Goal: Task Accomplishment & Management: Manage account settings

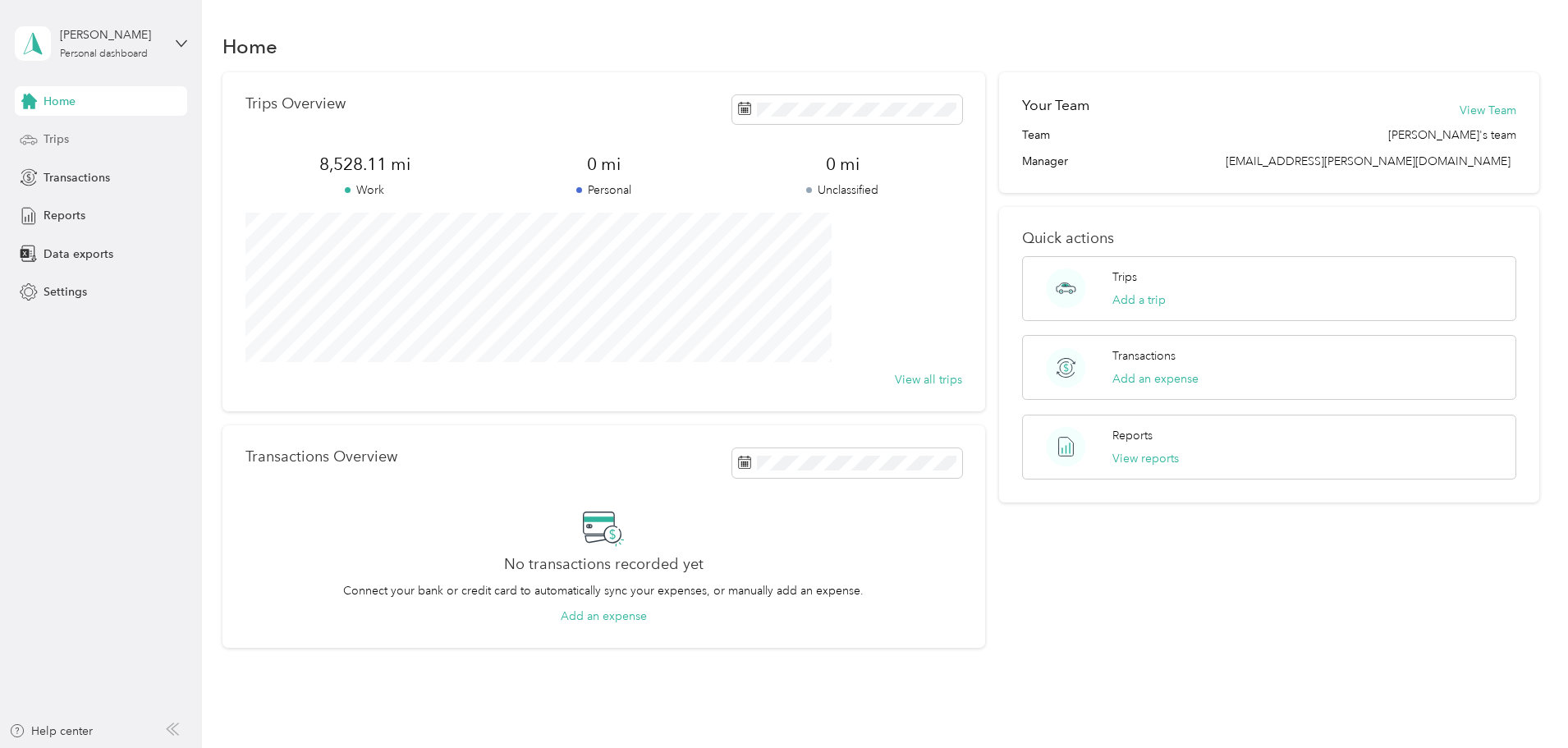
click at [48, 142] on span "Trips" at bounding box center [56, 139] width 25 height 17
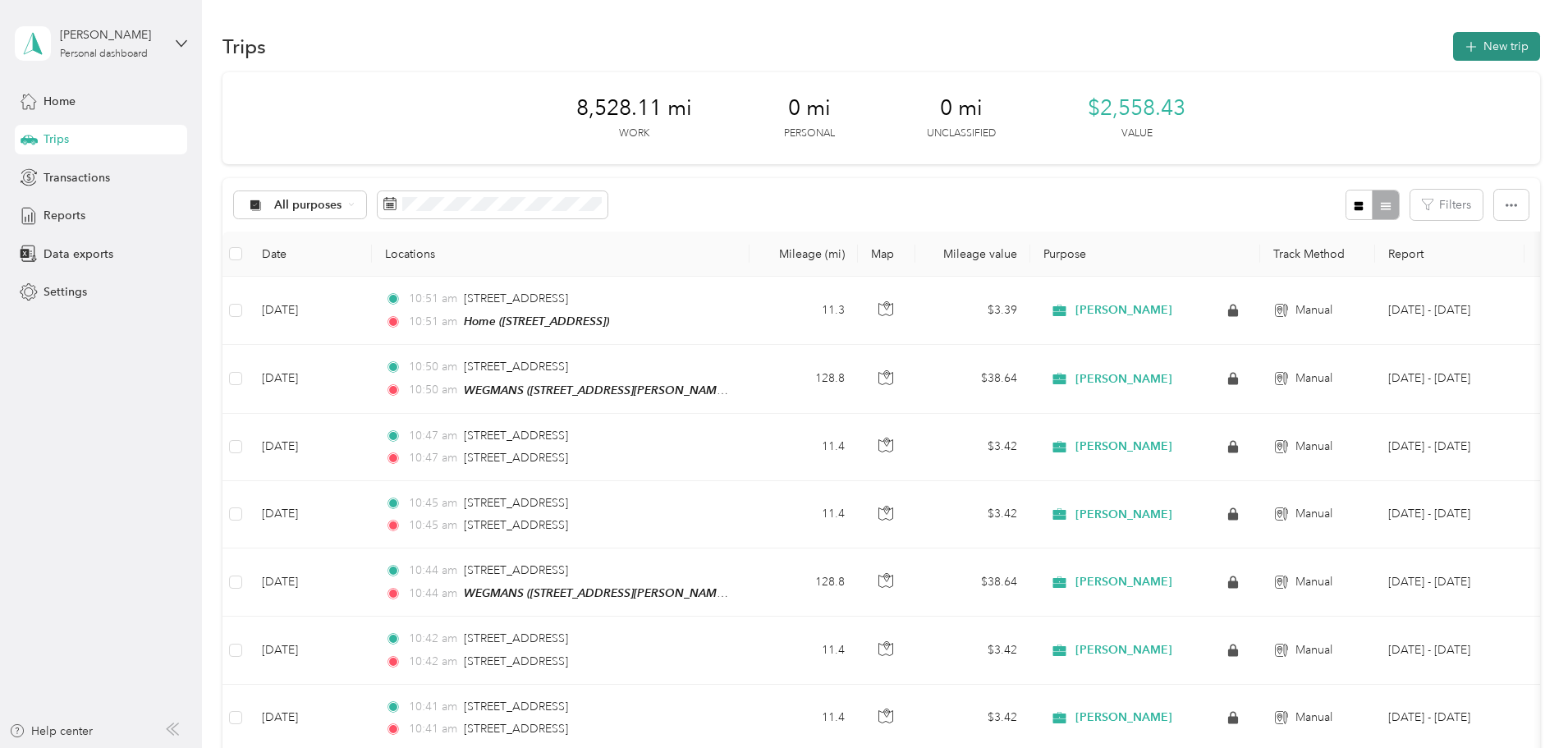
click at [1453, 45] on button "New trip" at bounding box center [1496, 46] width 87 height 29
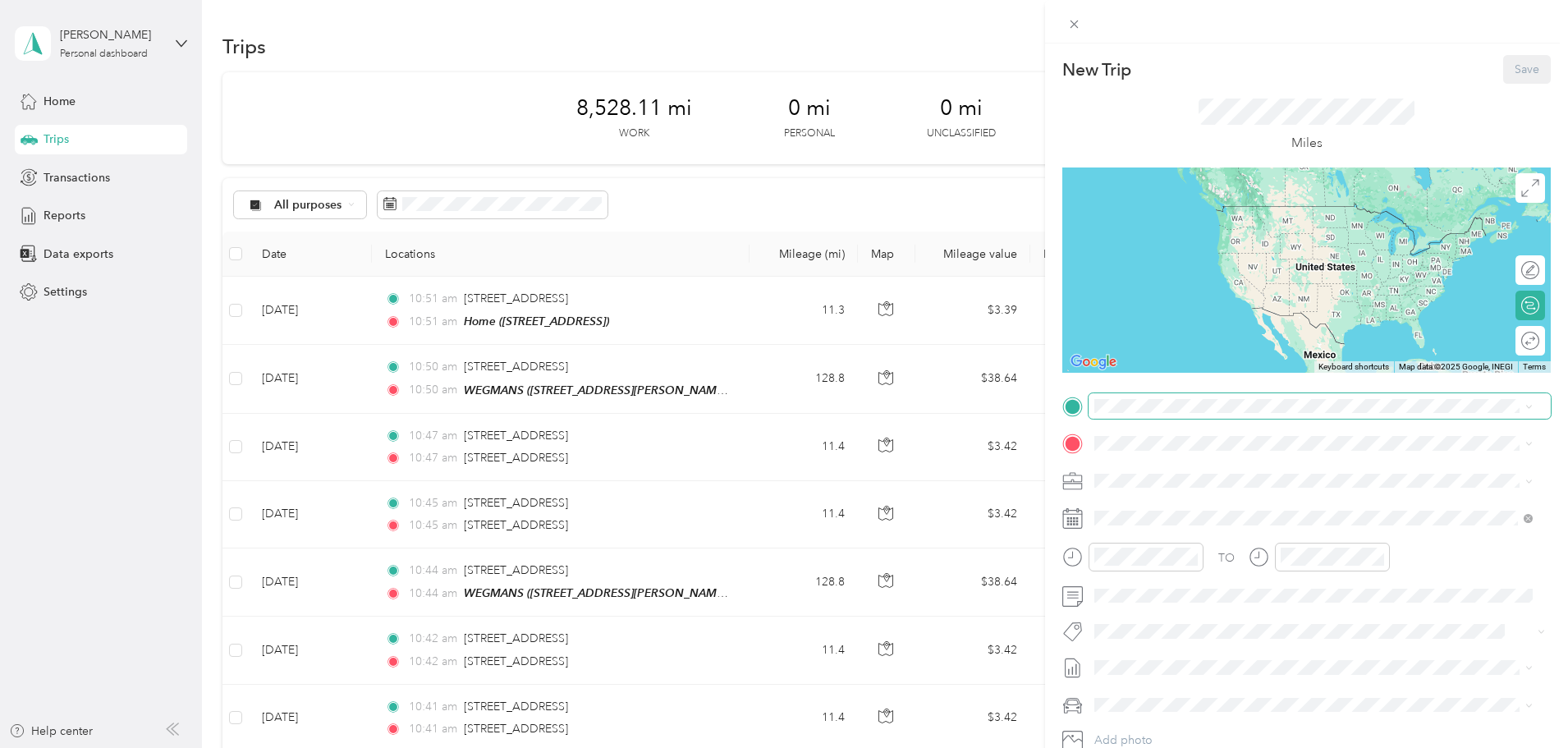
click at [1124, 397] on span at bounding box center [1320, 406] width 462 height 26
click at [1229, 471] on span "[STREET_ADDRESS][US_STATE]" at bounding box center [1208, 463] width 164 height 15
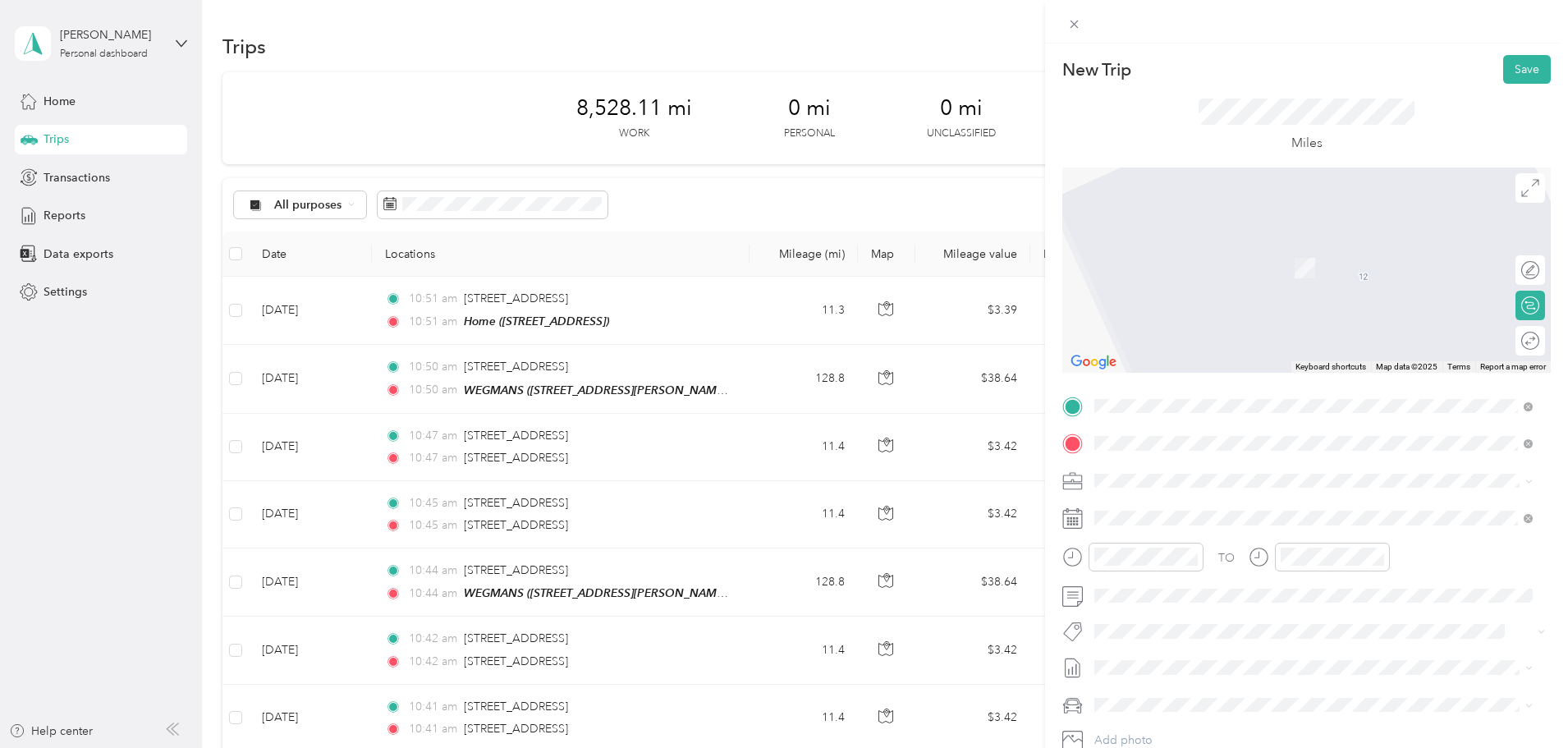
click at [1158, 611] on span "[STREET_ADDRESS][US_STATE]" at bounding box center [1208, 604] width 164 height 15
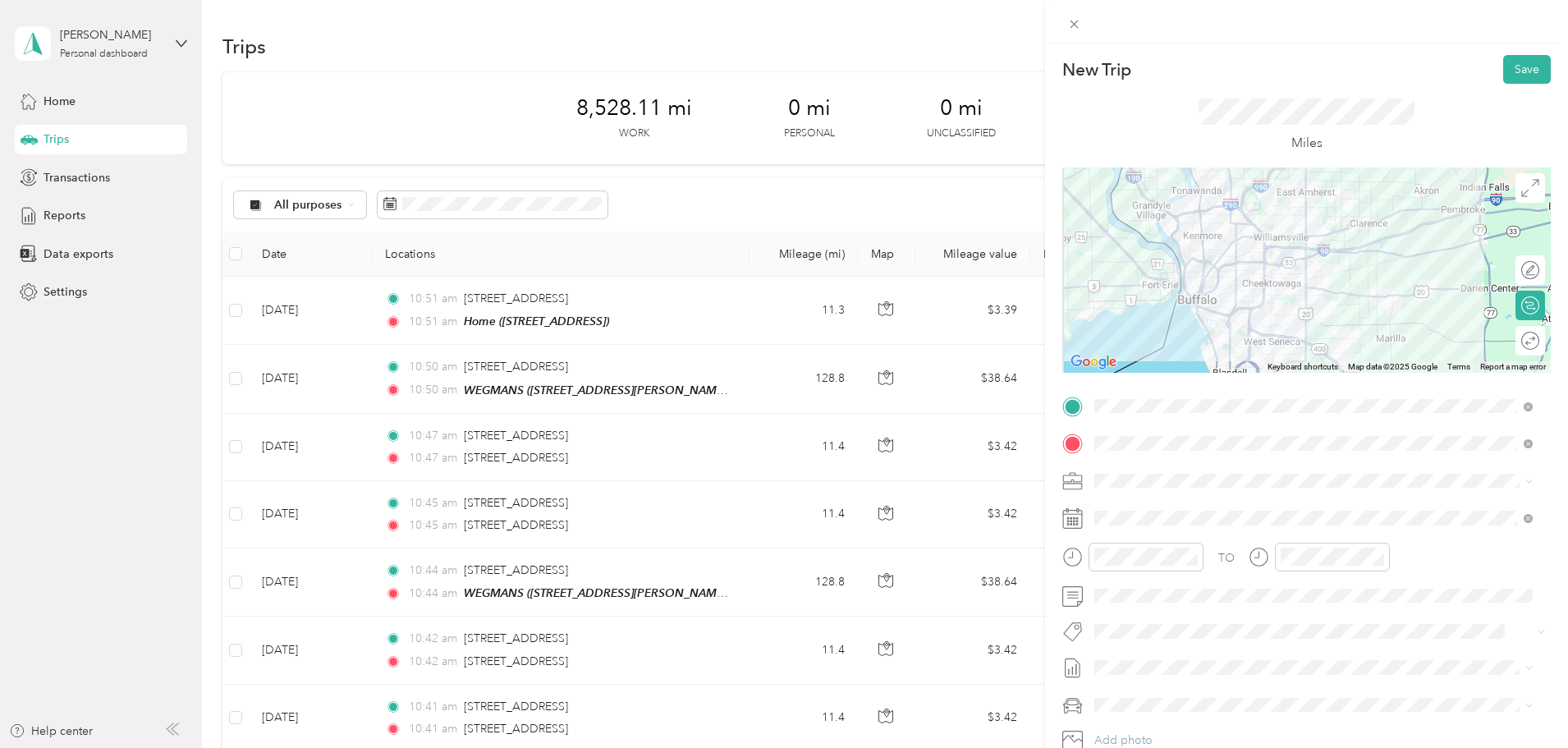
click at [1077, 517] on icon at bounding box center [1072, 518] width 20 height 20
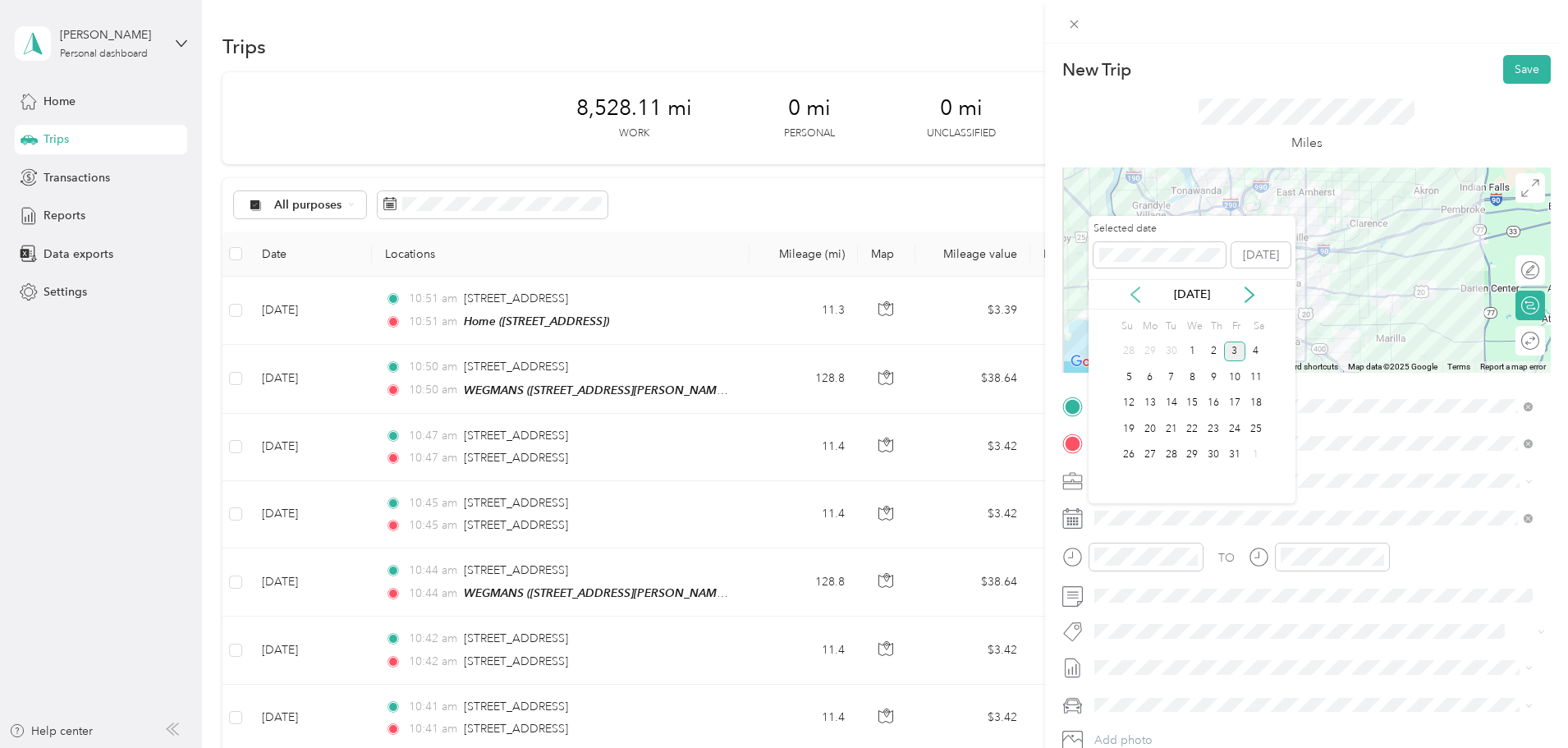
click at [1135, 294] on icon at bounding box center [1134, 294] width 16 height 16
click at [1191, 407] on div "17" at bounding box center [1192, 403] width 21 height 20
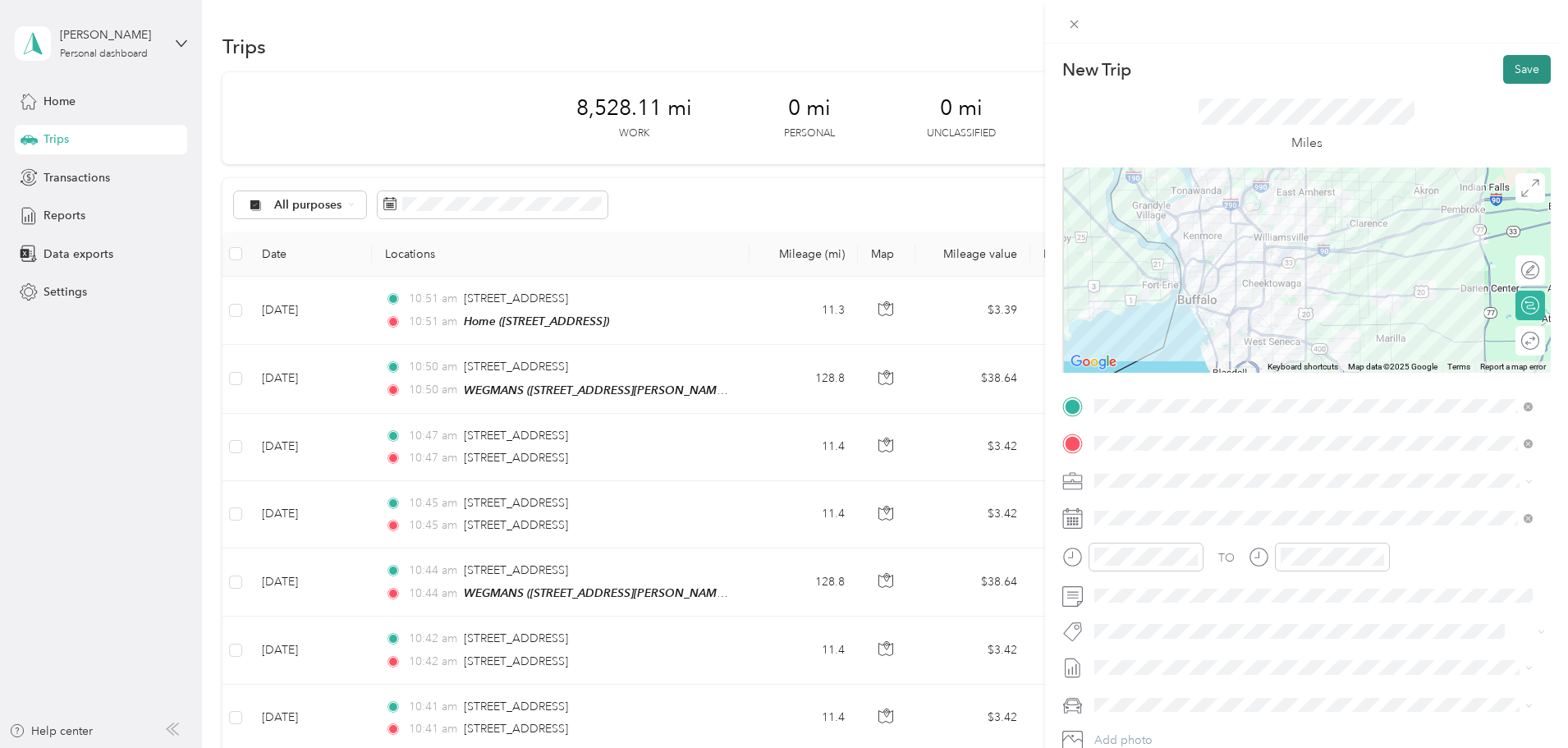
click at [1514, 69] on button "Save" at bounding box center [1527, 69] width 48 height 29
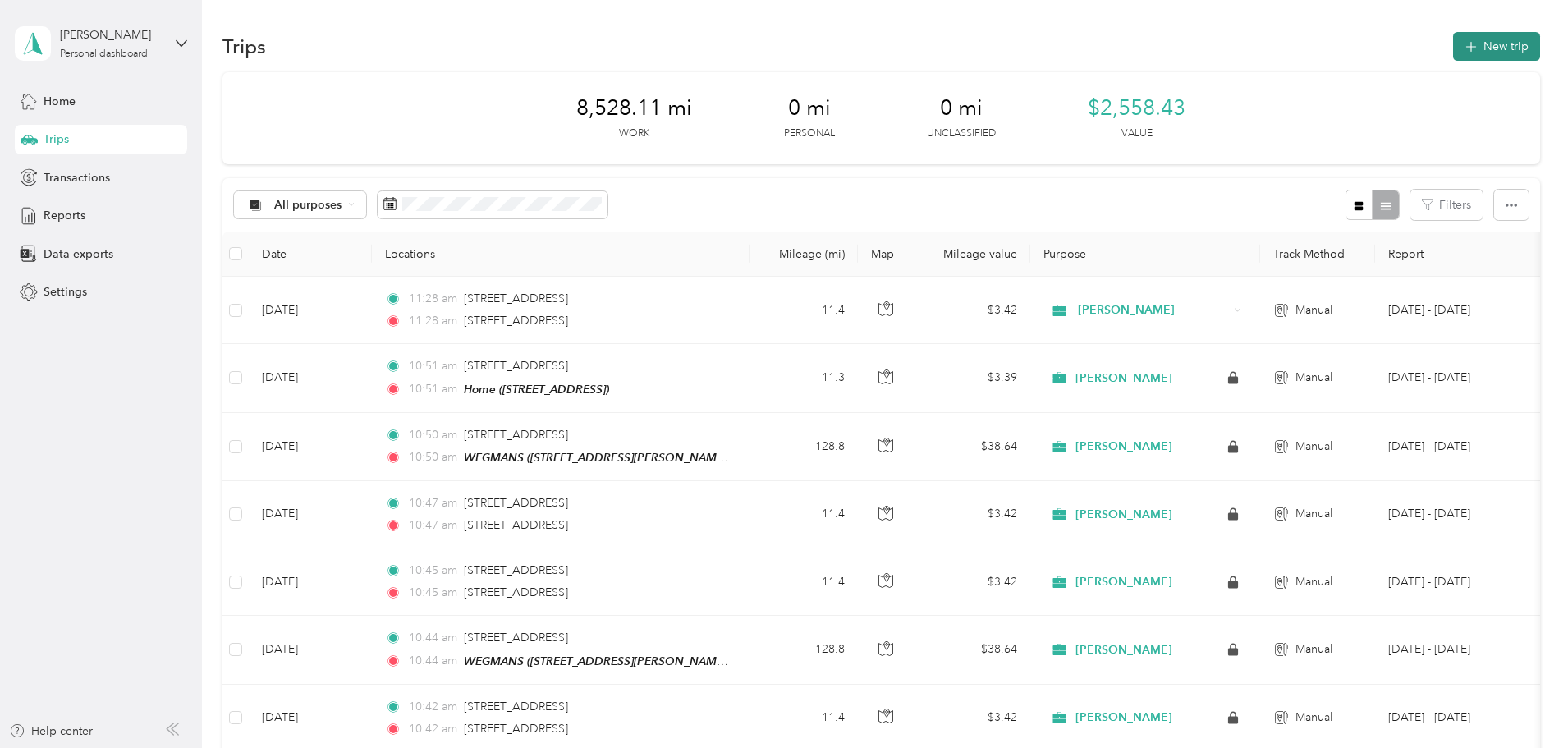
click at [1453, 48] on button "New trip" at bounding box center [1496, 46] width 87 height 29
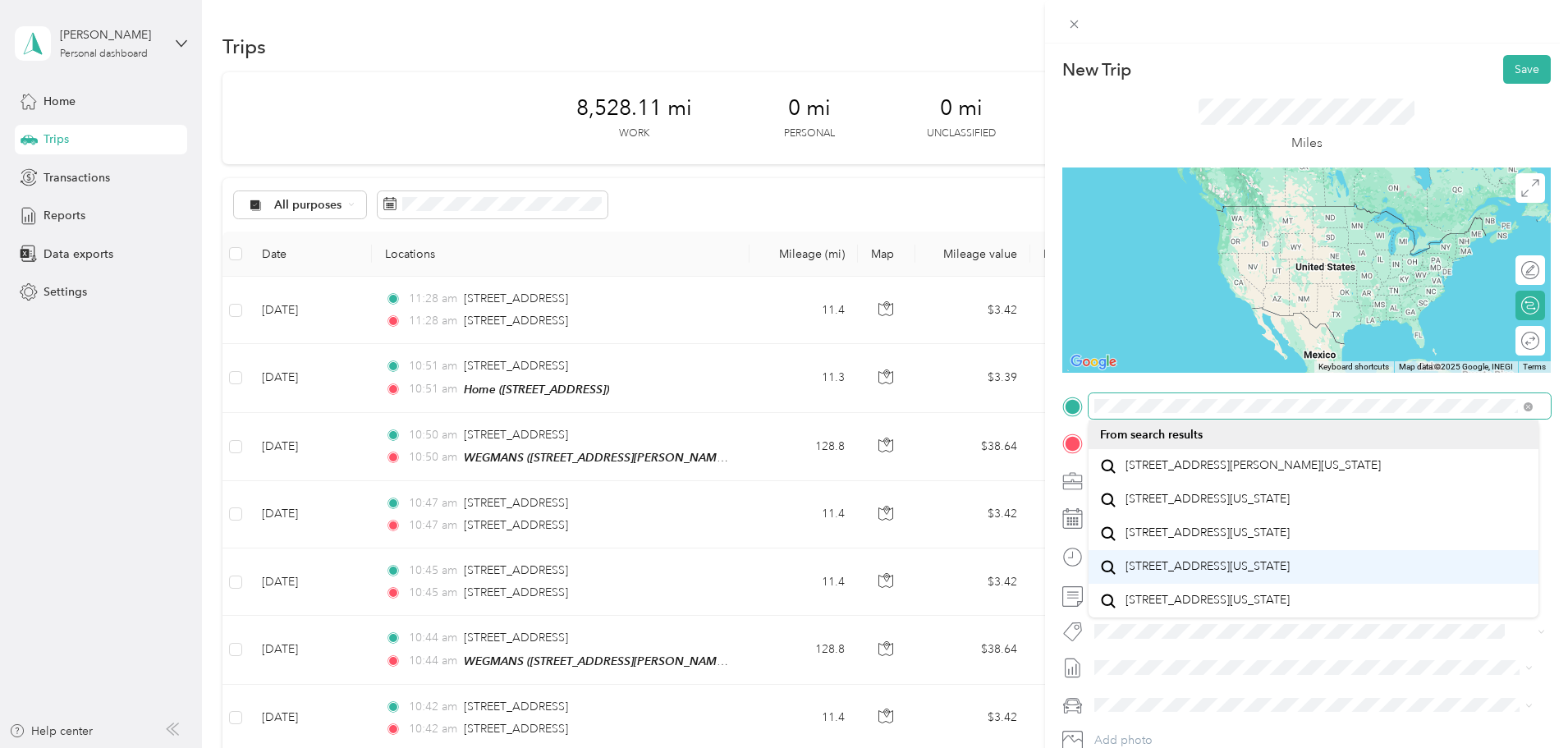
scroll to position [29, 0]
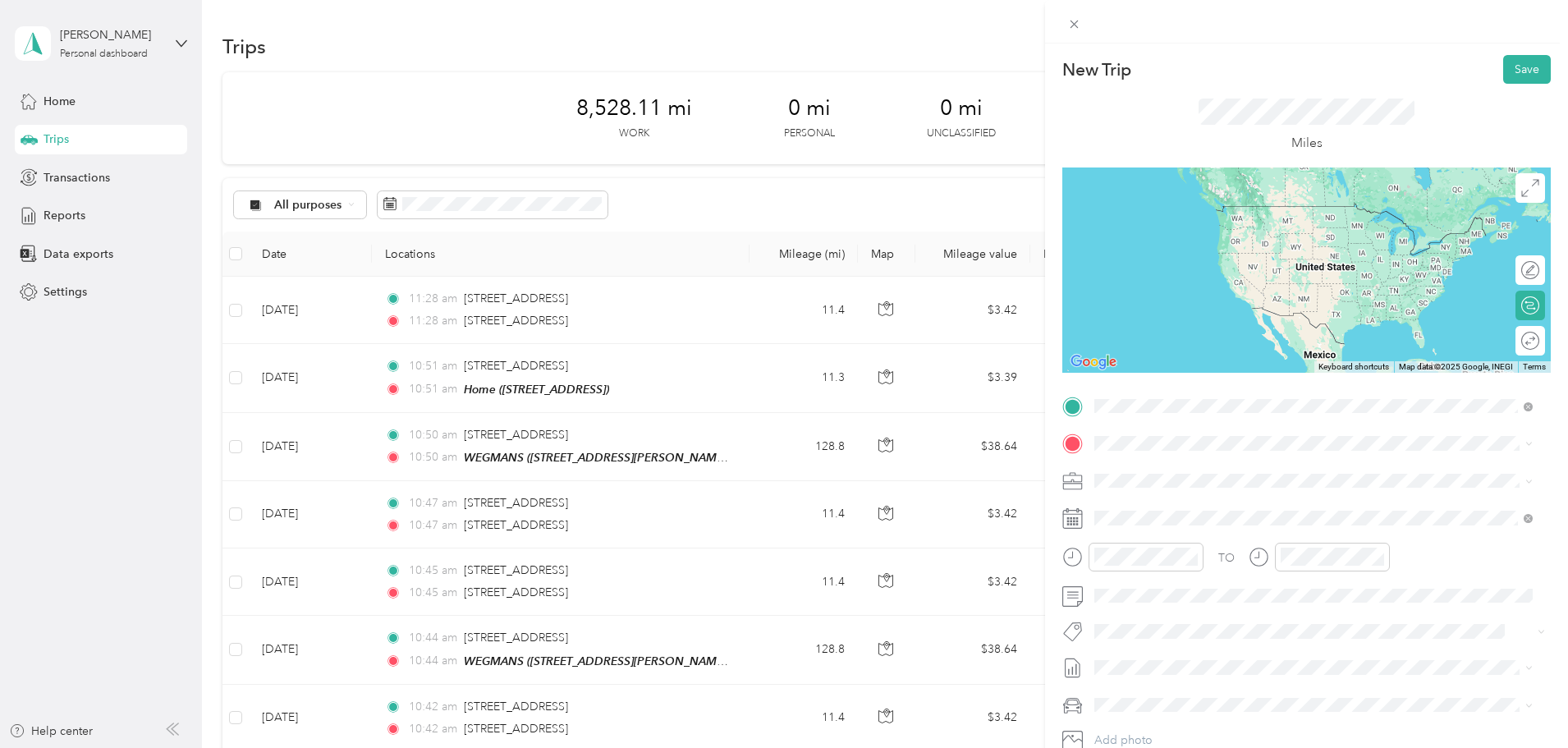
click at [1180, 574] on span "[STREET_ADDRESS][US_STATE]" at bounding box center [1208, 567] width 164 height 15
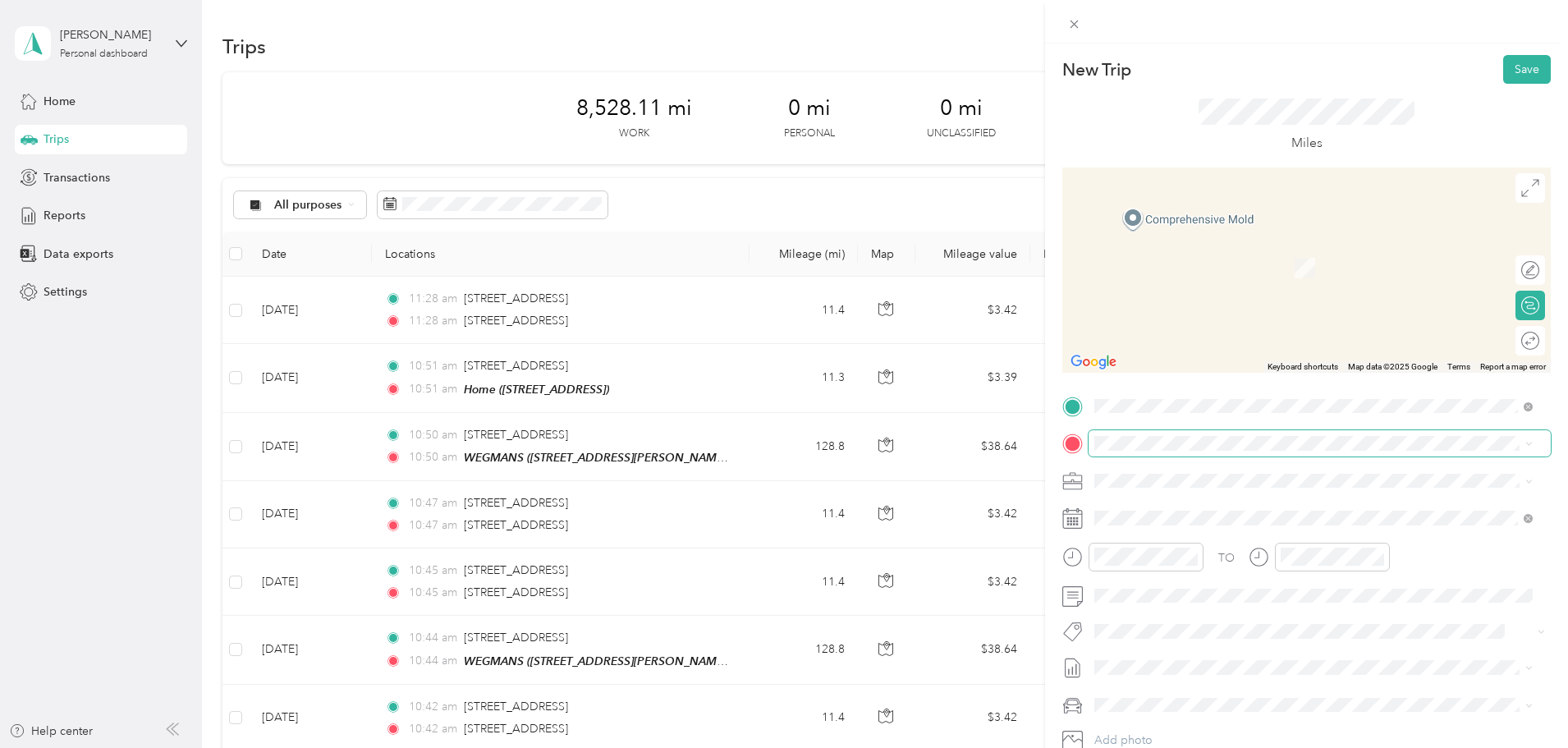
click at [1131, 452] on span at bounding box center [1320, 443] width 462 height 26
click at [1156, 580] on div "TEAM WEGMANS [STREET_ADDRESS][PERSON_NAME]" at bounding box center [1224, 579] width 195 height 40
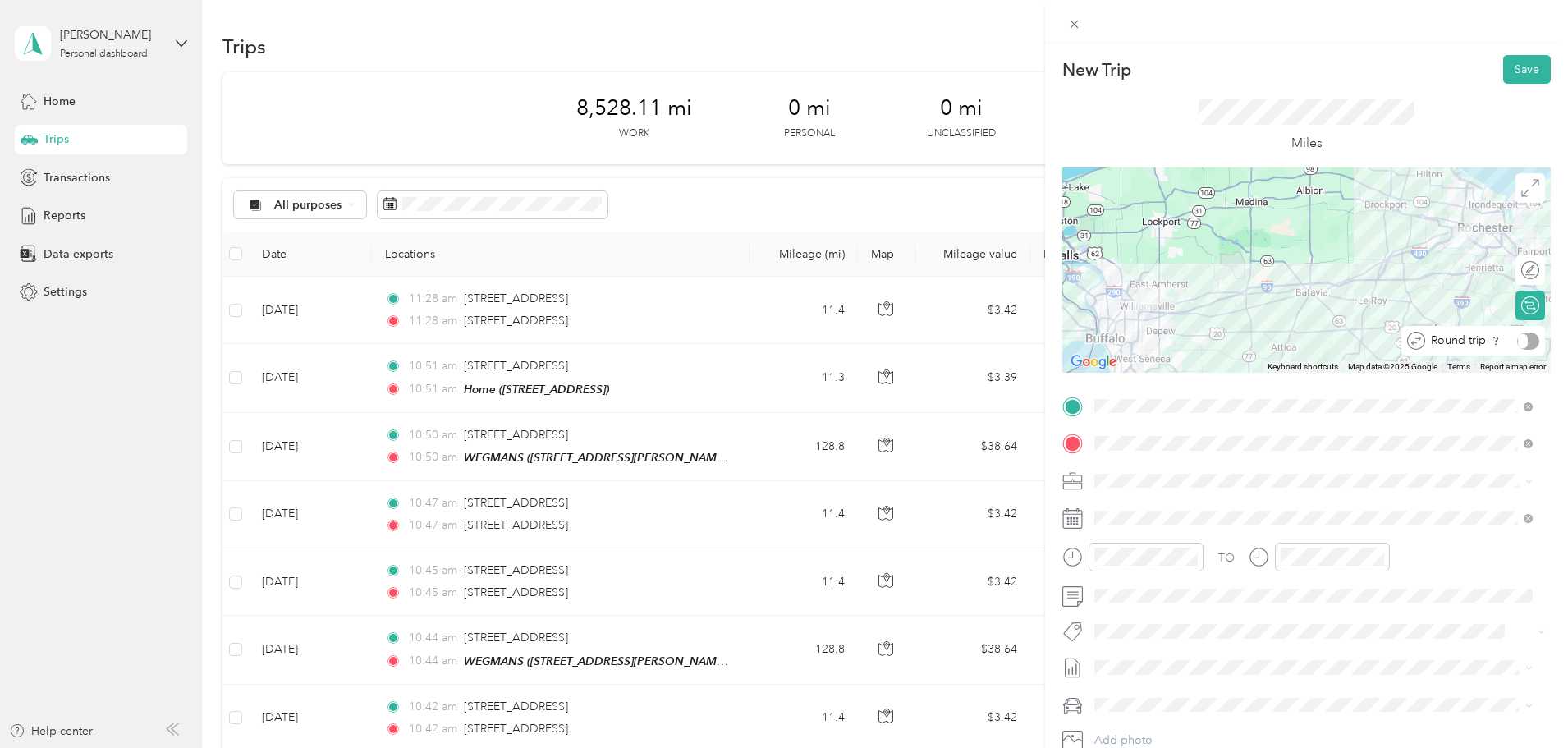
click at [1518, 349] on div at bounding box center [1528, 341] width 22 height 17
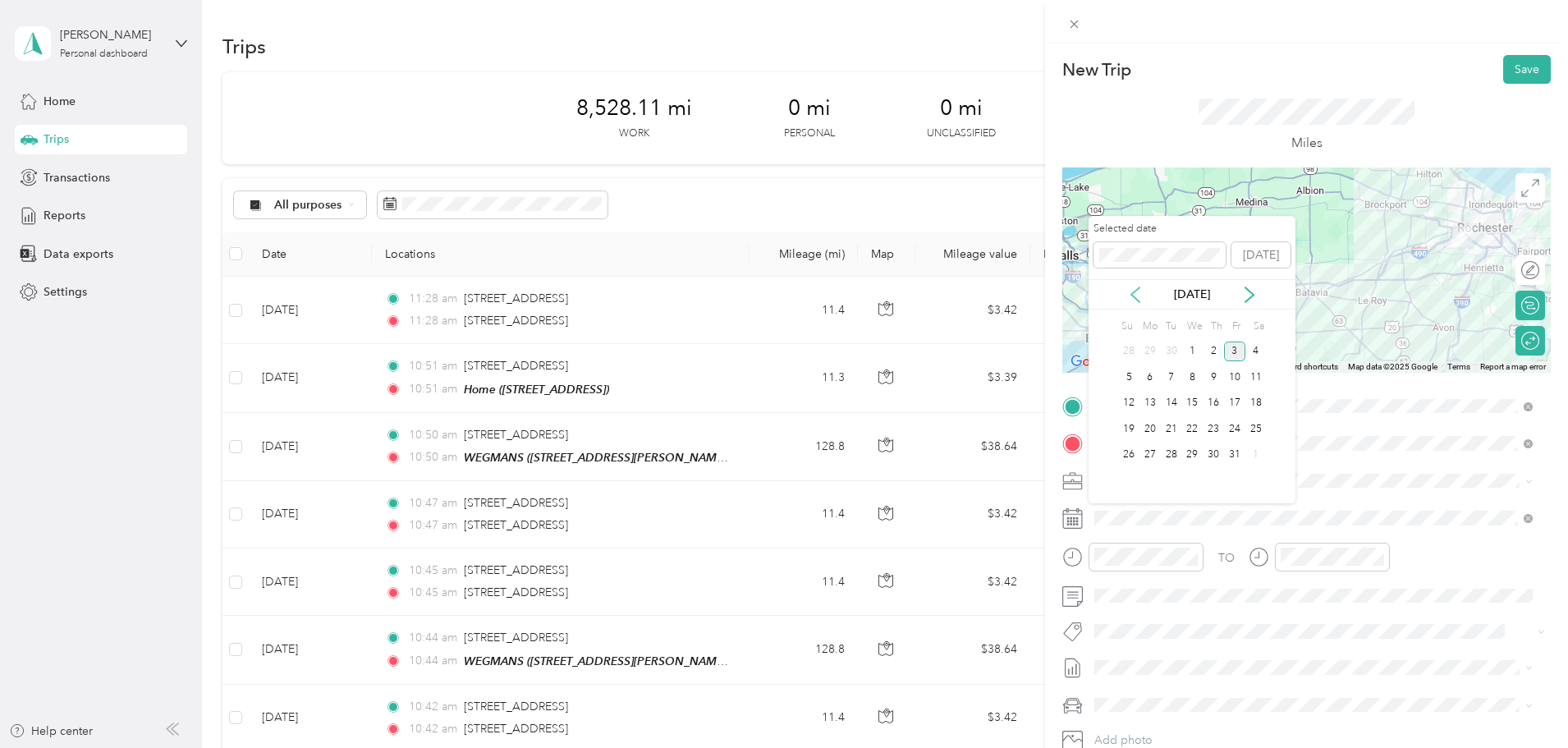
click at [1138, 291] on icon at bounding box center [1134, 294] width 16 height 16
click at [1193, 408] on div "17" at bounding box center [1192, 403] width 21 height 20
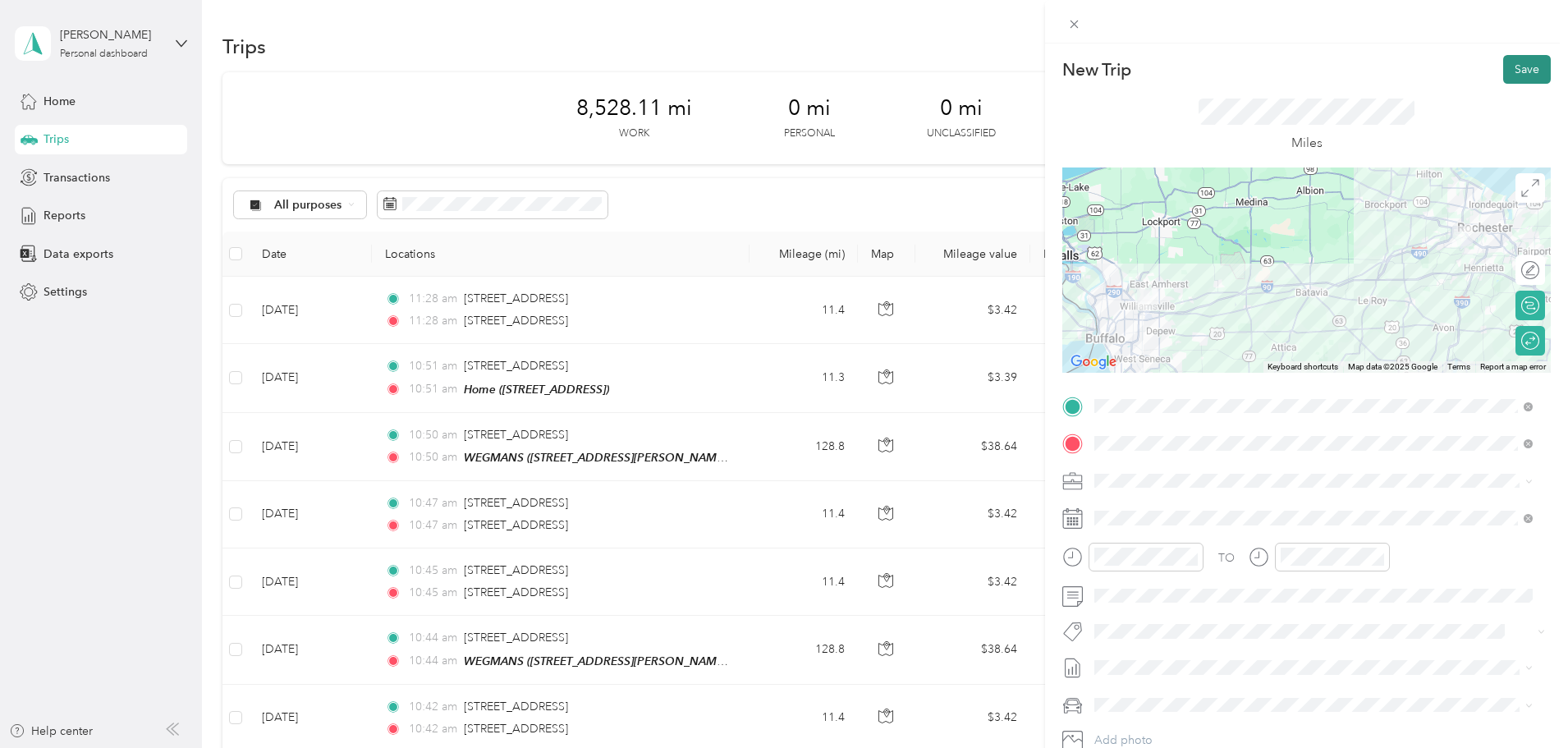
click at [1512, 63] on button "Save" at bounding box center [1527, 69] width 48 height 29
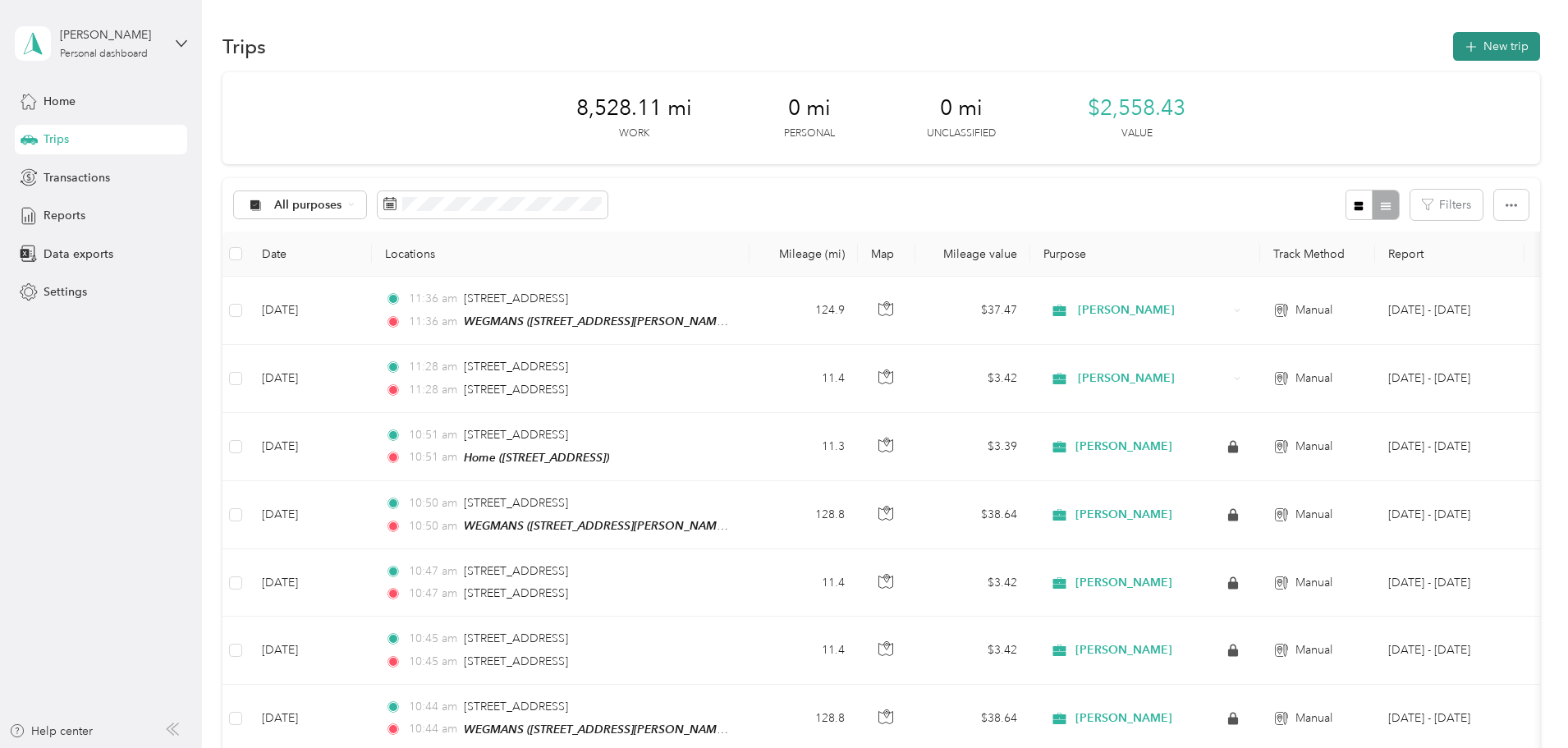
click at [1453, 45] on button "New trip" at bounding box center [1496, 46] width 87 height 29
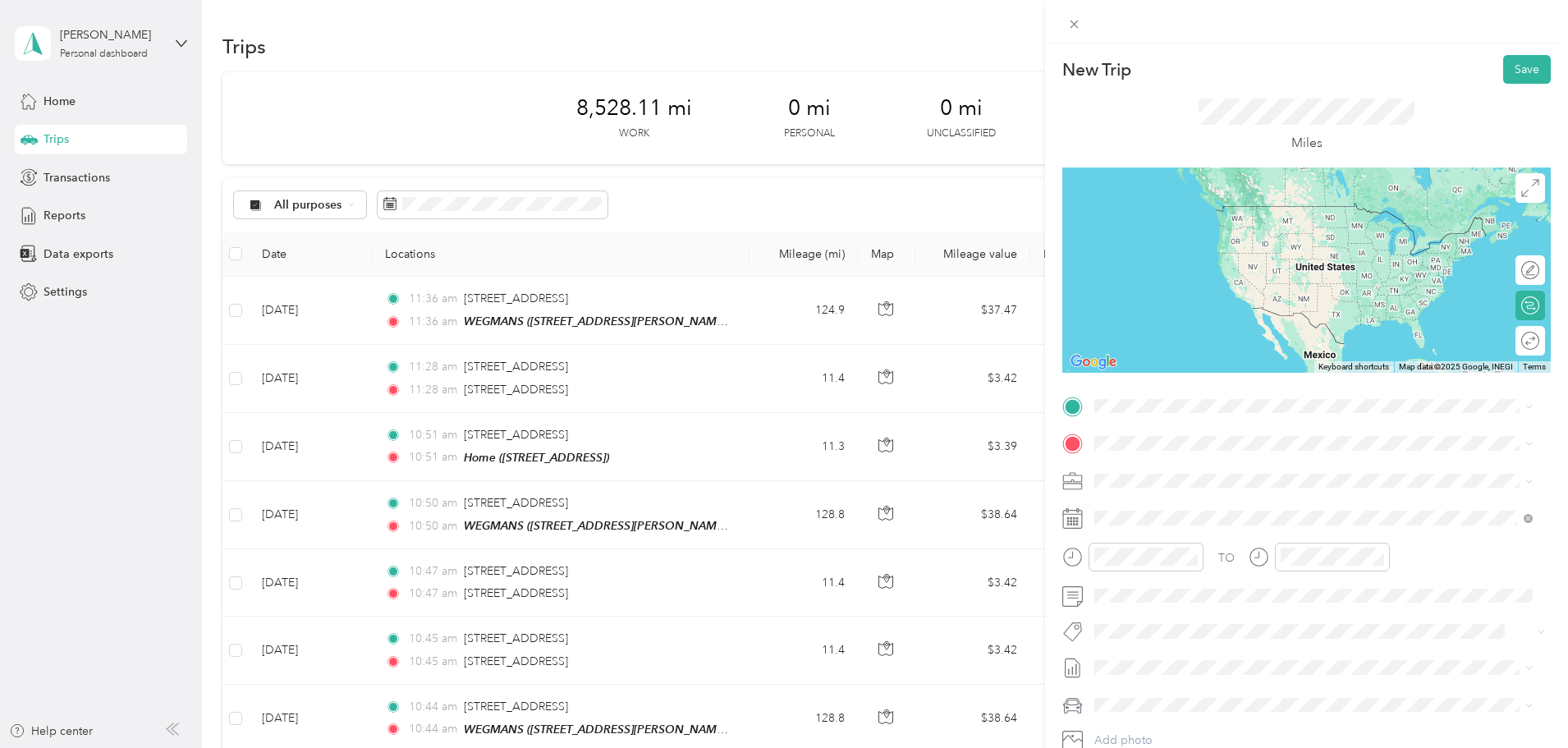
click at [1145, 571] on span "[STREET_ADDRESS][US_STATE]" at bounding box center [1208, 564] width 164 height 15
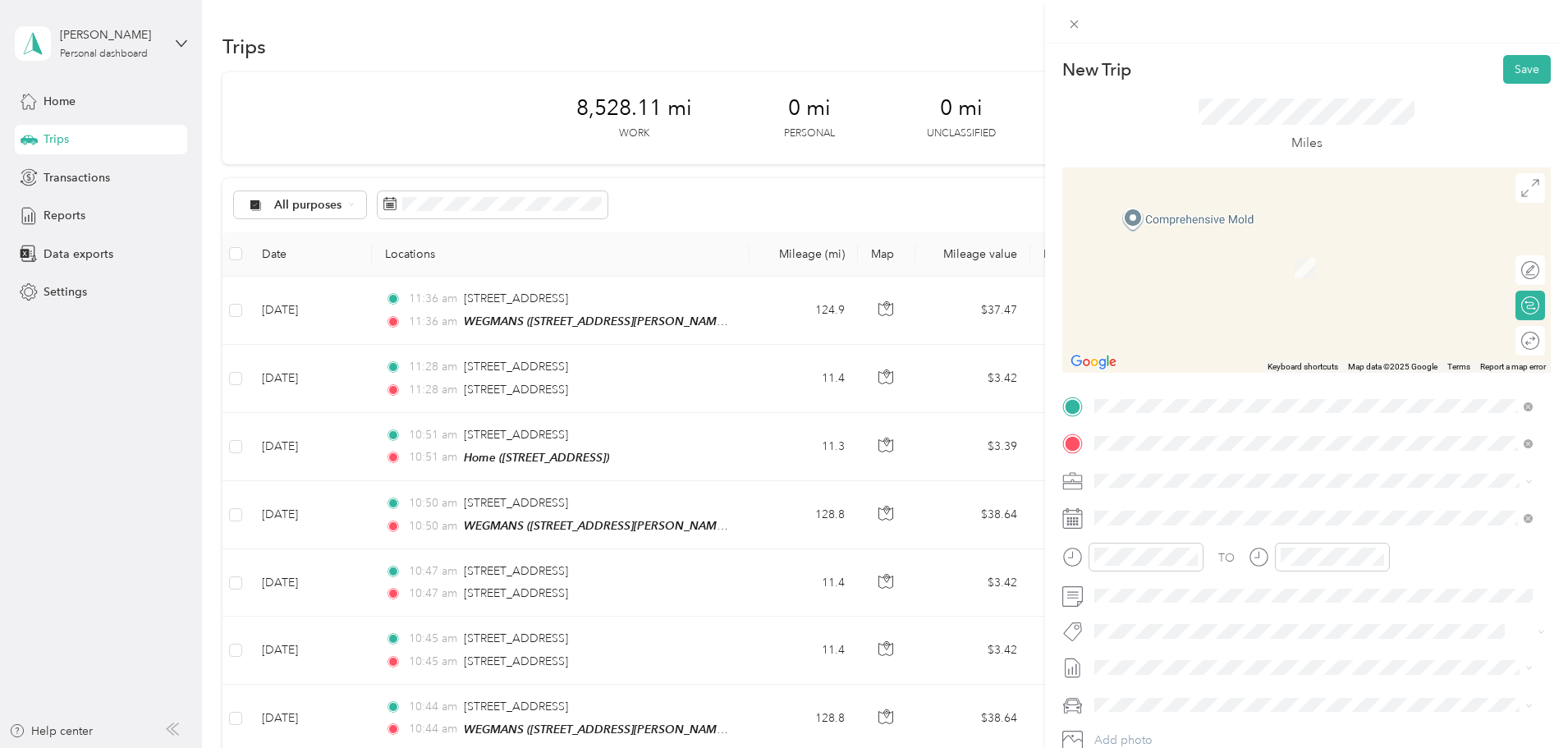
click at [1226, 611] on span "[STREET_ADDRESS][US_STATE]" at bounding box center [1208, 604] width 164 height 15
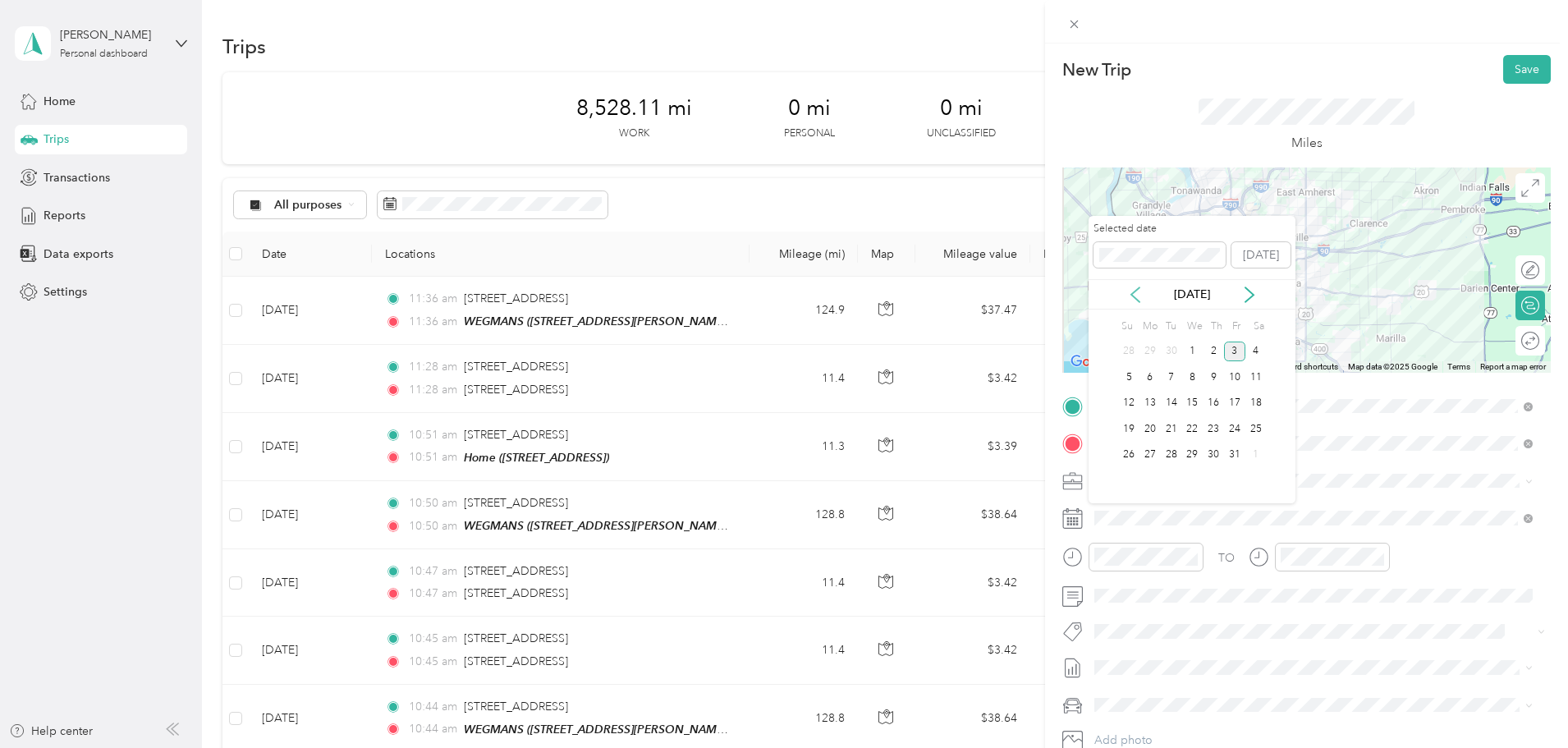
click at [1139, 294] on icon at bounding box center [1134, 294] width 16 height 16
click at [1193, 398] on div "17" at bounding box center [1192, 403] width 21 height 20
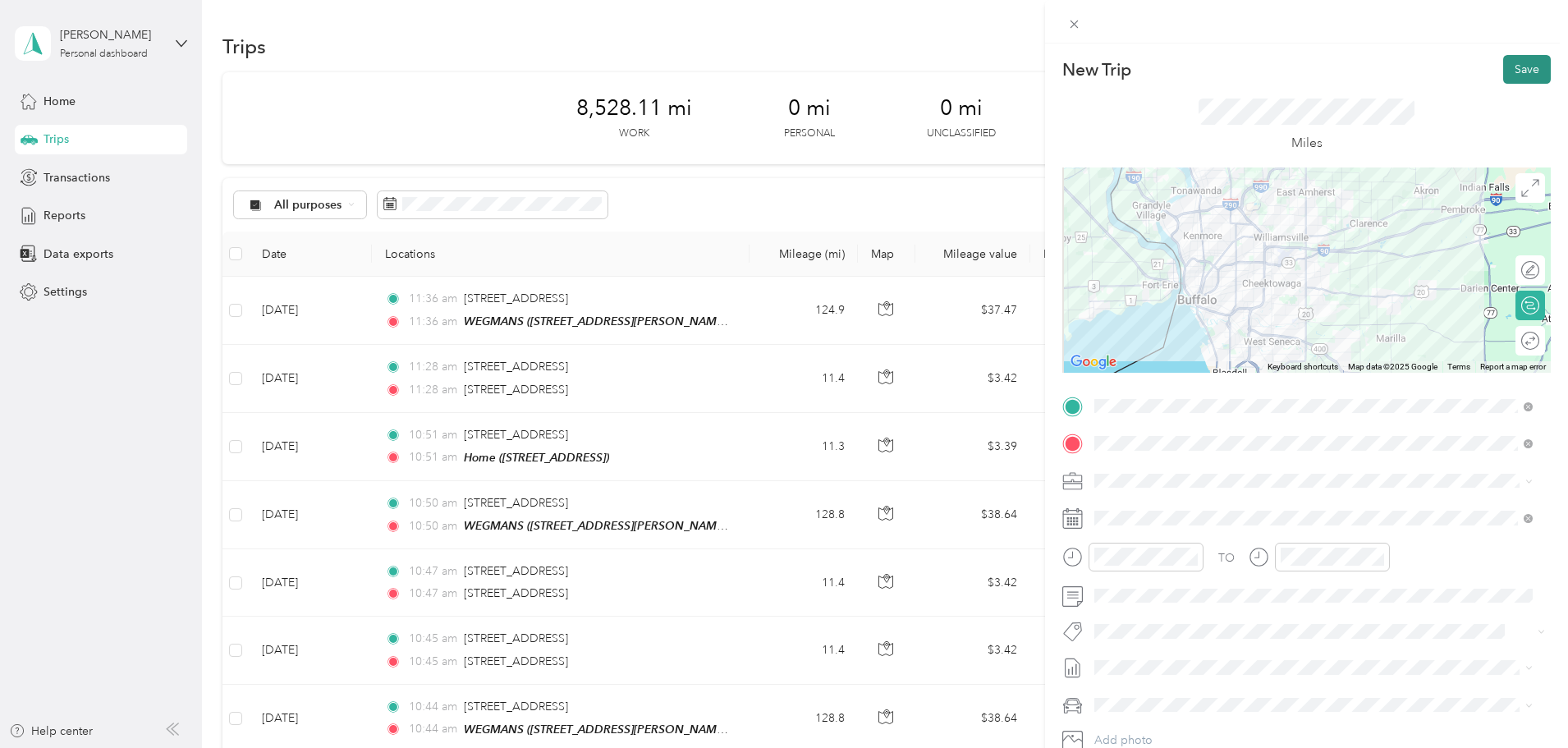
click at [1528, 67] on button "Save" at bounding box center [1527, 69] width 48 height 29
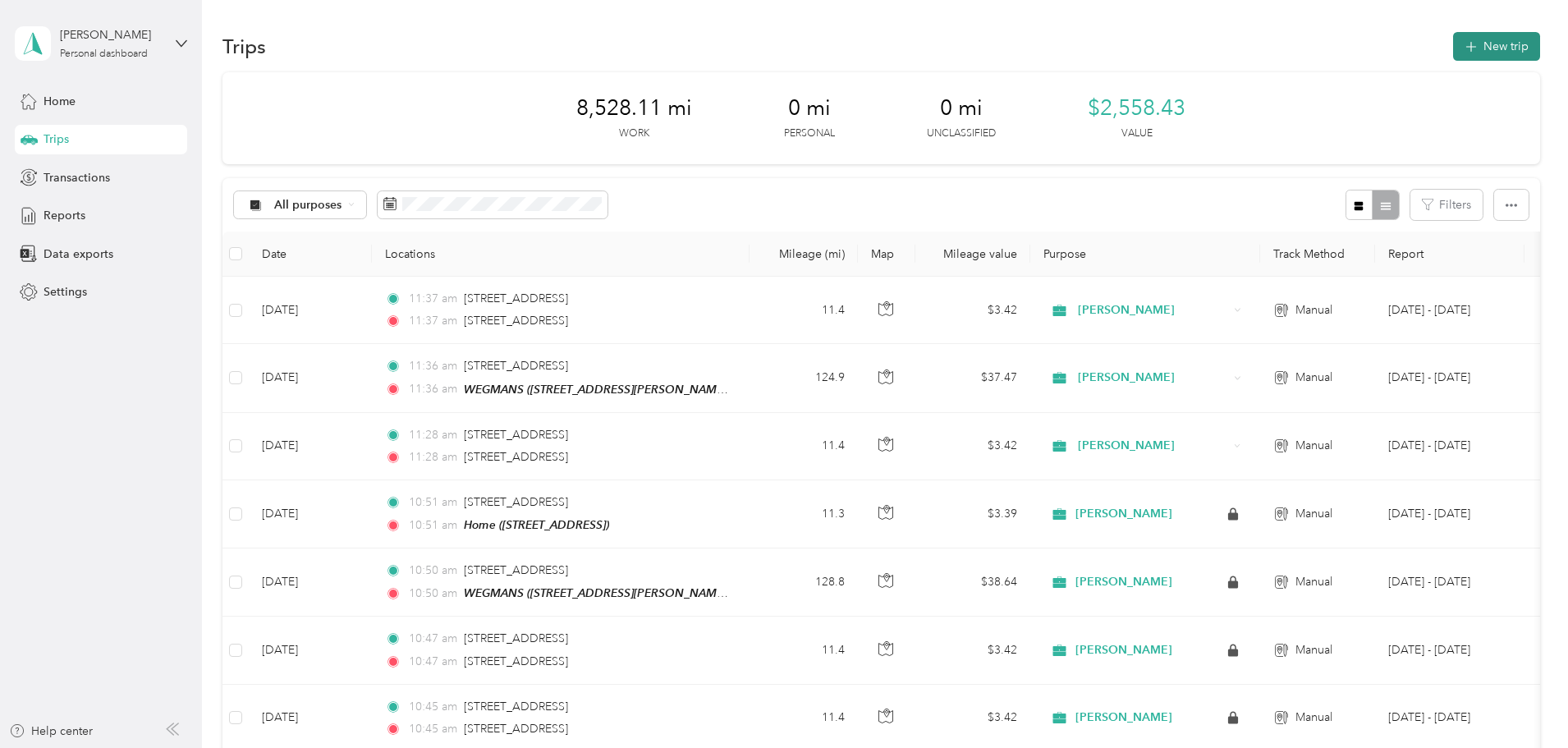
click at [1453, 45] on button "New trip" at bounding box center [1496, 46] width 87 height 29
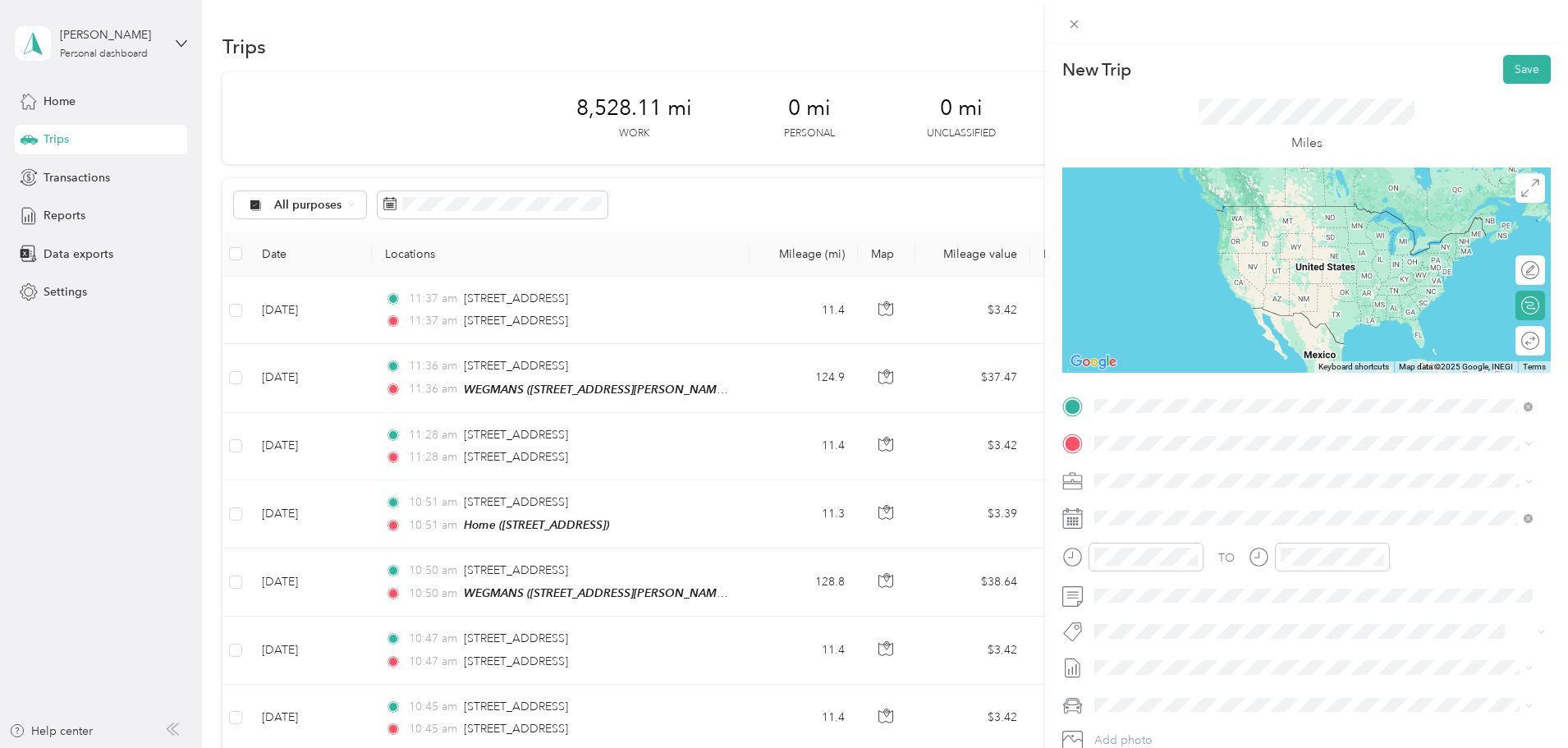
click at [1144, 574] on span "[STREET_ADDRESS][US_STATE]" at bounding box center [1208, 567] width 164 height 15
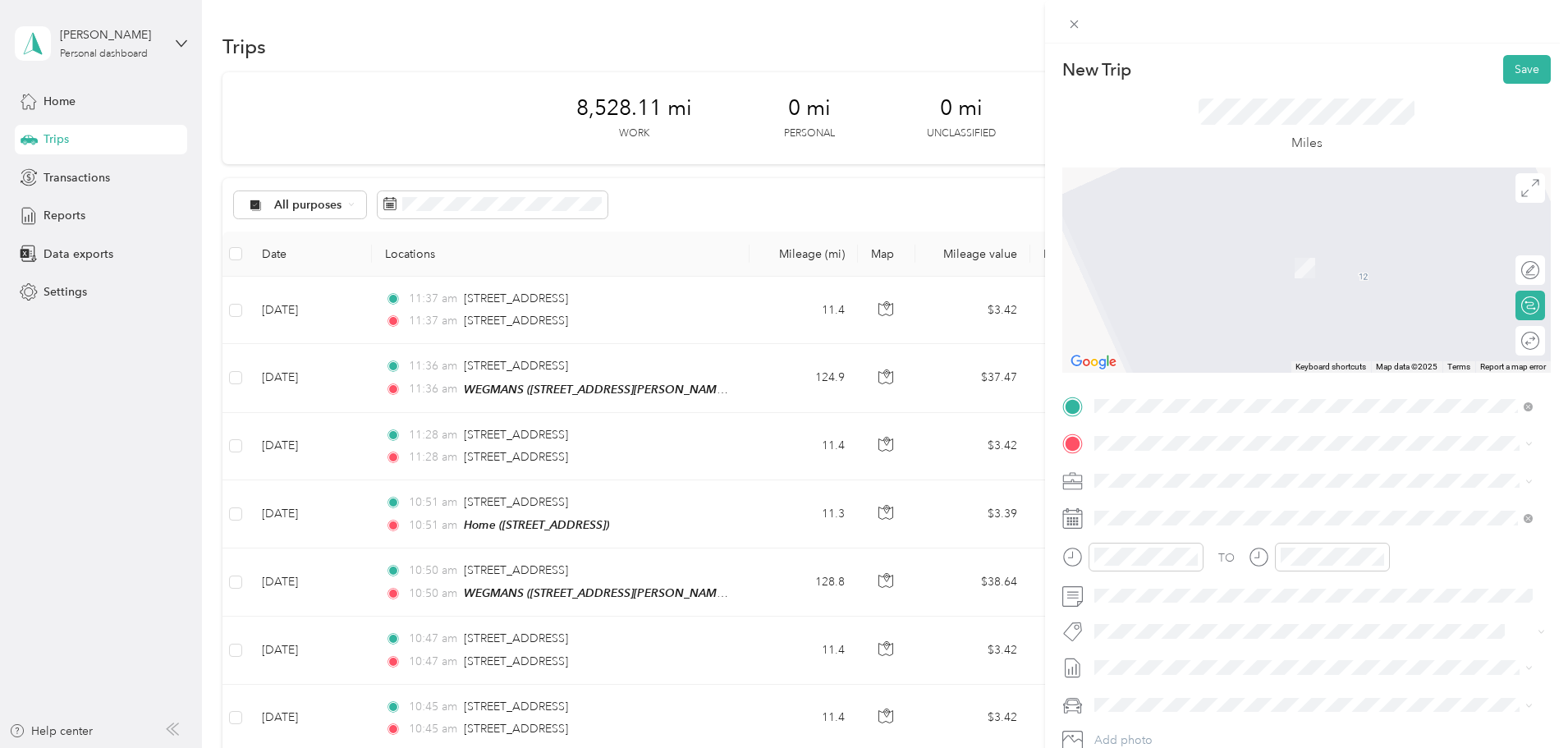
click at [1187, 609] on span "[STREET_ADDRESS][US_STATE]" at bounding box center [1208, 602] width 164 height 15
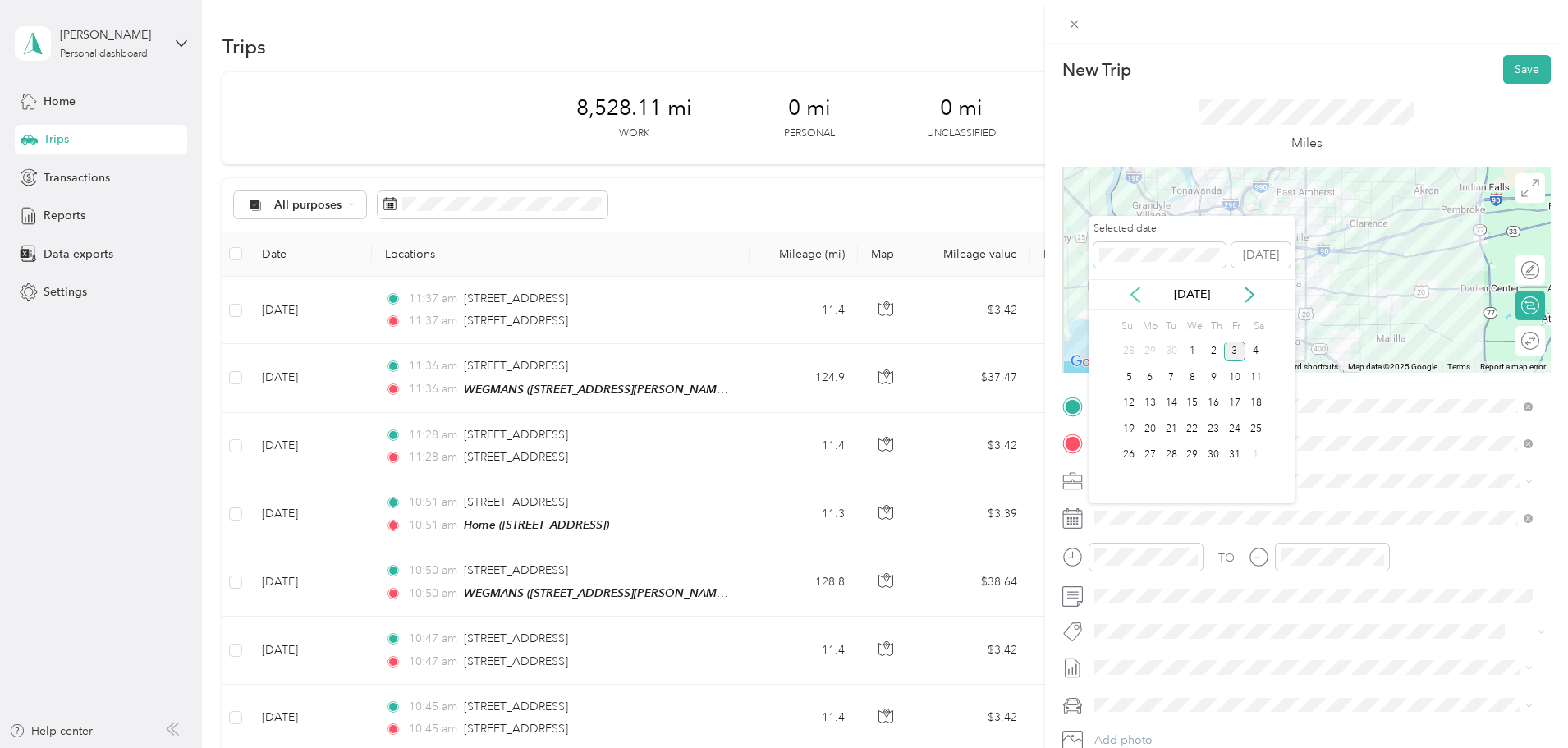
click at [1133, 293] on icon at bounding box center [1134, 294] width 16 height 16
click at [1214, 405] on div "18" at bounding box center [1213, 403] width 21 height 20
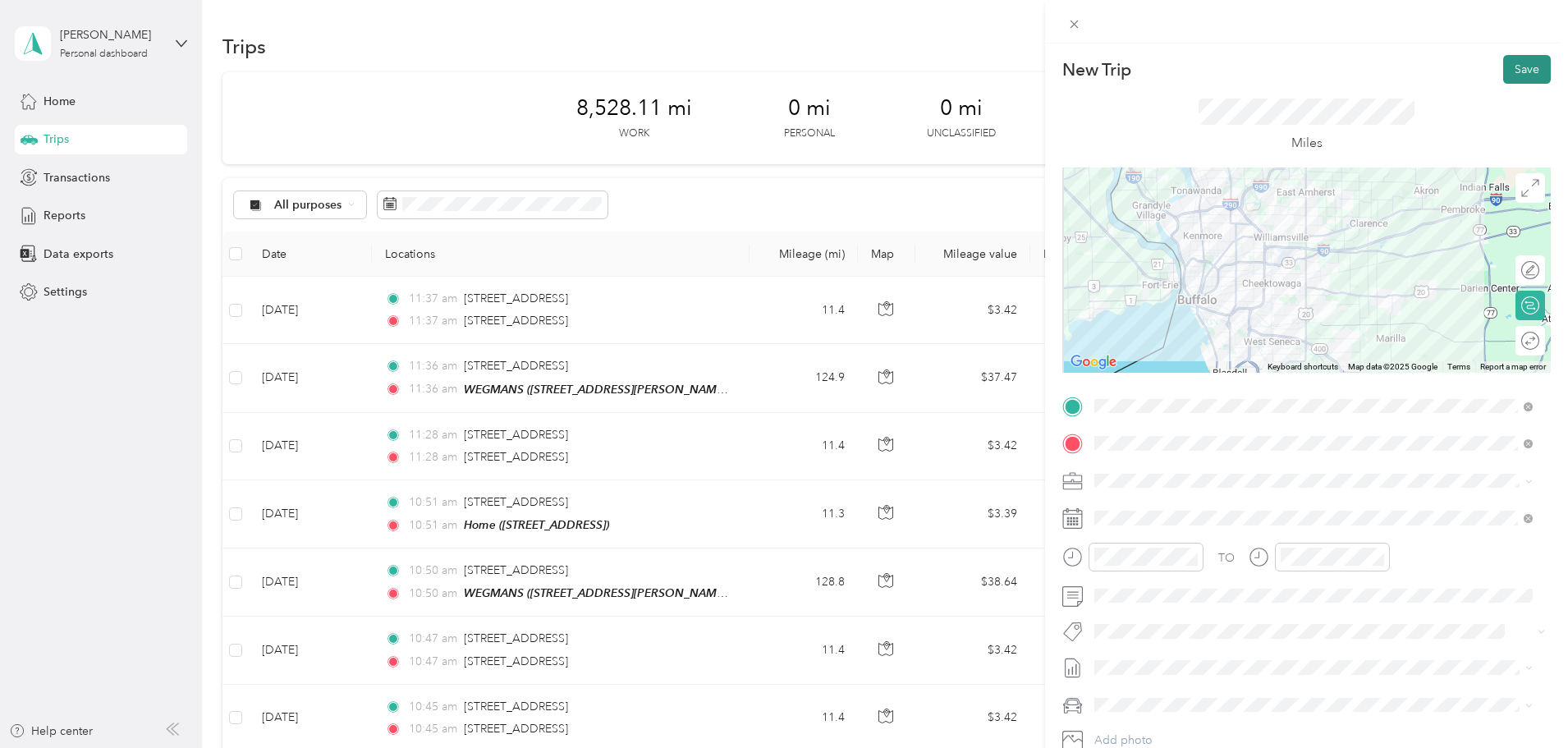
click at [1507, 68] on button "Save" at bounding box center [1527, 69] width 48 height 29
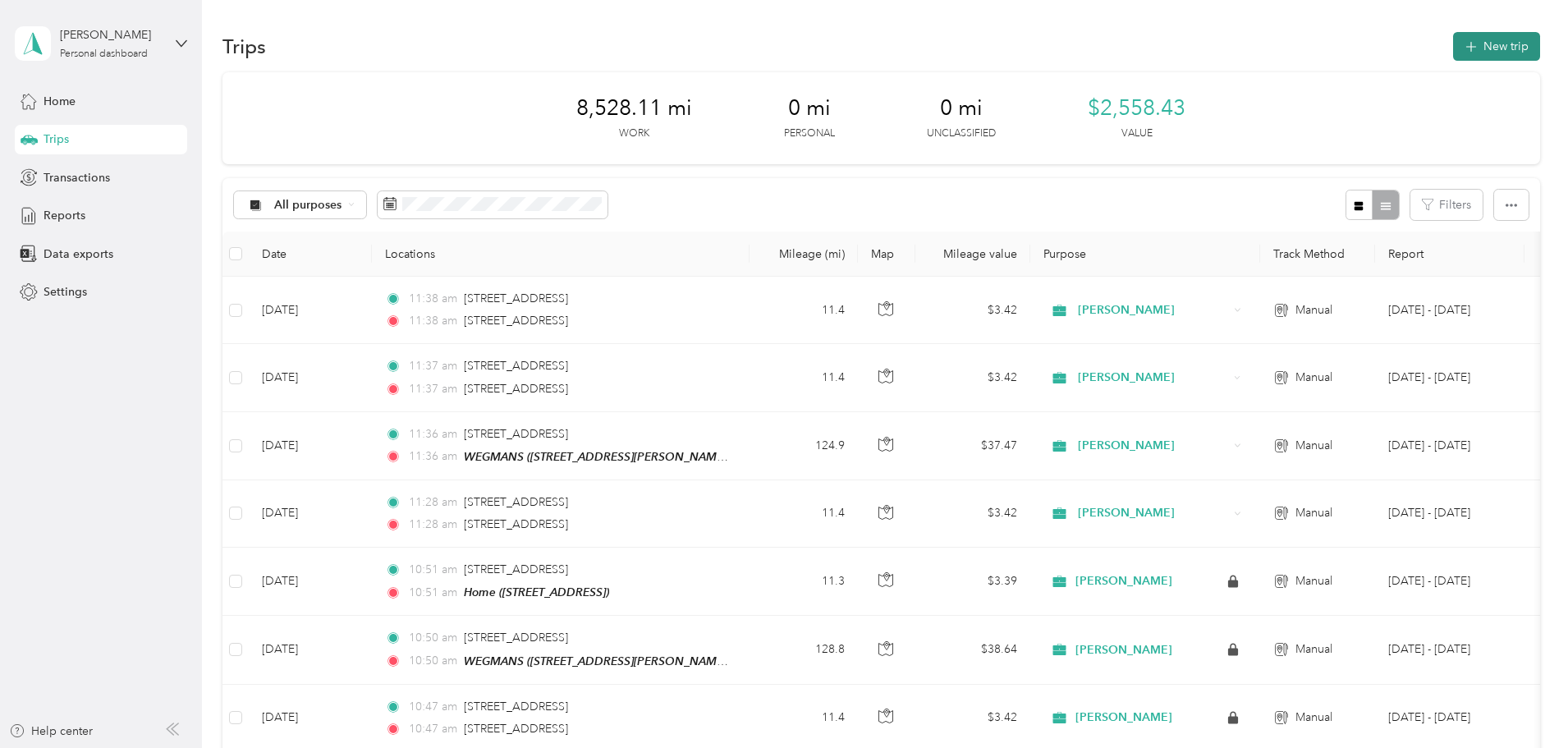
click at [1453, 47] on button "New trip" at bounding box center [1496, 46] width 87 height 29
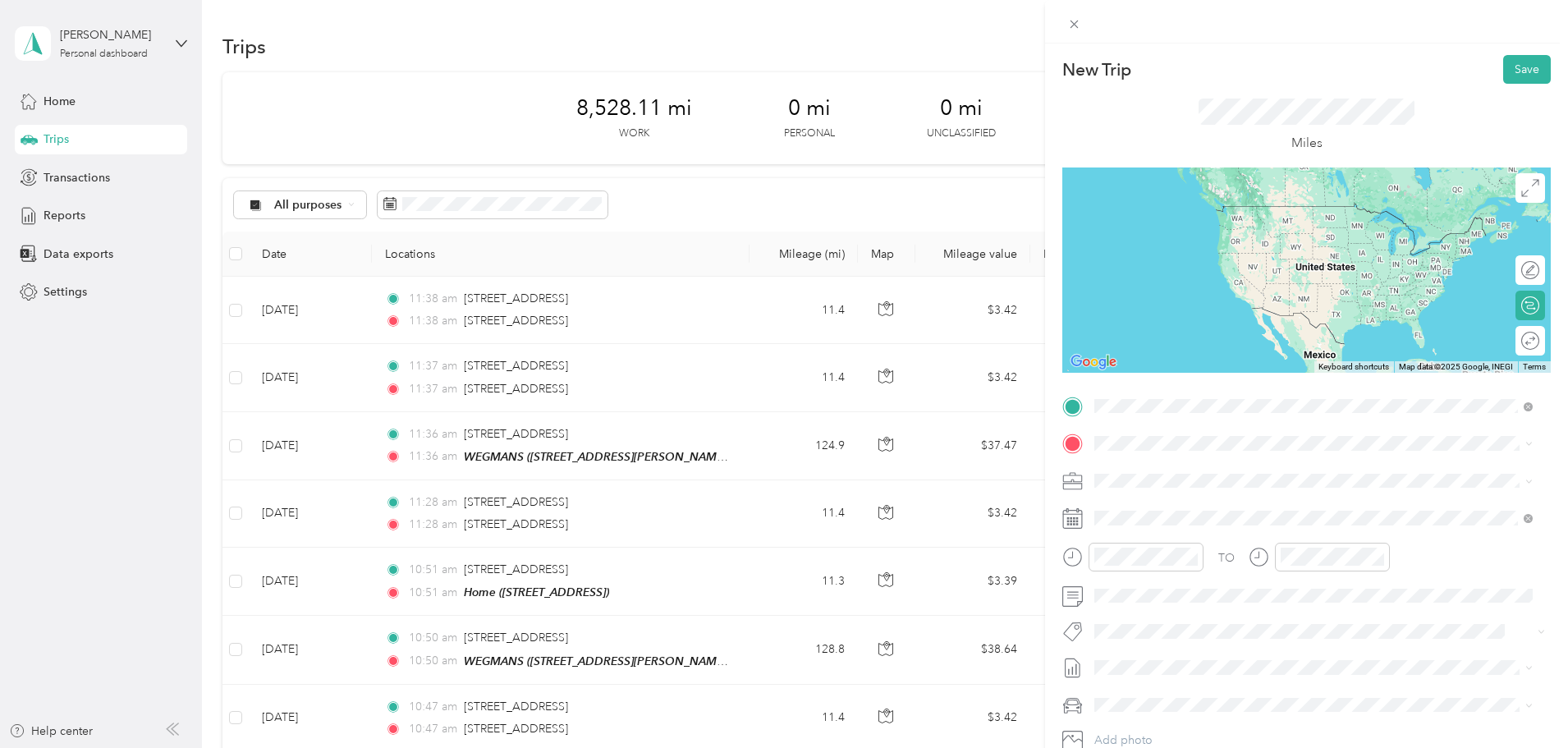
click at [1183, 574] on span "[STREET_ADDRESS][US_STATE]" at bounding box center [1208, 567] width 164 height 15
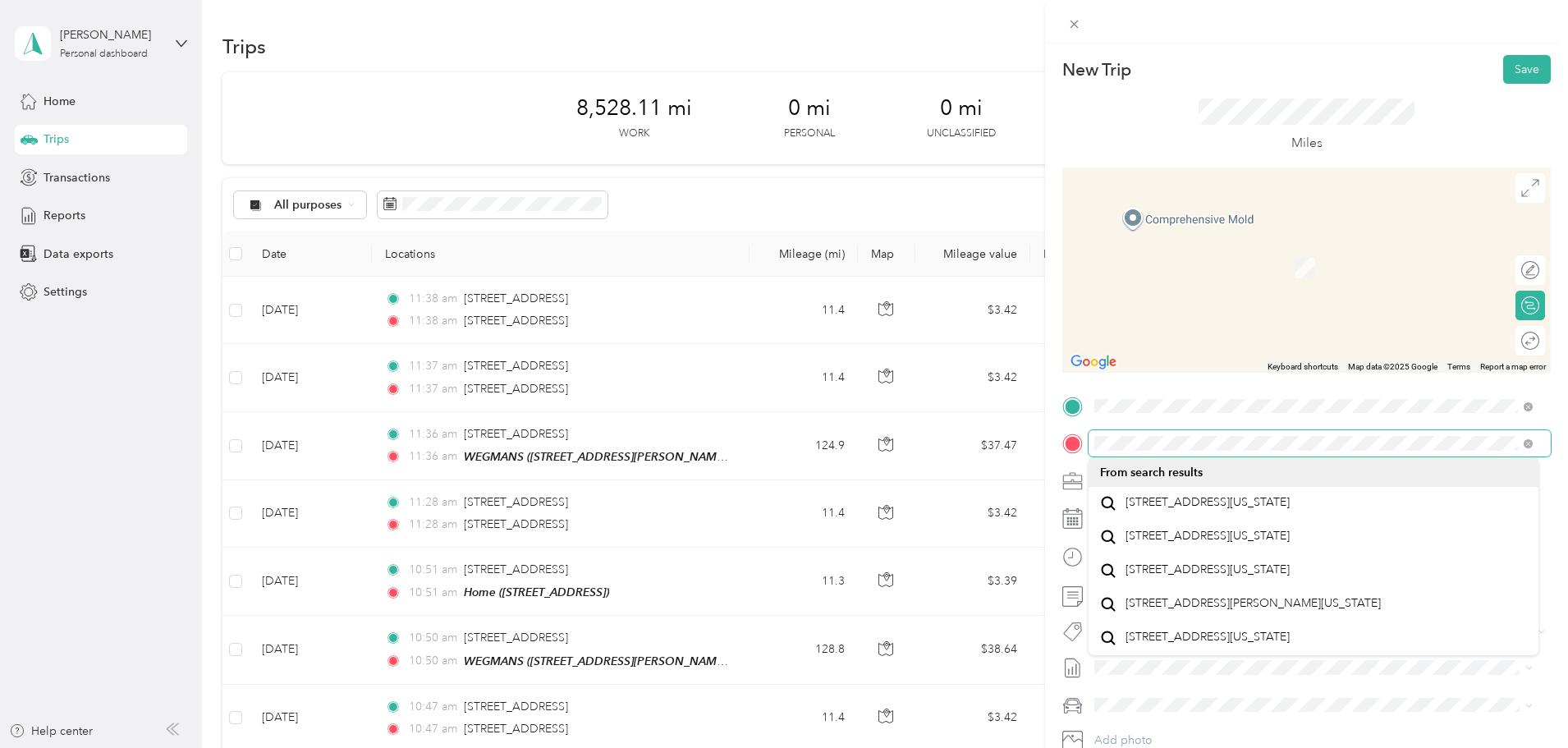
click at [1056, 435] on form "New Trip Save This trip cannot be edited because it is either under review, app…" at bounding box center [1306, 422] width 523 height 735
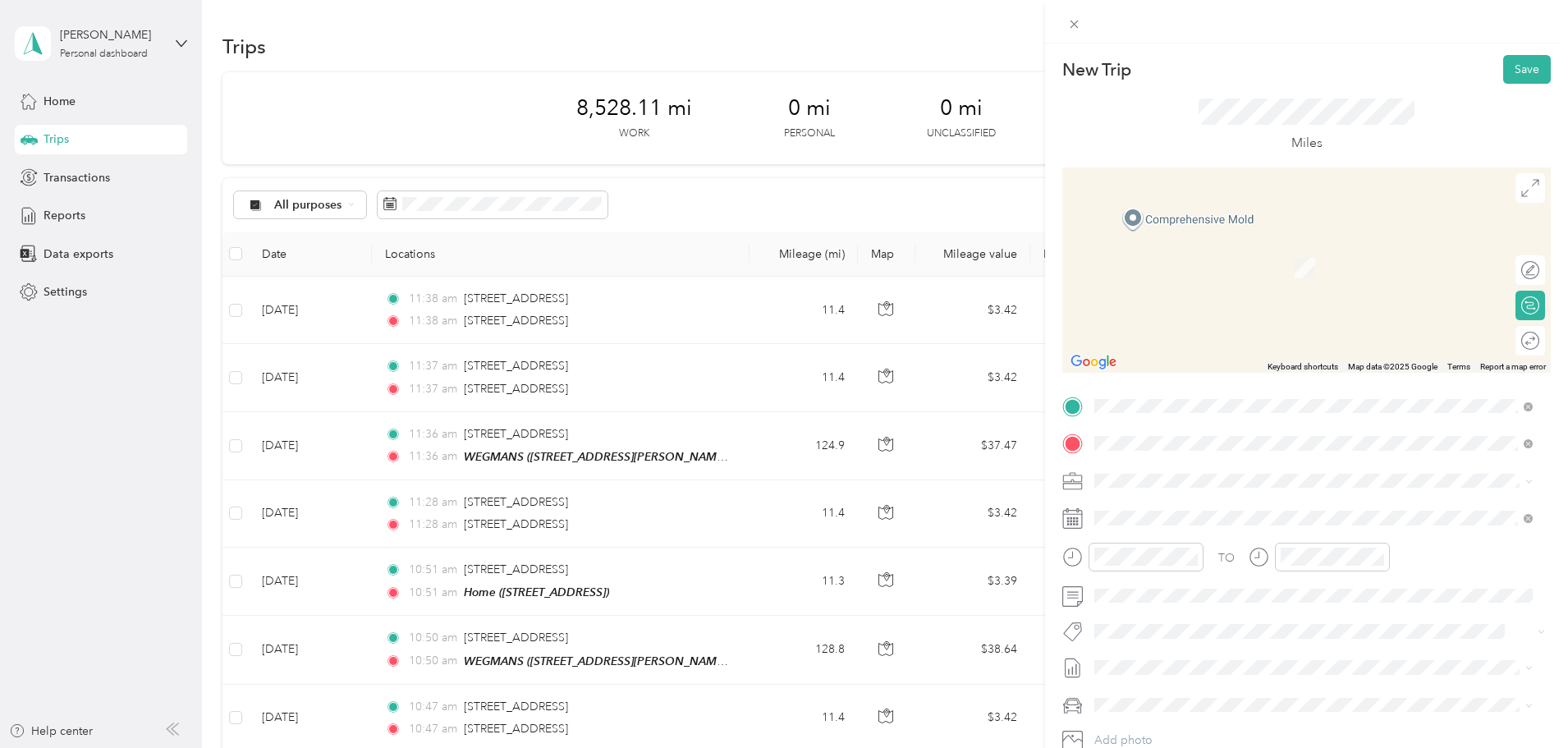
click at [1230, 574] on div "TEAM WEGMANS [STREET_ADDRESS][PERSON_NAME]" at bounding box center [1224, 579] width 195 height 40
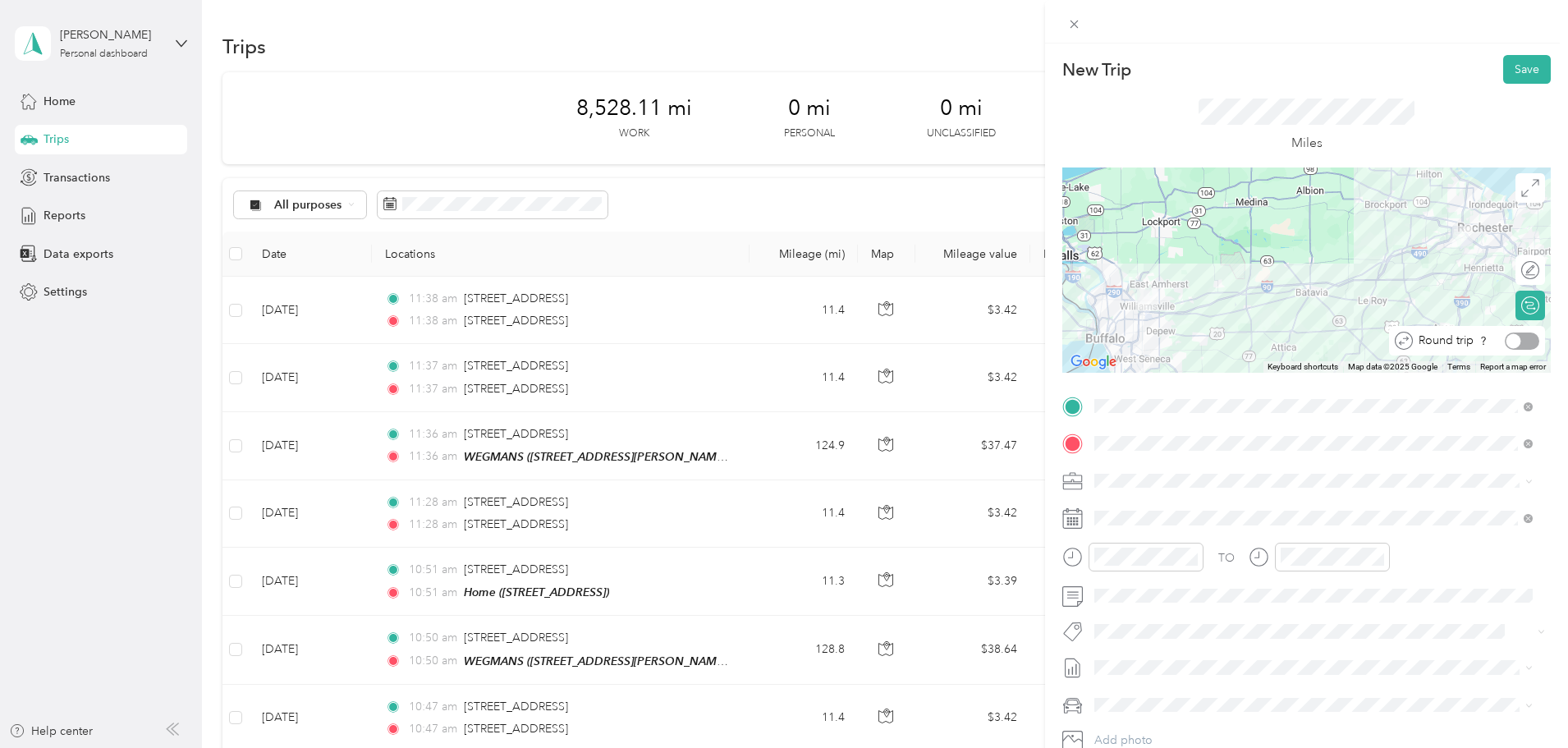
click at [1517, 341] on div at bounding box center [1522, 341] width 35 height 17
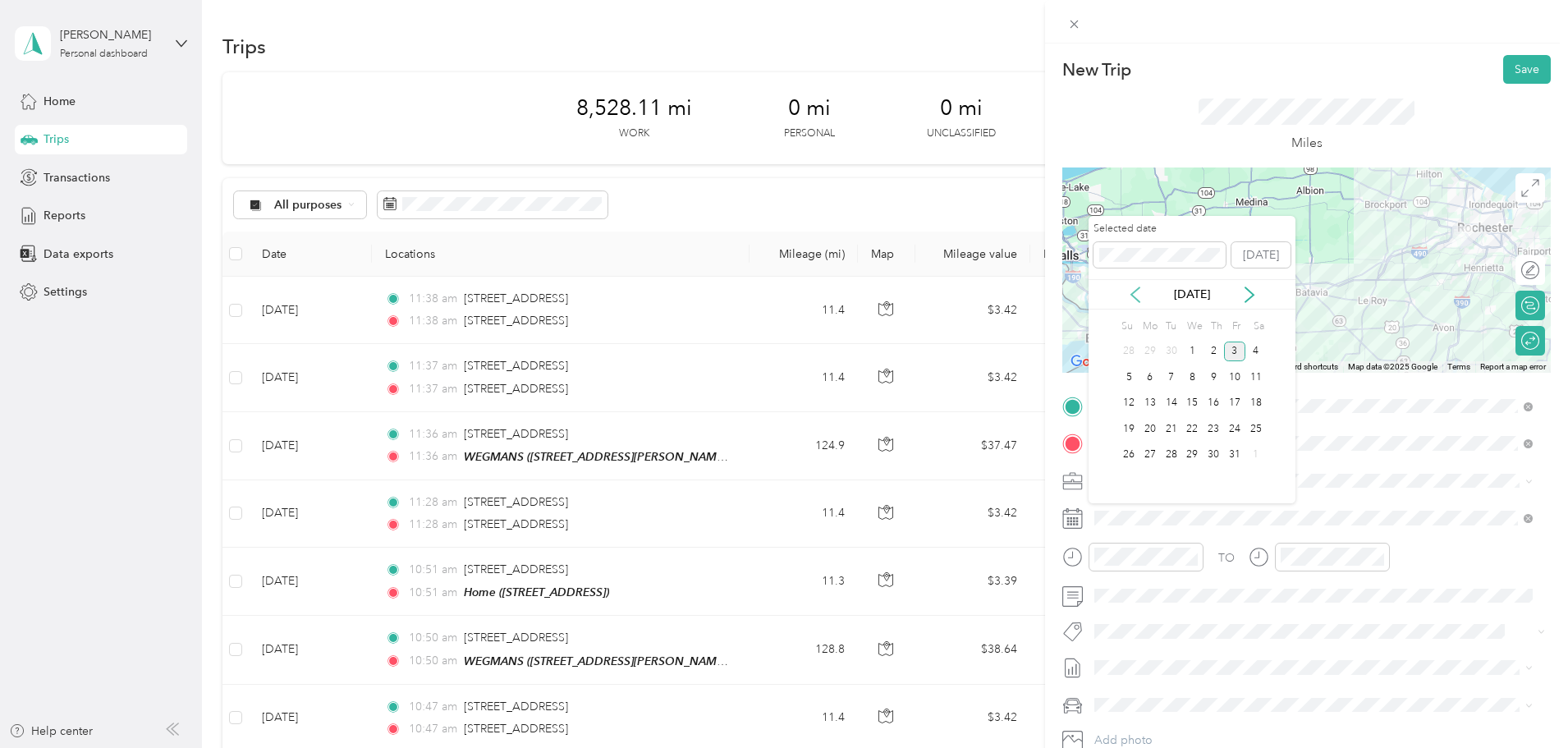
click at [1135, 294] on icon at bounding box center [1134, 294] width 16 height 16
click at [1218, 404] on div "18" at bounding box center [1213, 403] width 21 height 20
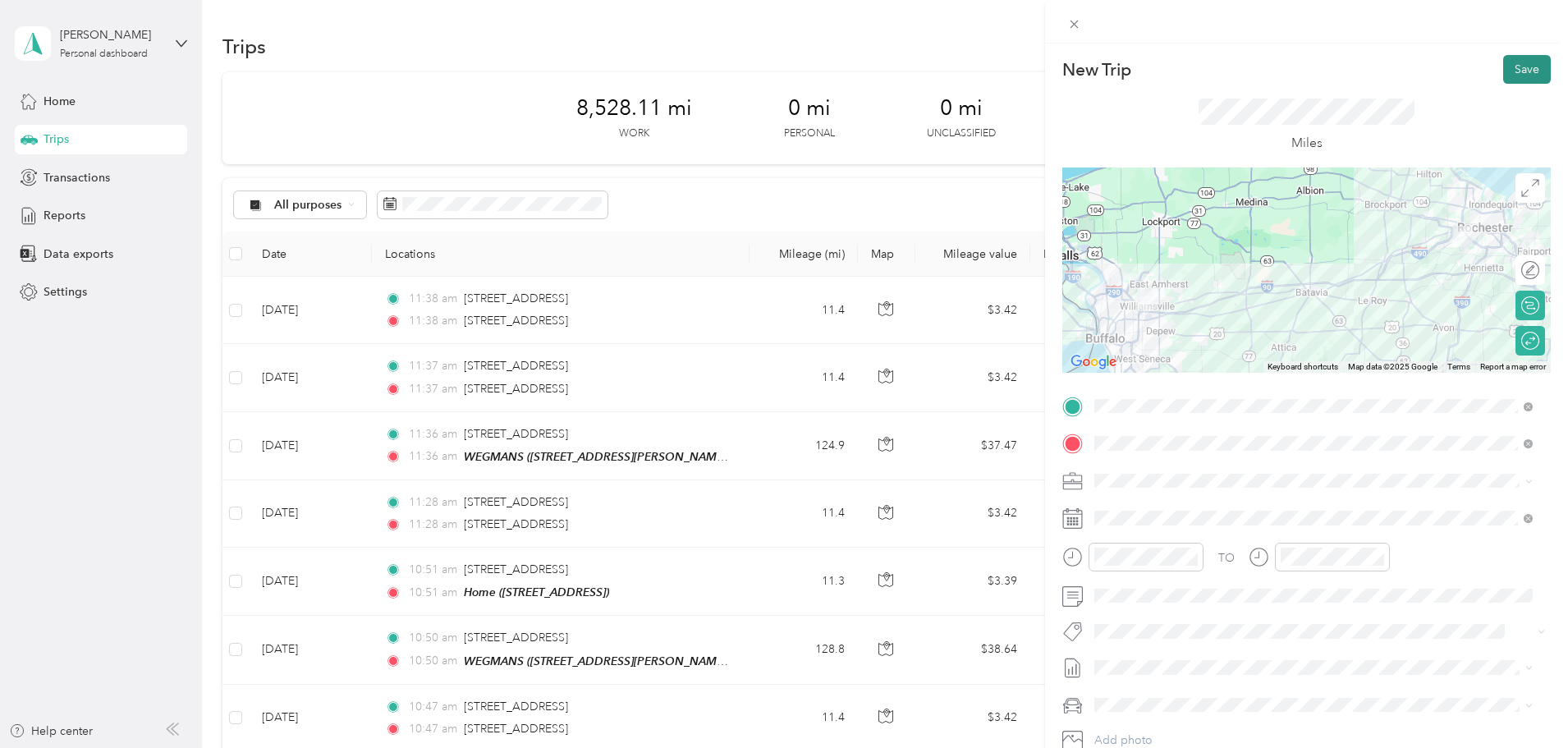
click at [1507, 71] on button "Save" at bounding box center [1527, 69] width 48 height 29
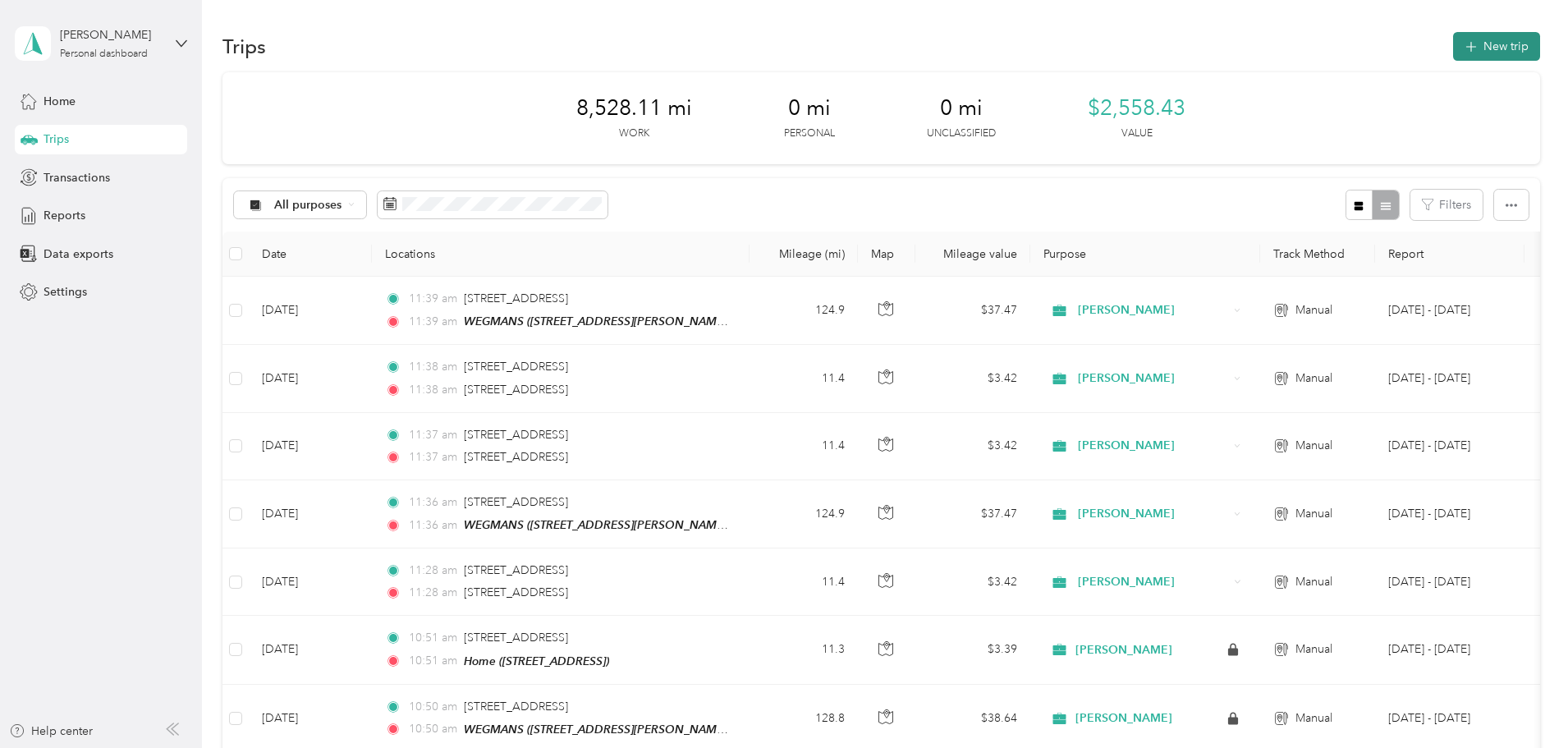
click at [1453, 44] on button "New trip" at bounding box center [1496, 46] width 87 height 29
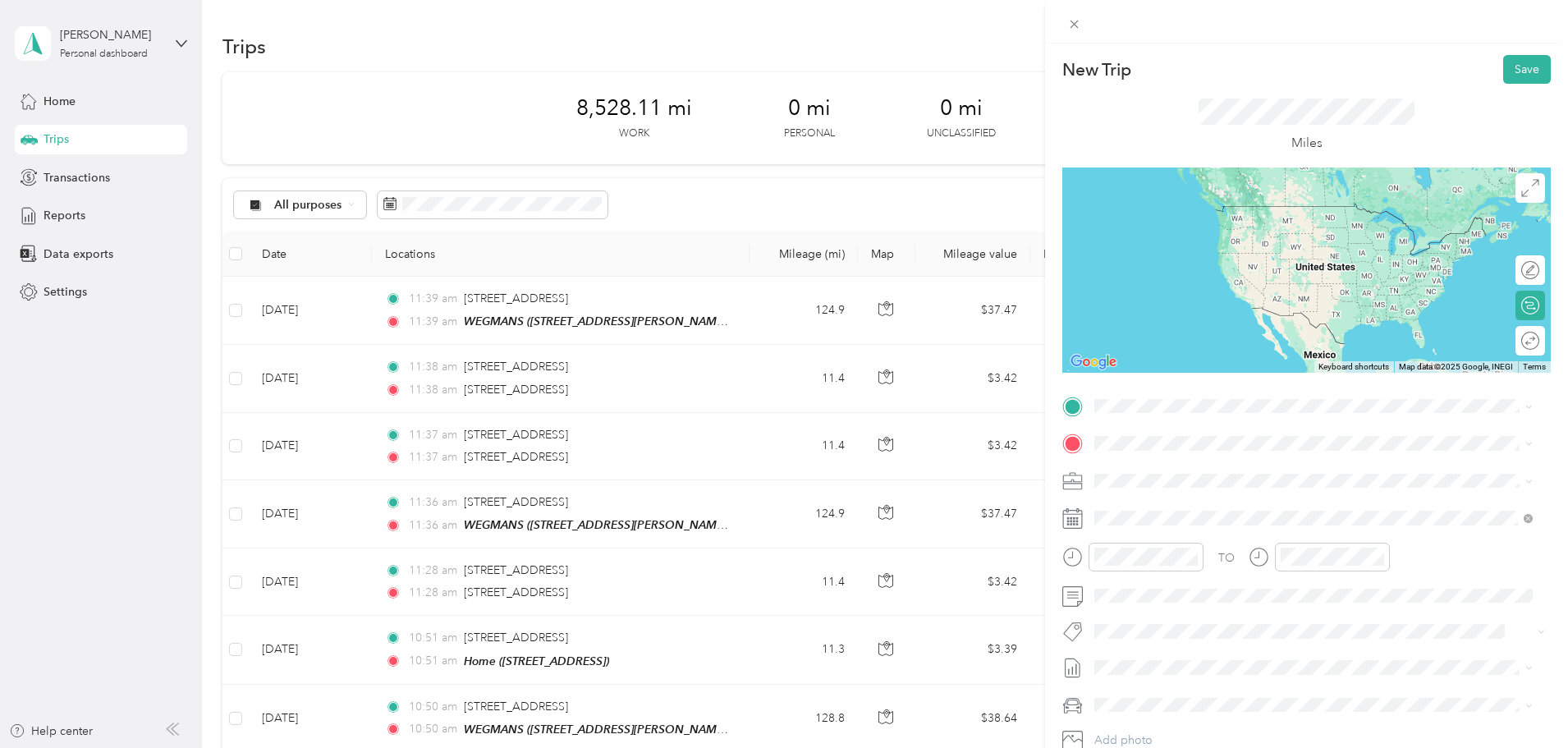
click at [1179, 572] on span "[STREET_ADDRESS][US_STATE]" at bounding box center [1208, 565] width 164 height 15
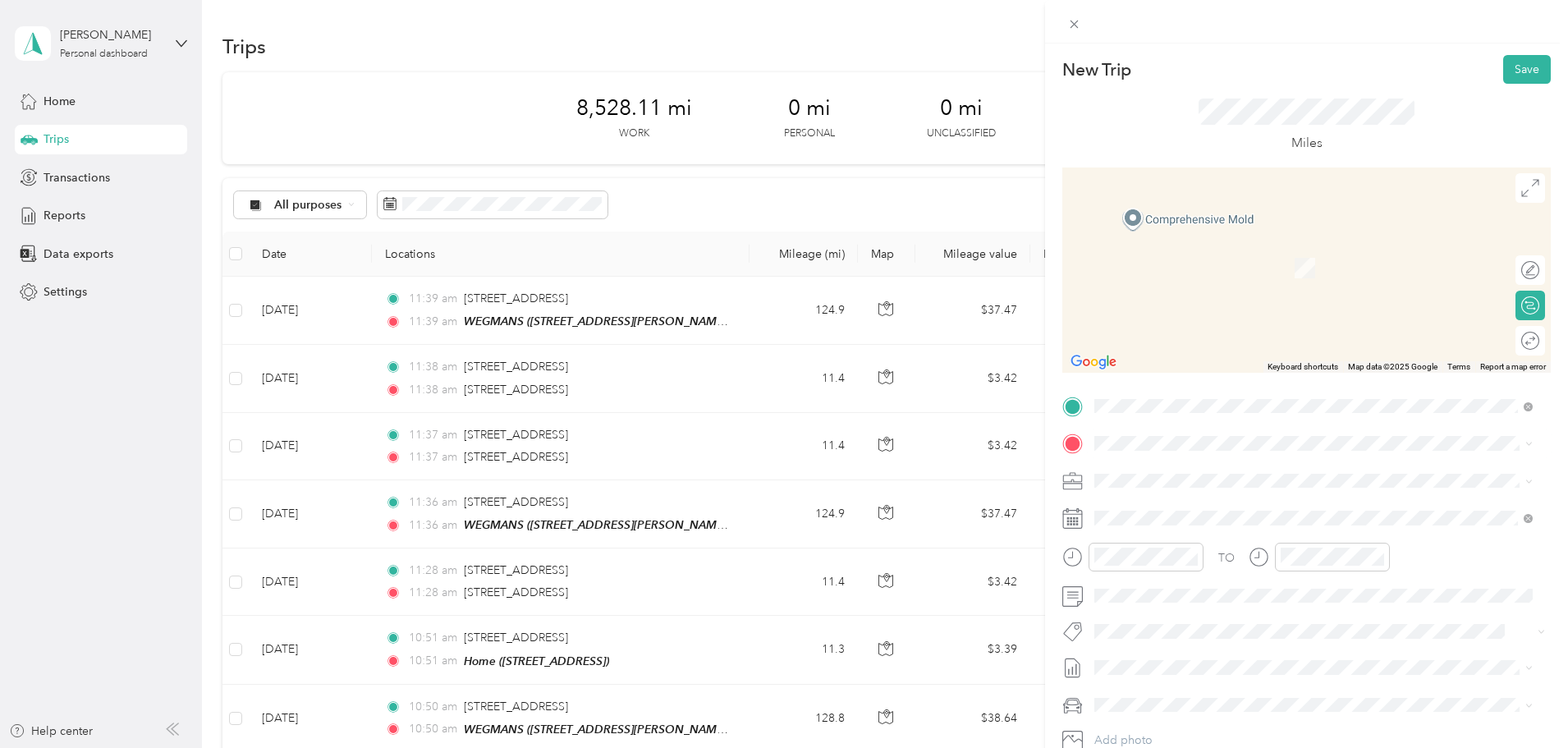
click at [1208, 606] on span "[STREET_ADDRESS][US_STATE]" at bounding box center [1208, 599] width 164 height 15
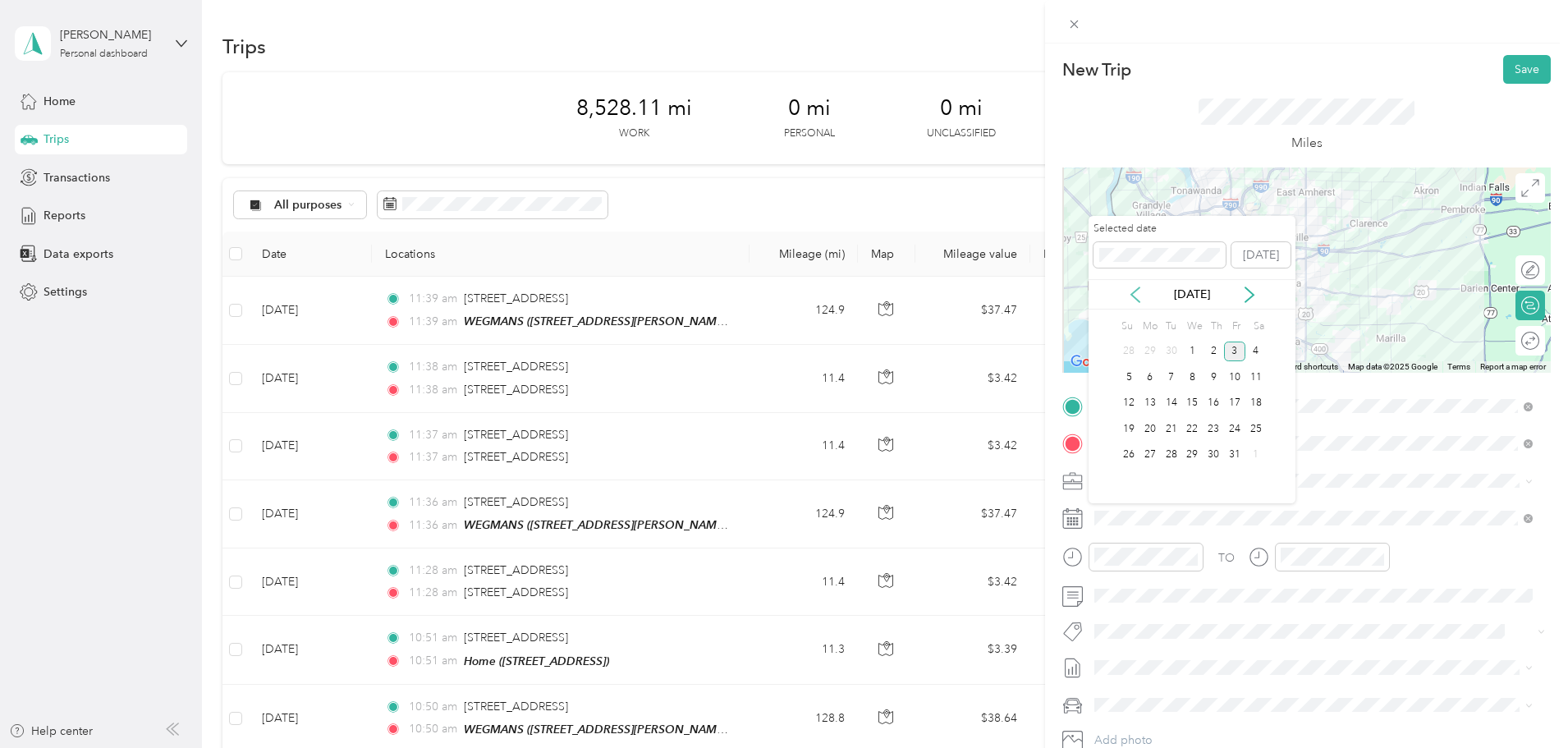
click at [1133, 293] on icon at bounding box center [1134, 294] width 16 height 16
click at [1216, 400] on div "18" at bounding box center [1213, 403] width 21 height 20
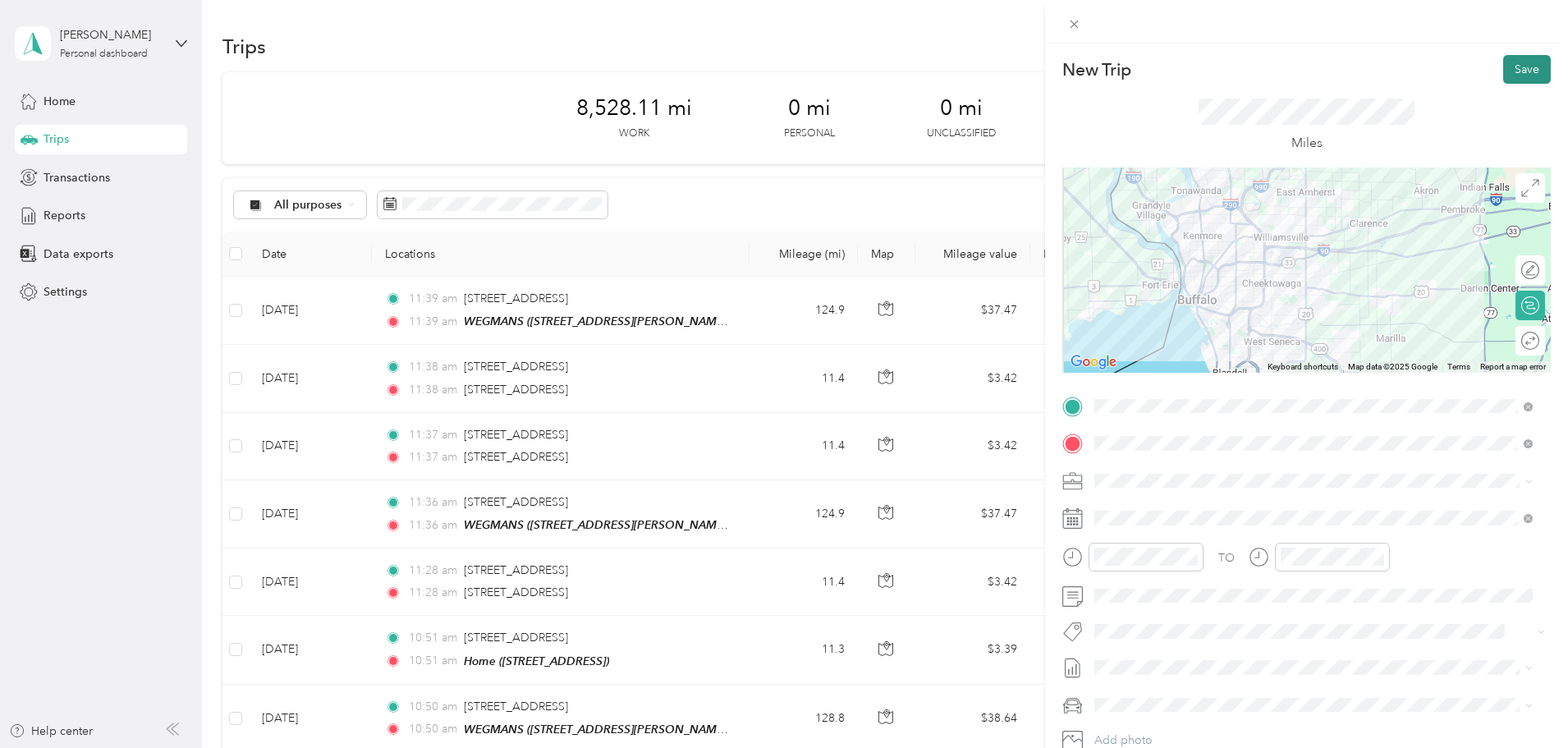
click at [1520, 68] on button "Save" at bounding box center [1527, 69] width 48 height 29
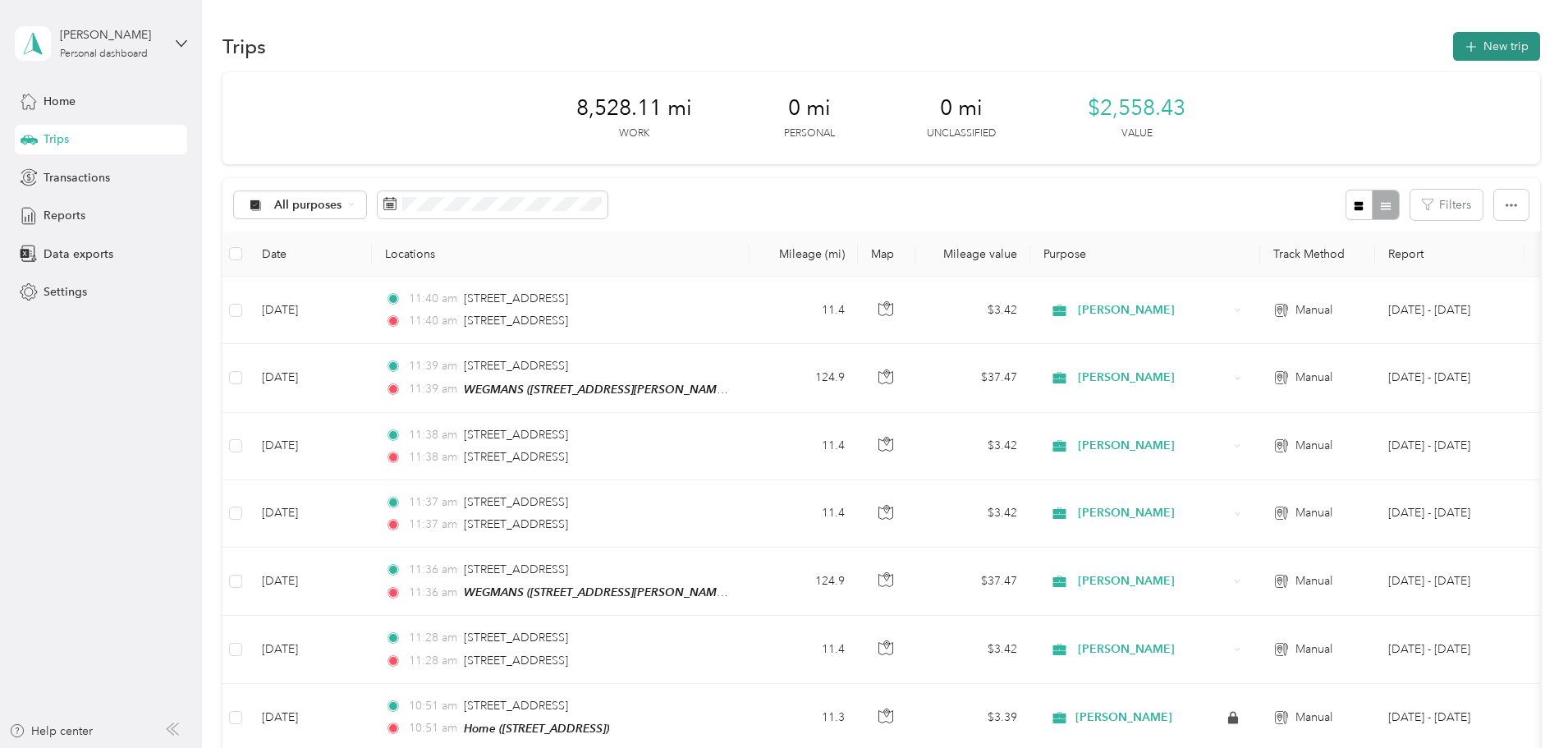
click at [1453, 42] on button "New trip" at bounding box center [1496, 46] width 87 height 29
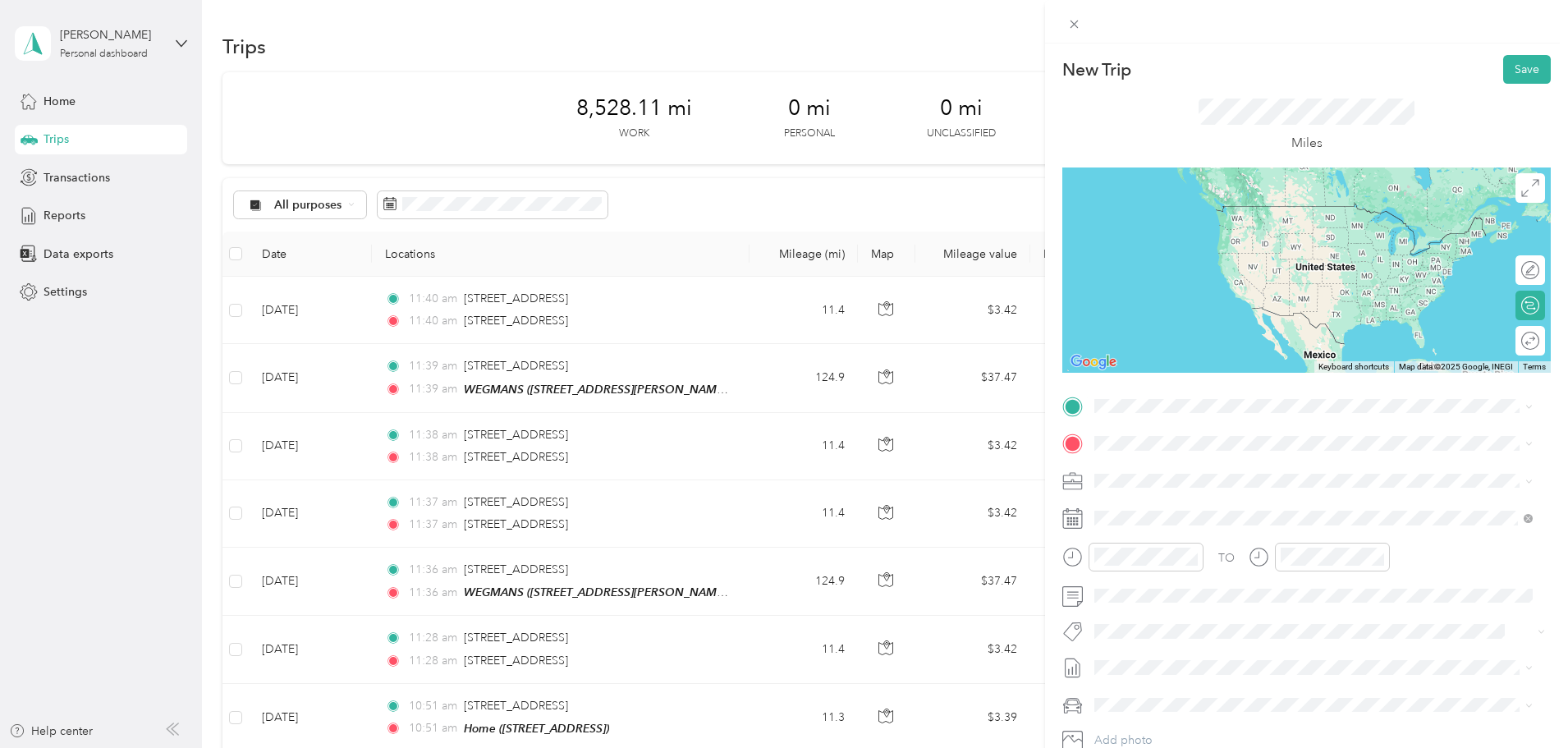
click at [1149, 467] on span "[STREET_ADDRESS][US_STATE]" at bounding box center [1208, 463] width 164 height 15
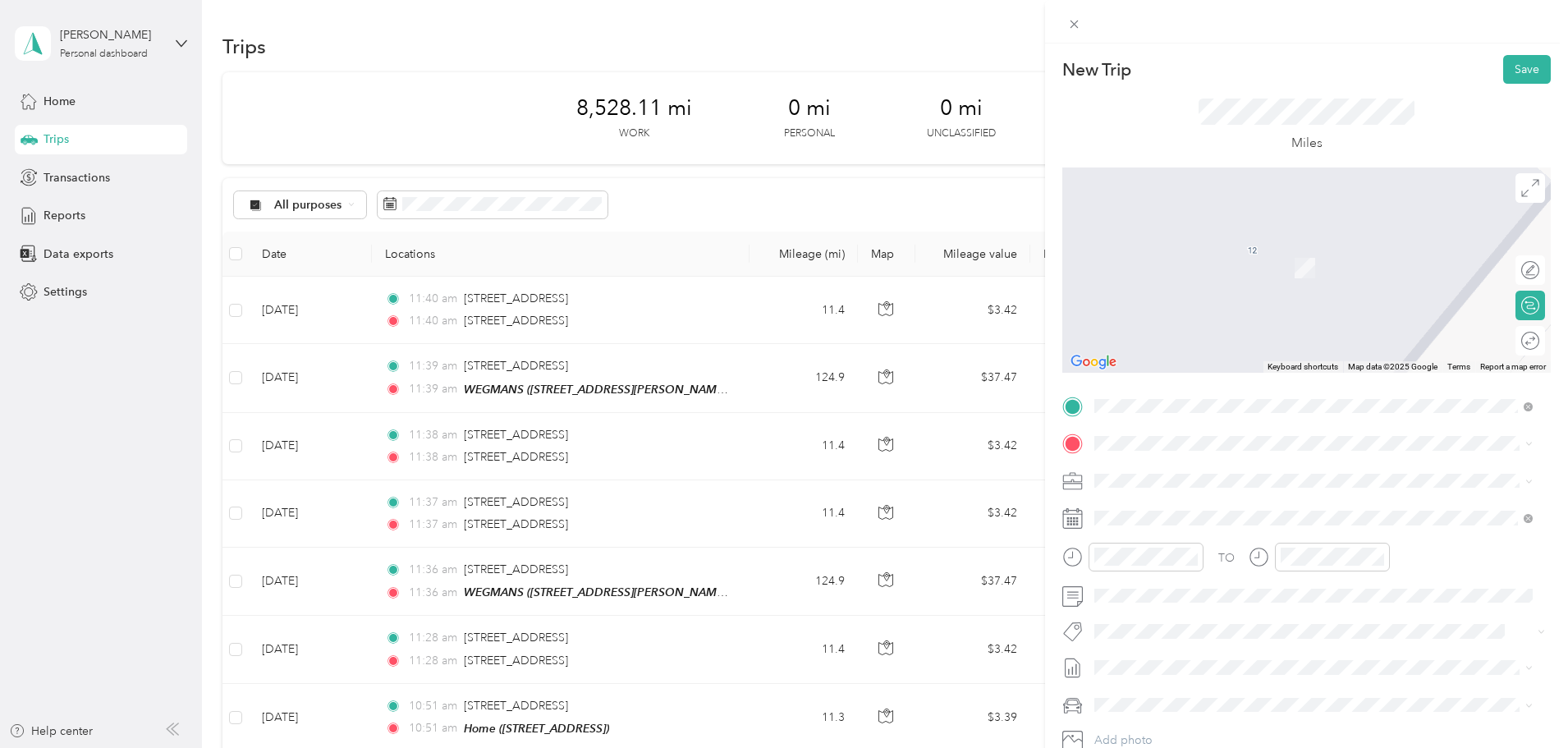
click at [1165, 574] on span "[STREET_ADDRESS][US_STATE]" at bounding box center [1208, 567] width 164 height 15
click at [1188, 611] on span "[STREET_ADDRESS][US_STATE]" at bounding box center [1208, 604] width 164 height 15
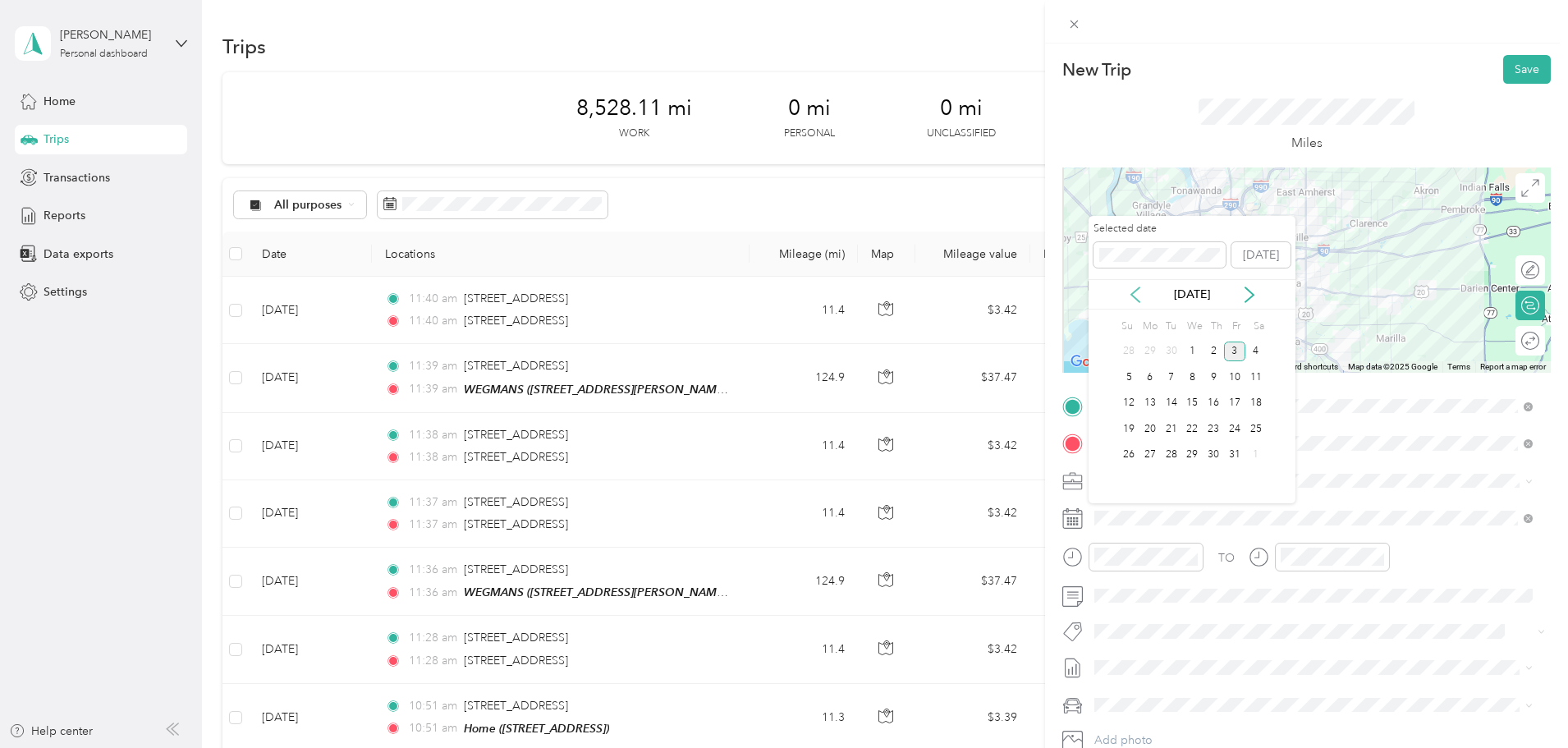
click at [1142, 294] on icon at bounding box center [1134, 294] width 16 height 16
click at [1184, 429] on div "24" at bounding box center [1192, 429] width 21 height 20
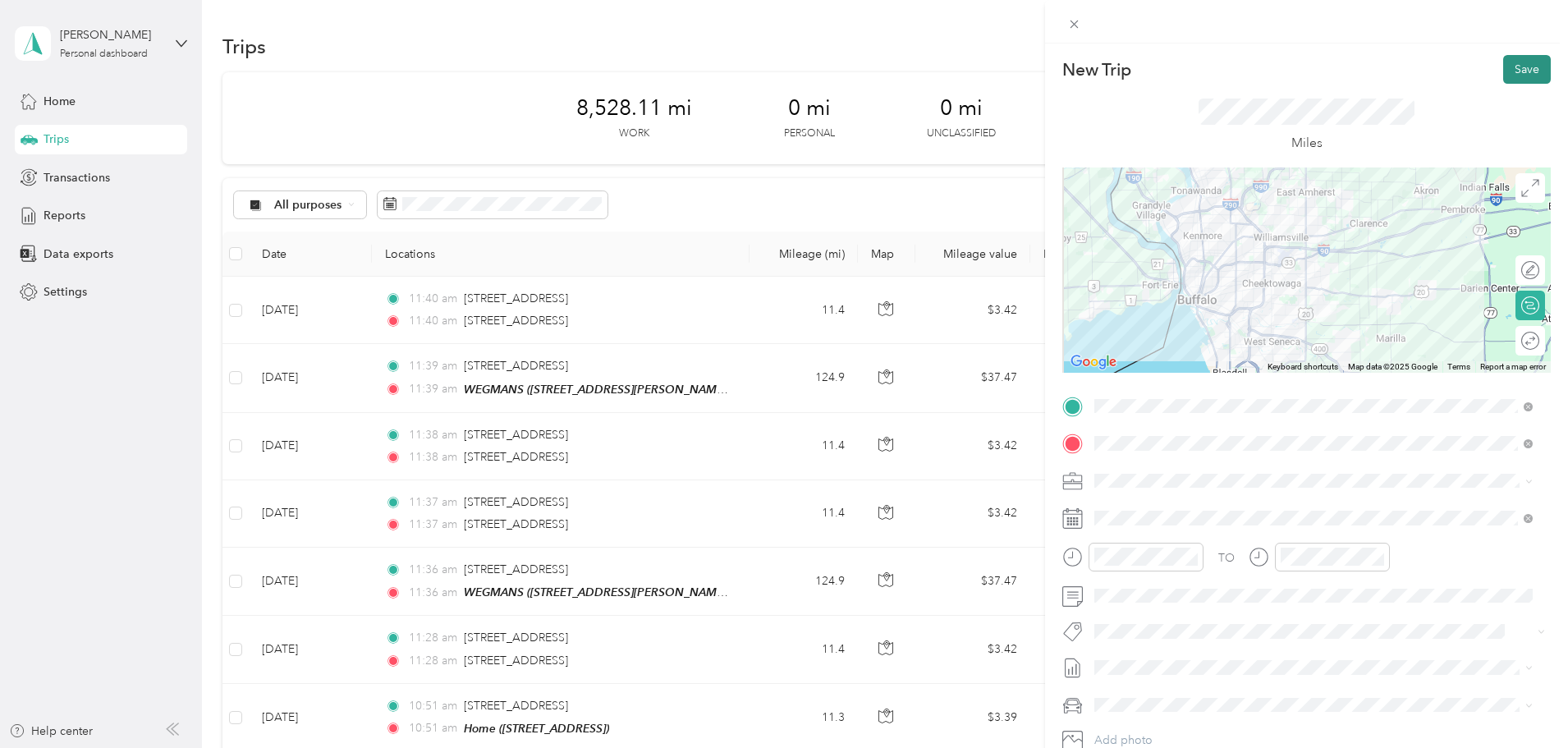
click at [1512, 70] on button "Save" at bounding box center [1527, 69] width 48 height 29
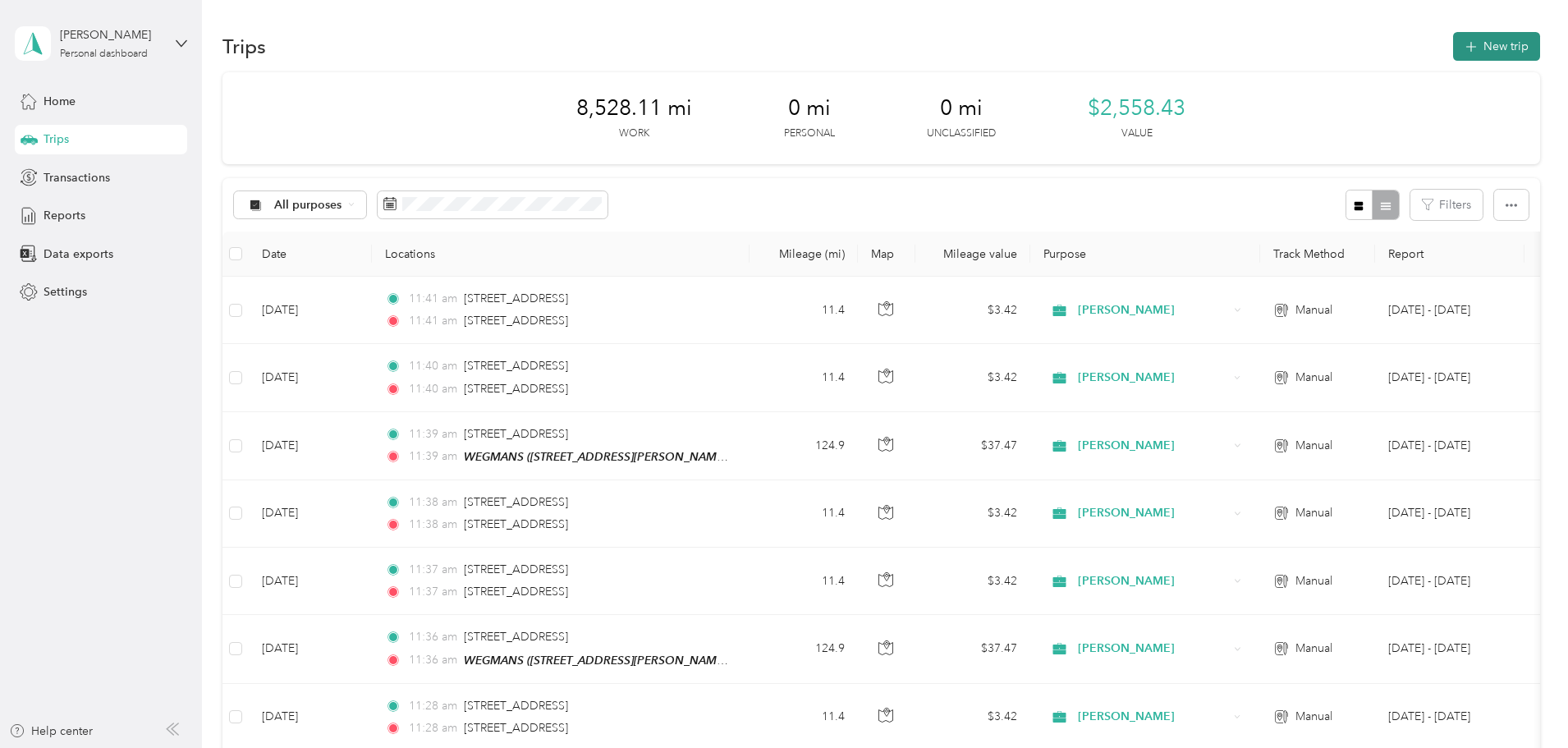
click at [1453, 49] on button "New trip" at bounding box center [1496, 46] width 87 height 29
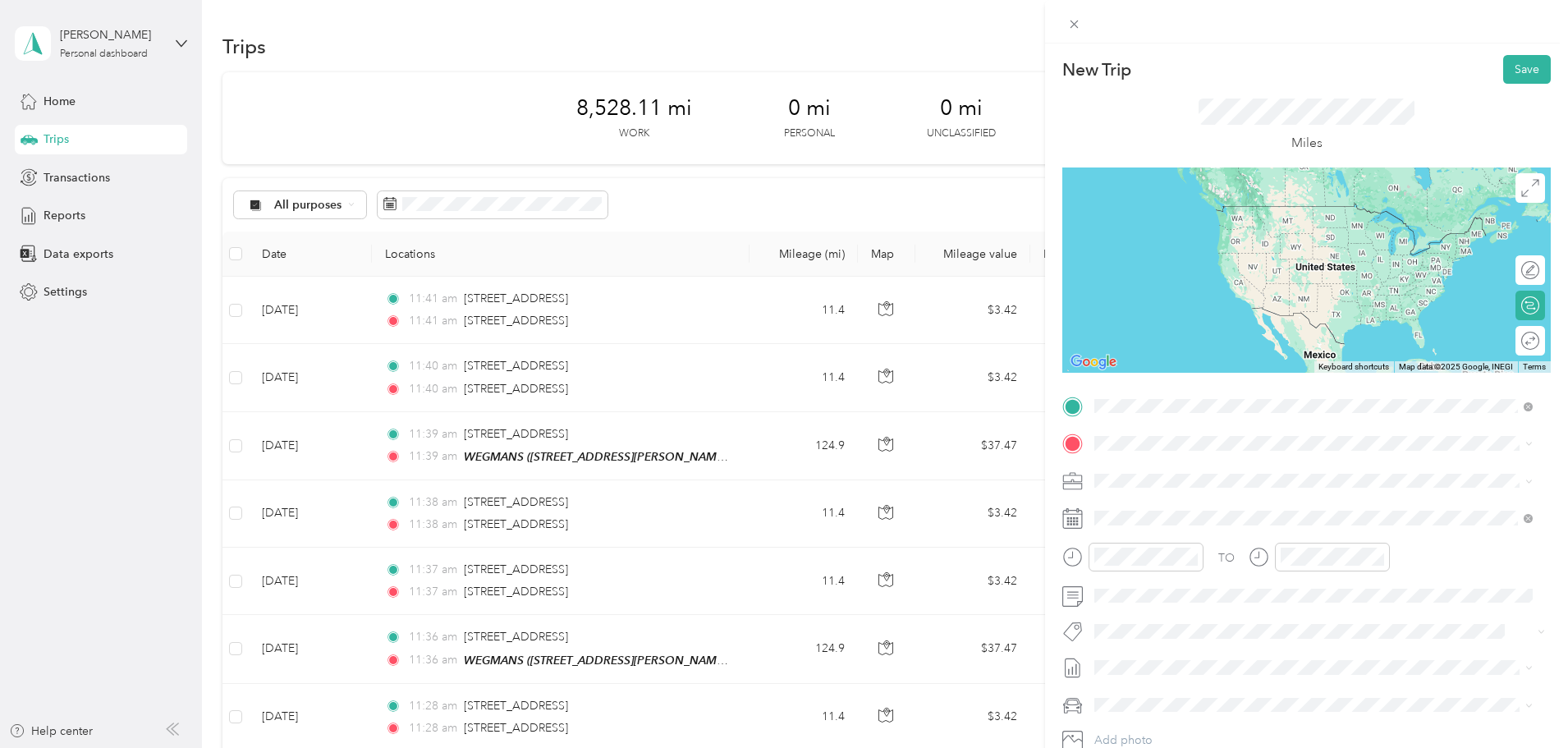
click at [1176, 574] on span "[STREET_ADDRESS][US_STATE]" at bounding box center [1208, 567] width 164 height 15
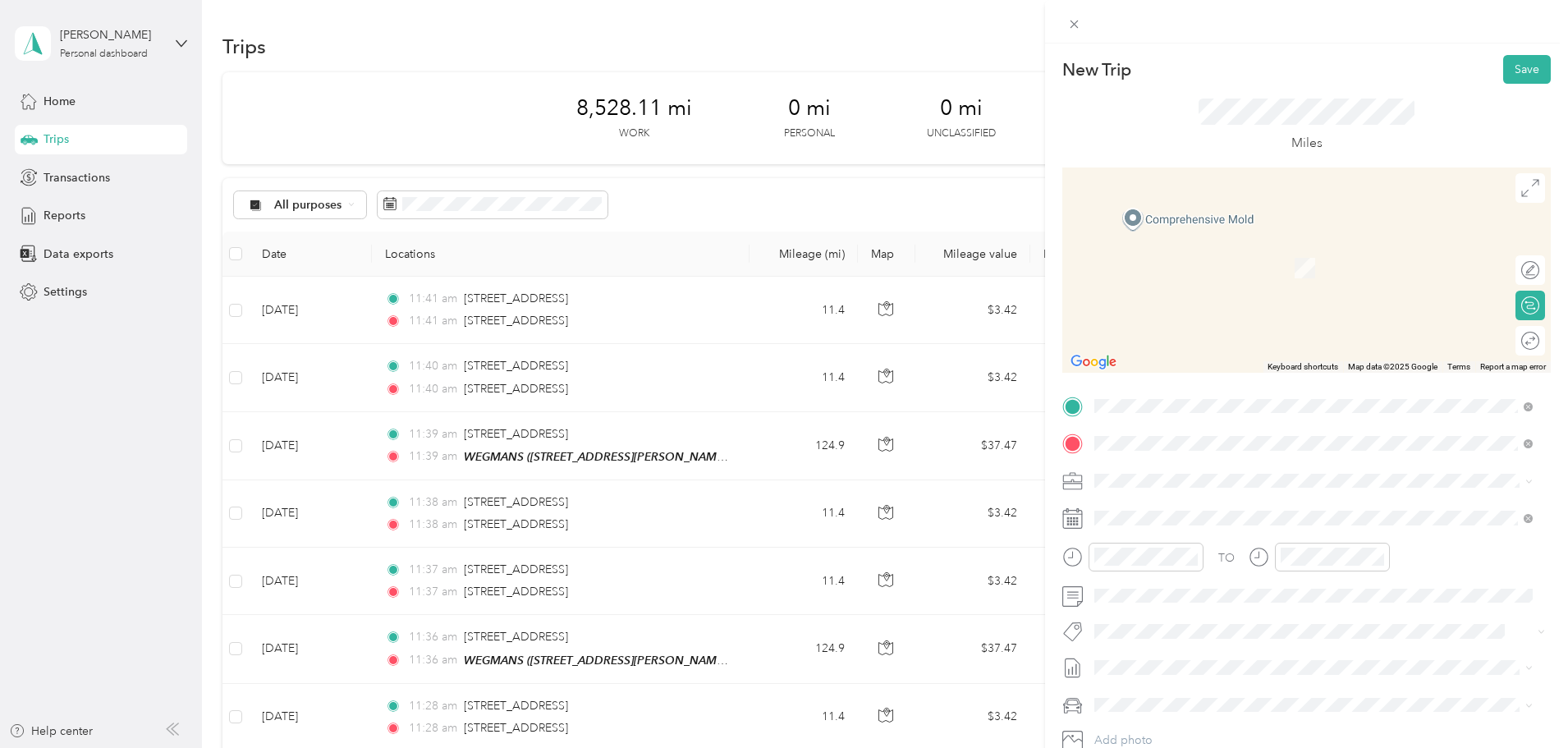
click at [1200, 621] on strong "WEGMANS Hdqt" at bounding box center [1172, 623] width 93 height 15
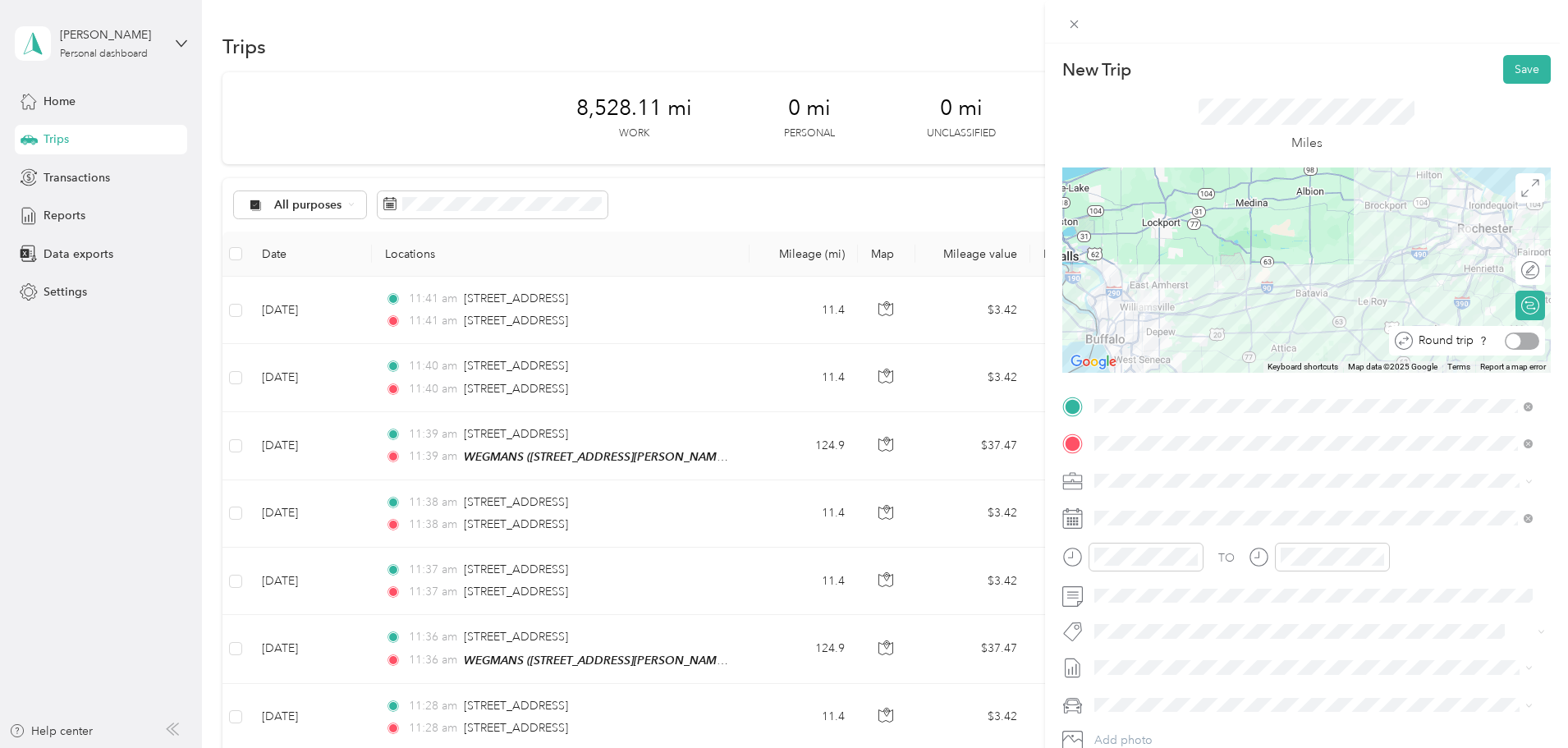
click at [1517, 339] on div at bounding box center [1522, 341] width 35 height 17
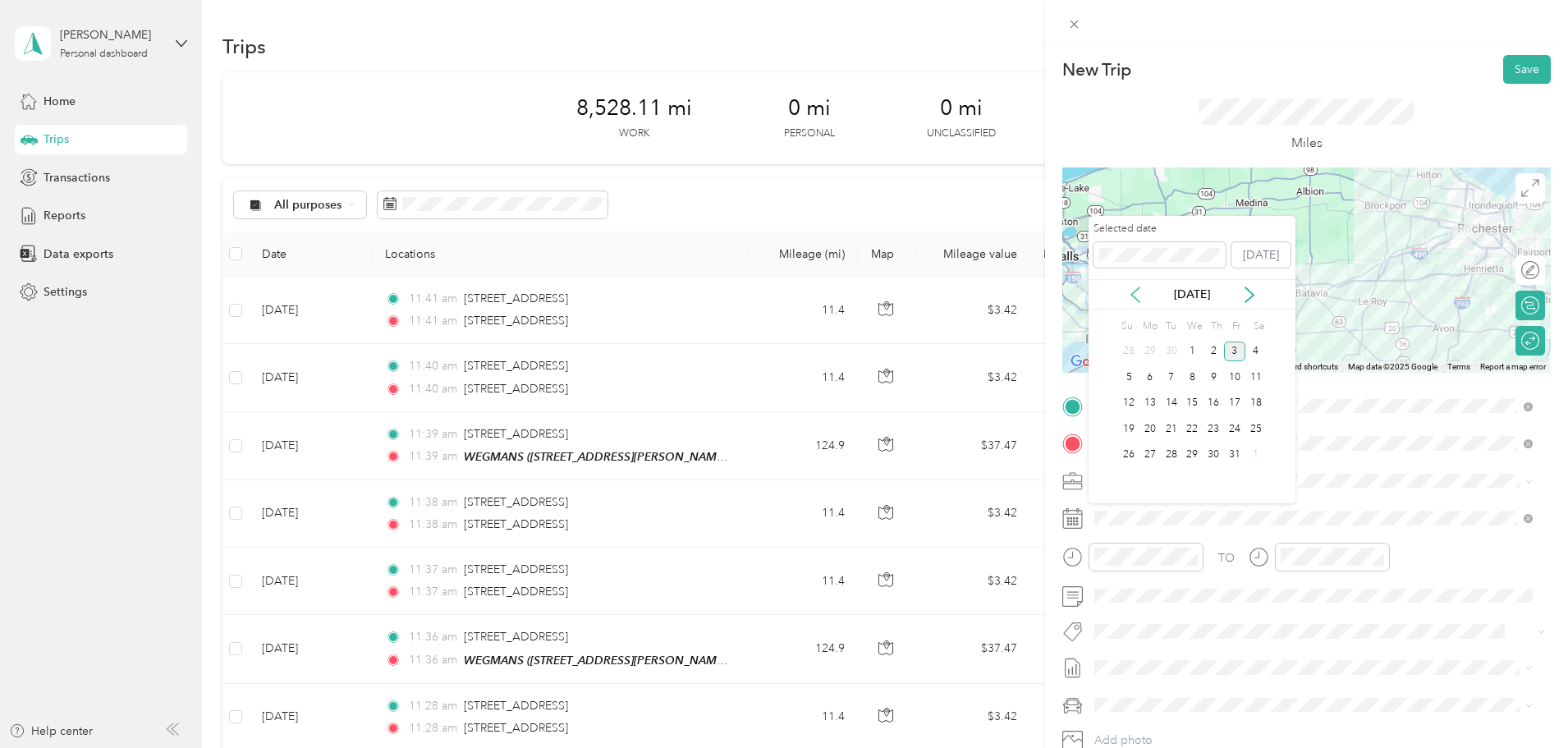
click at [1139, 291] on icon at bounding box center [1134, 294] width 16 height 16
click at [1195, 435] on div "24" at bounding box center [1192, 429] width 21 height 20
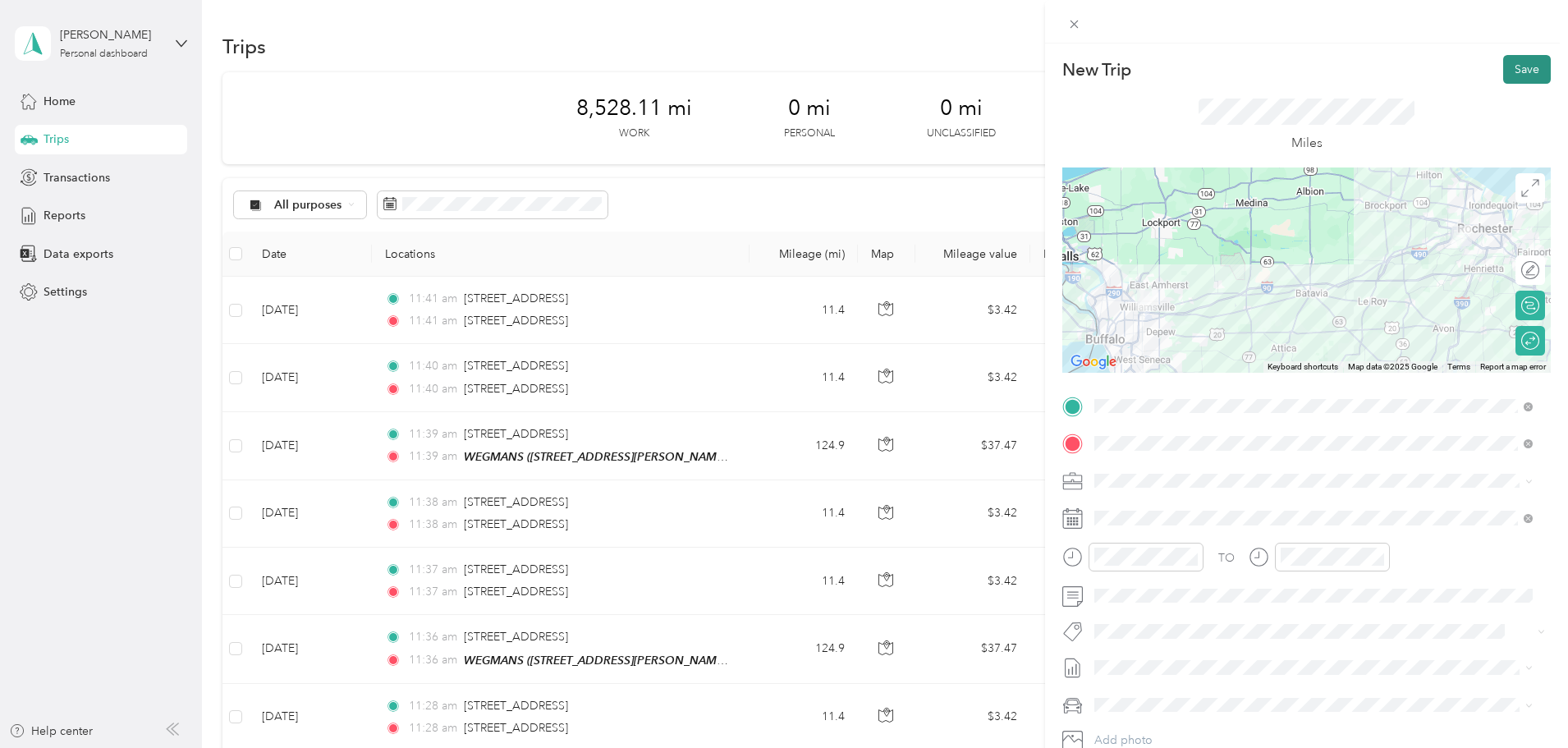
click at [1511, 76] on button "Save" at bounding box center [1527, 69] width 48 height 29
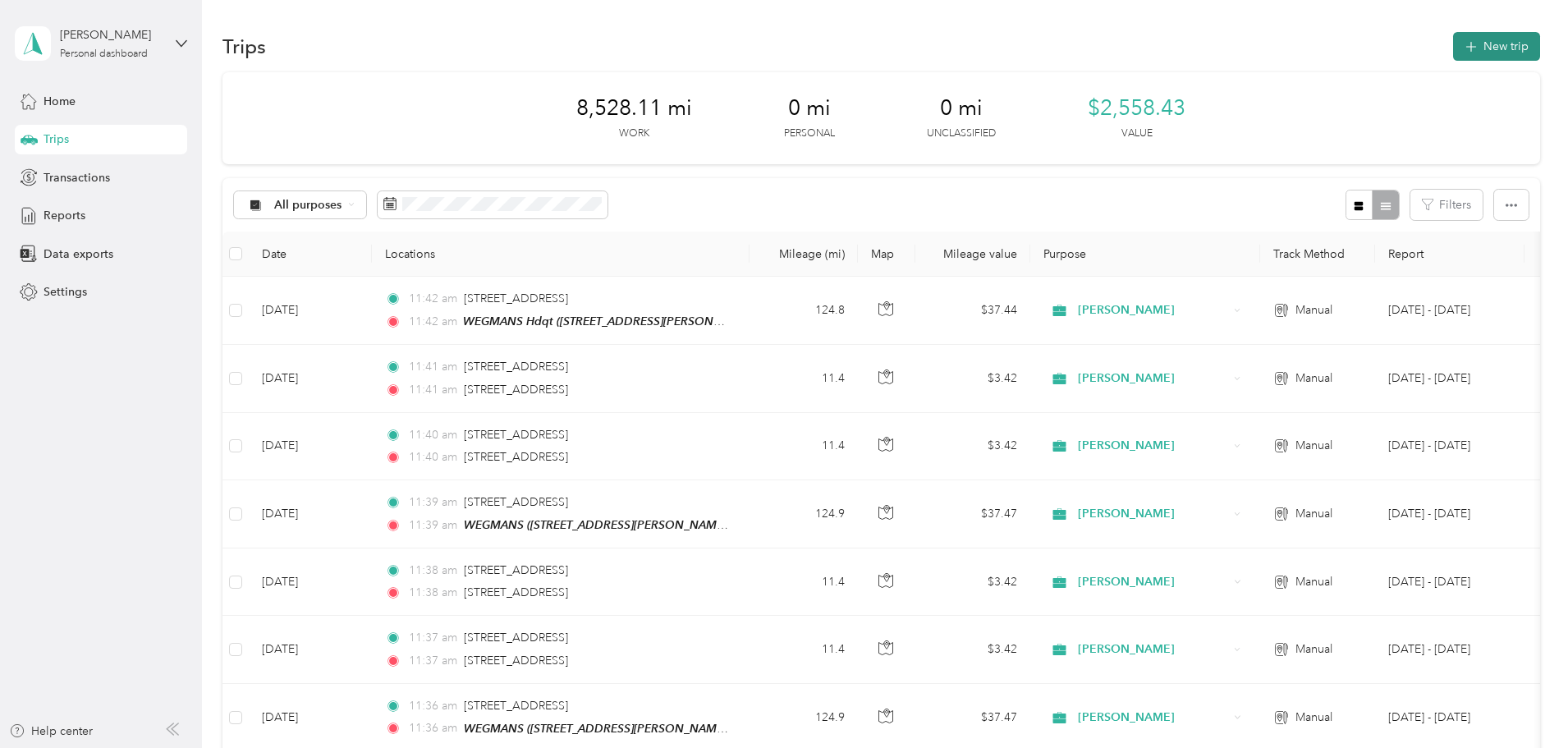
click at [1453, 45] on button "New trip" at bounding box center [1496, 46] width 87 height 29
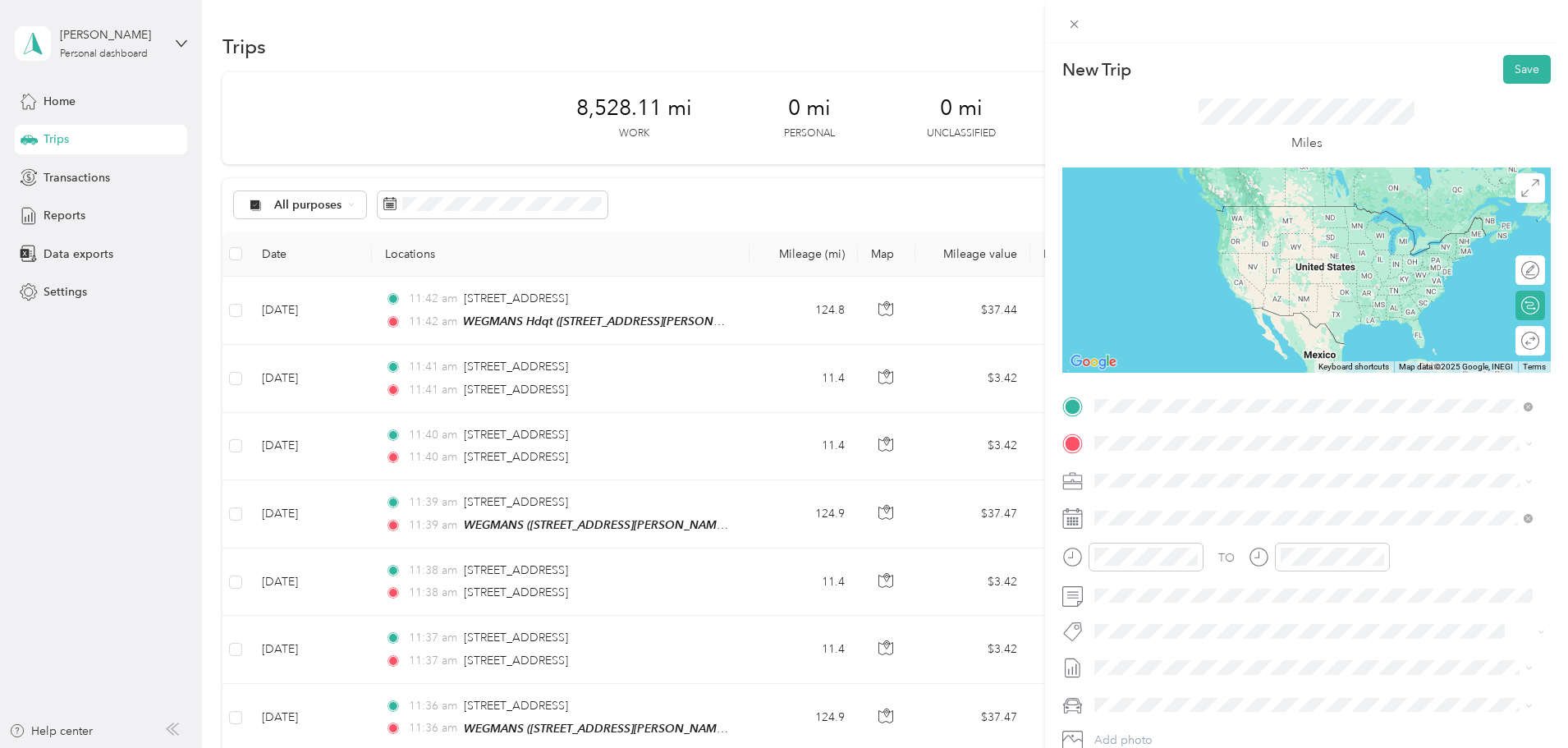
click at [1149, 578] on div "[STREET_ADDRESS][US_STATE]" at bounding box center [1313, 567] width 427 height 22
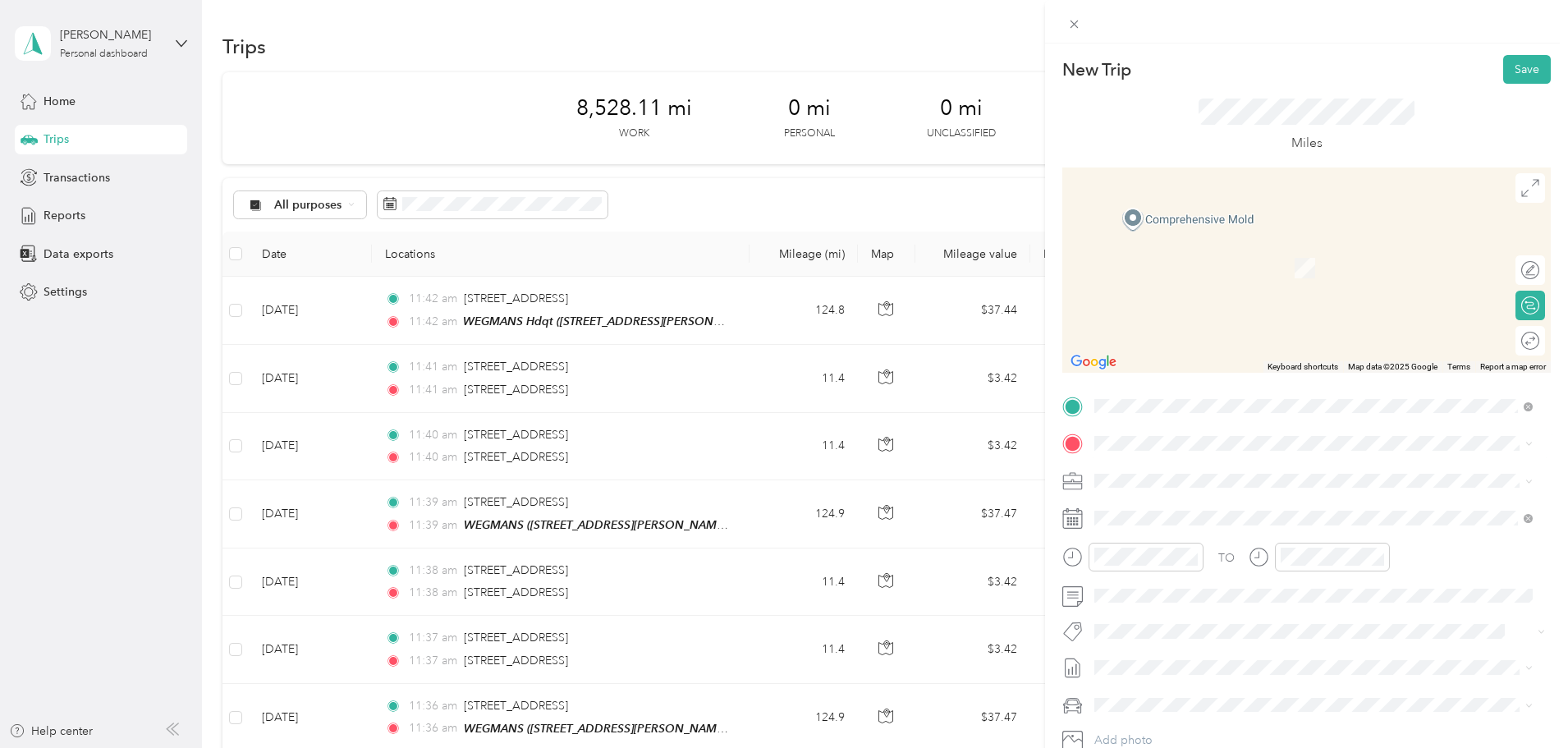
click at [1289, 604] on span "[STREET_ADDRESS][US_STATE]" at bounding box center [1208, 596] width 164 height 15
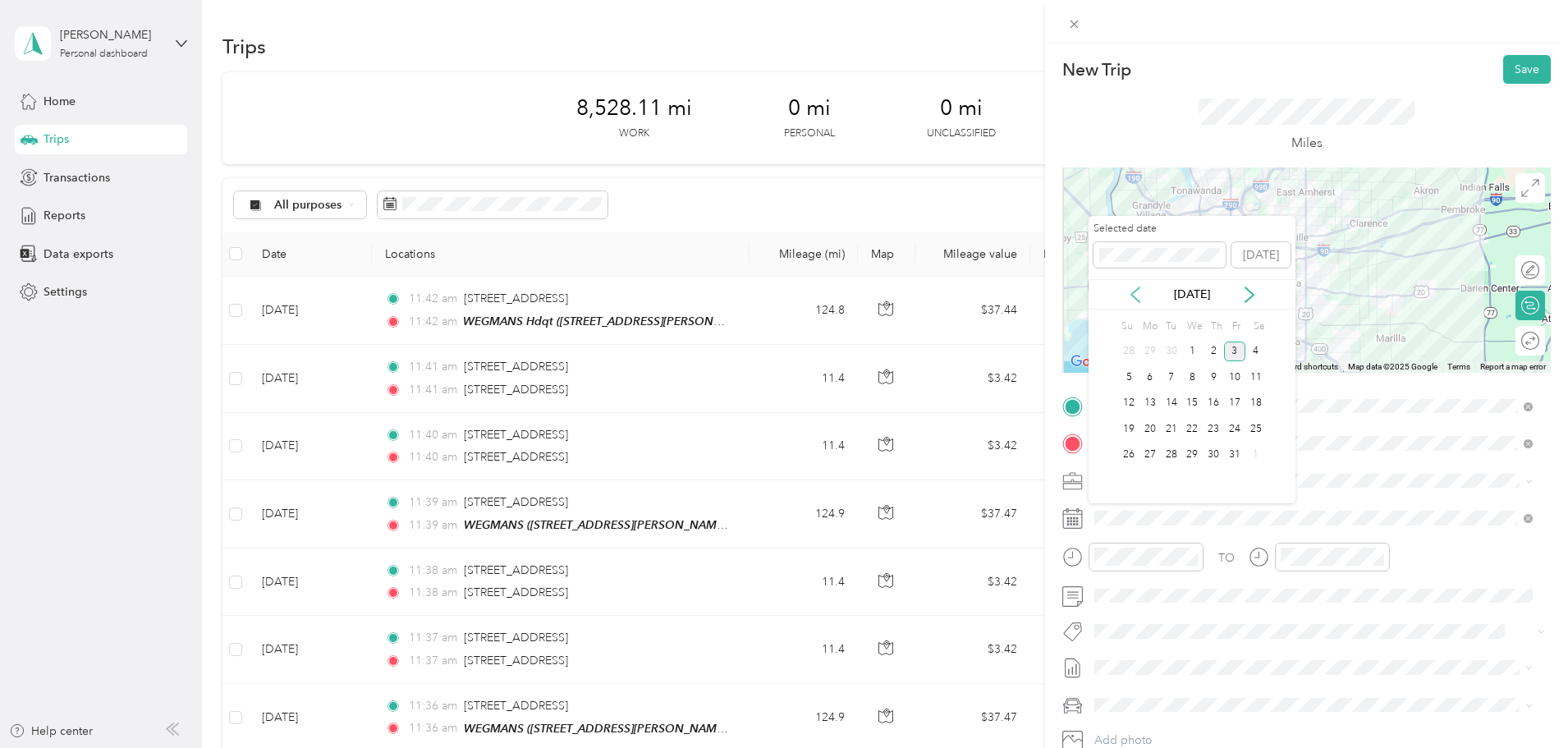
click at [1137, 297] on icon at bounding box center [1134, 294] width 16 height 16
click at [1193, 430] on div "24" at bounding box center [1192, 429] width 21 height 20
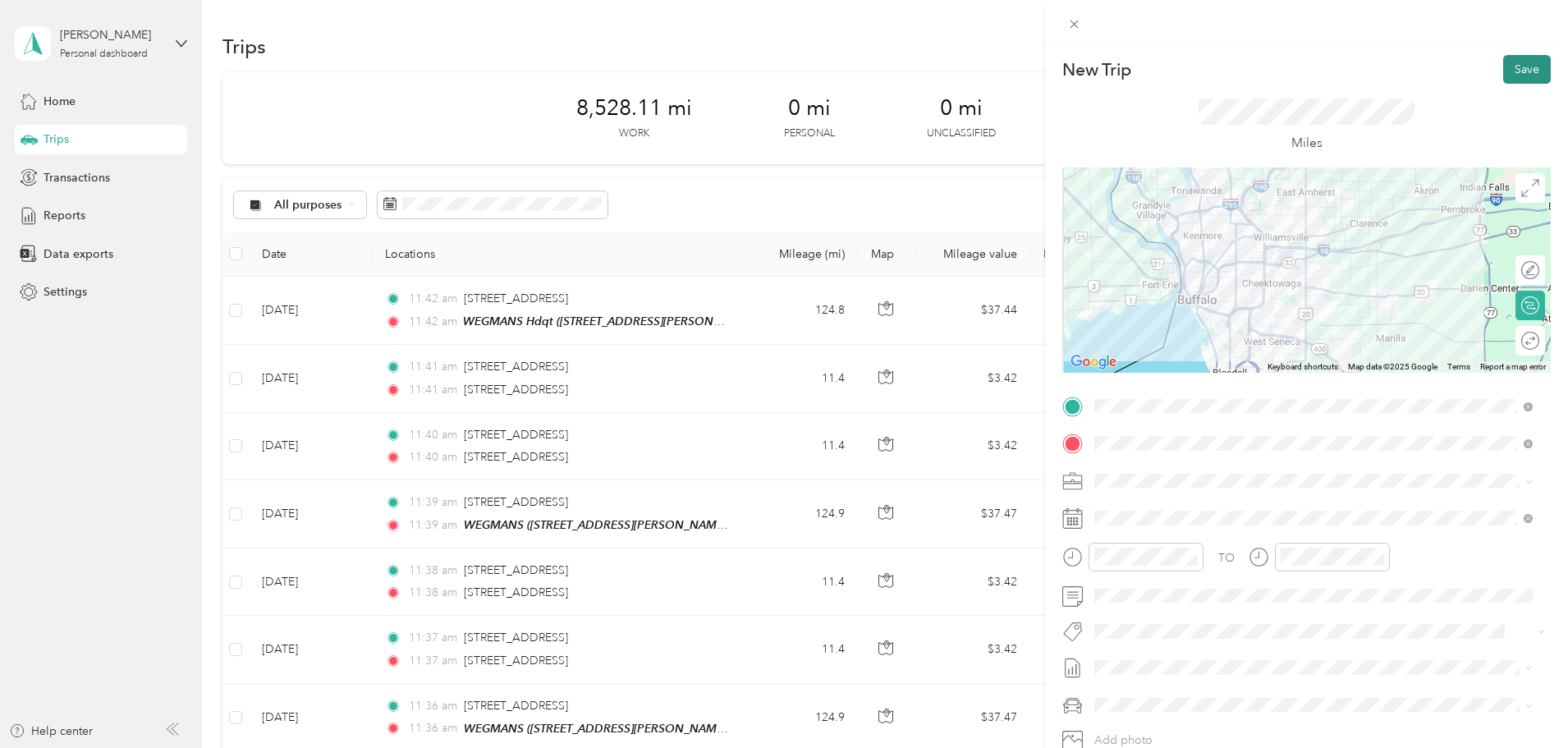
click at [1503, 72] on button "Save" at bounding box center [1527, 69] width 48 height 29
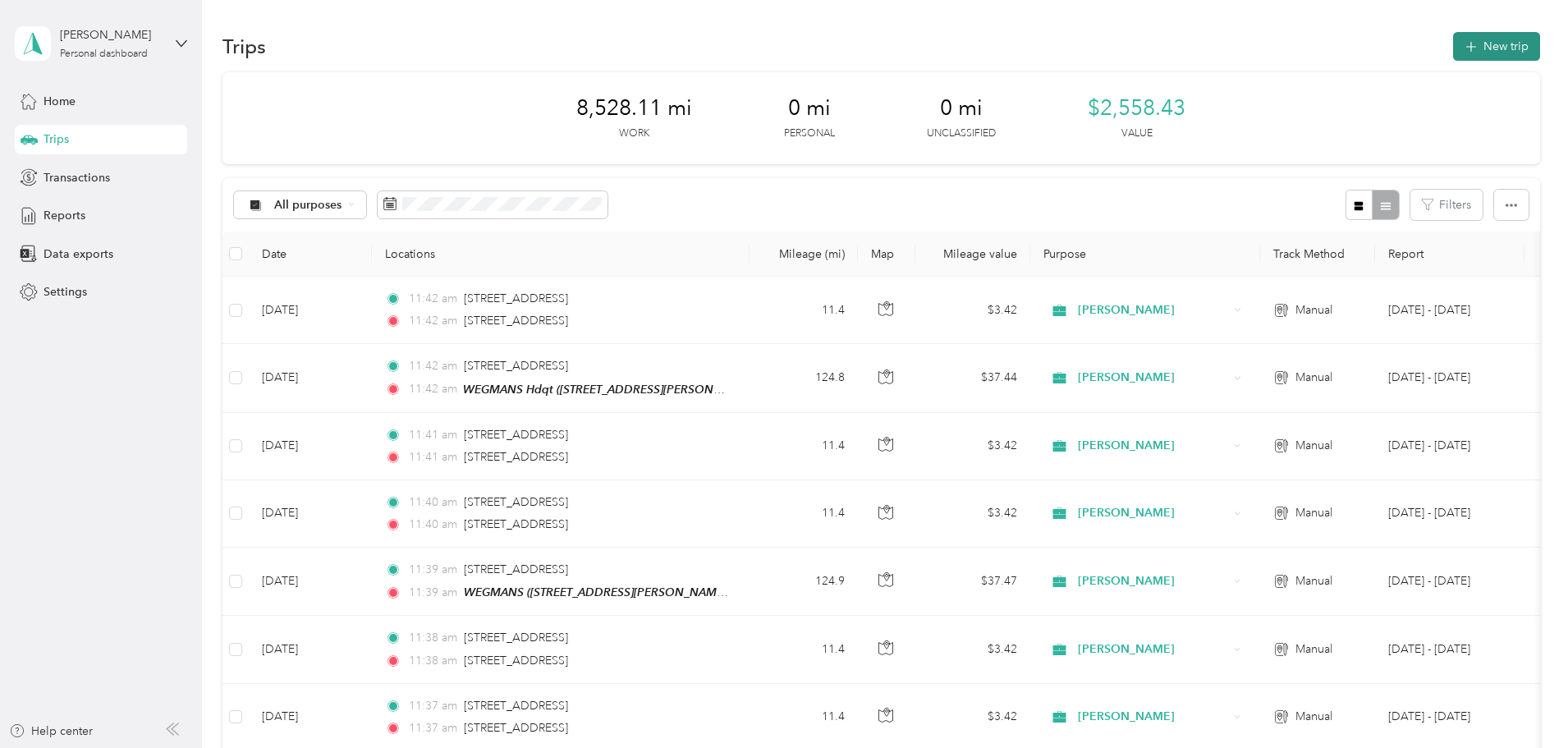
click at [1453, 40] on button "New trip" at bounding box center [1496, 46] width 87 height 29
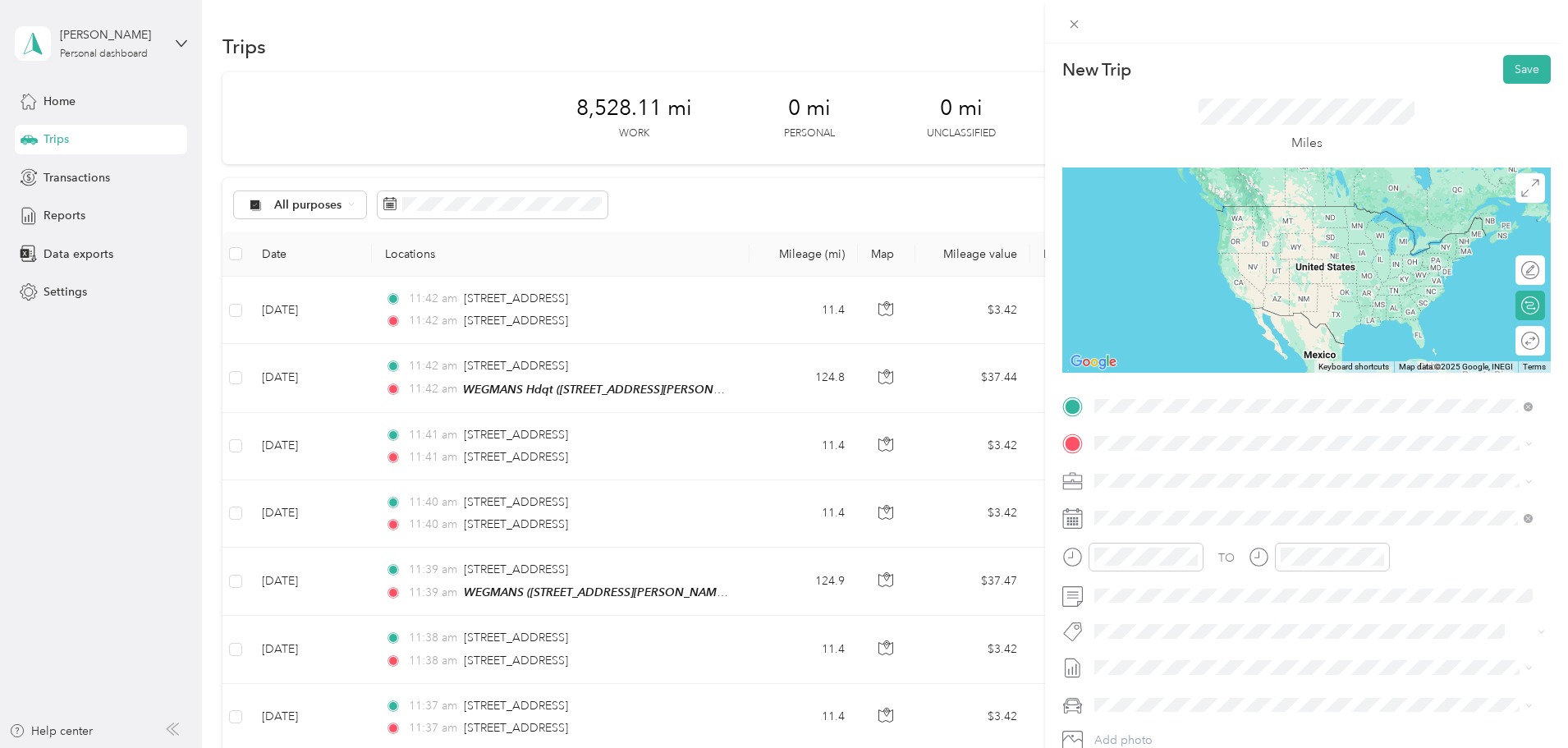
click at [1203, 574] on span "[STREET_ADDRESS][US_STATE]" at bounding box center [1208, 567] width 164 height 15
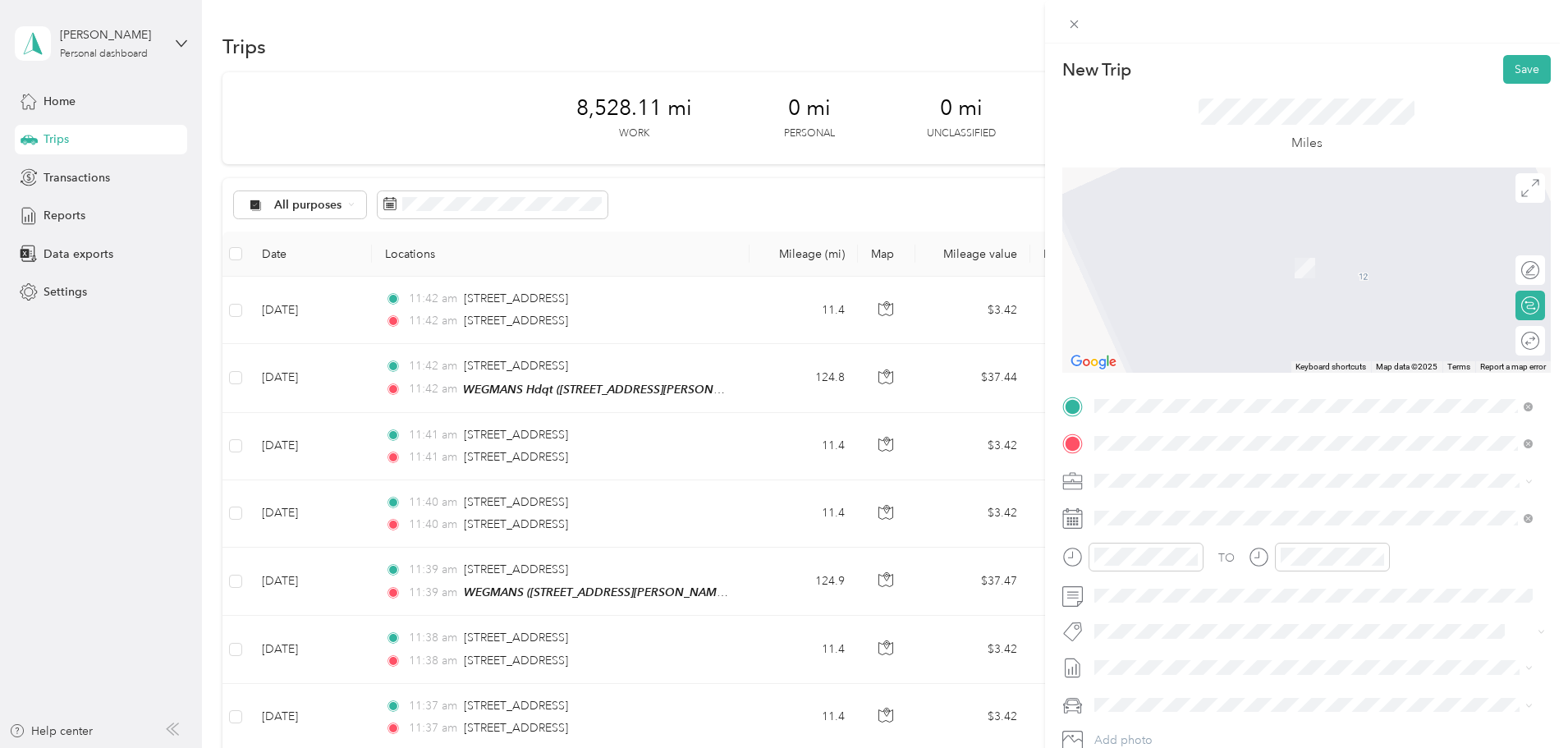
click at [1161, 611] on span "[STREET_ADDRESS][US_STATE]" at bounding box center [1208, 604] width 164 height 15
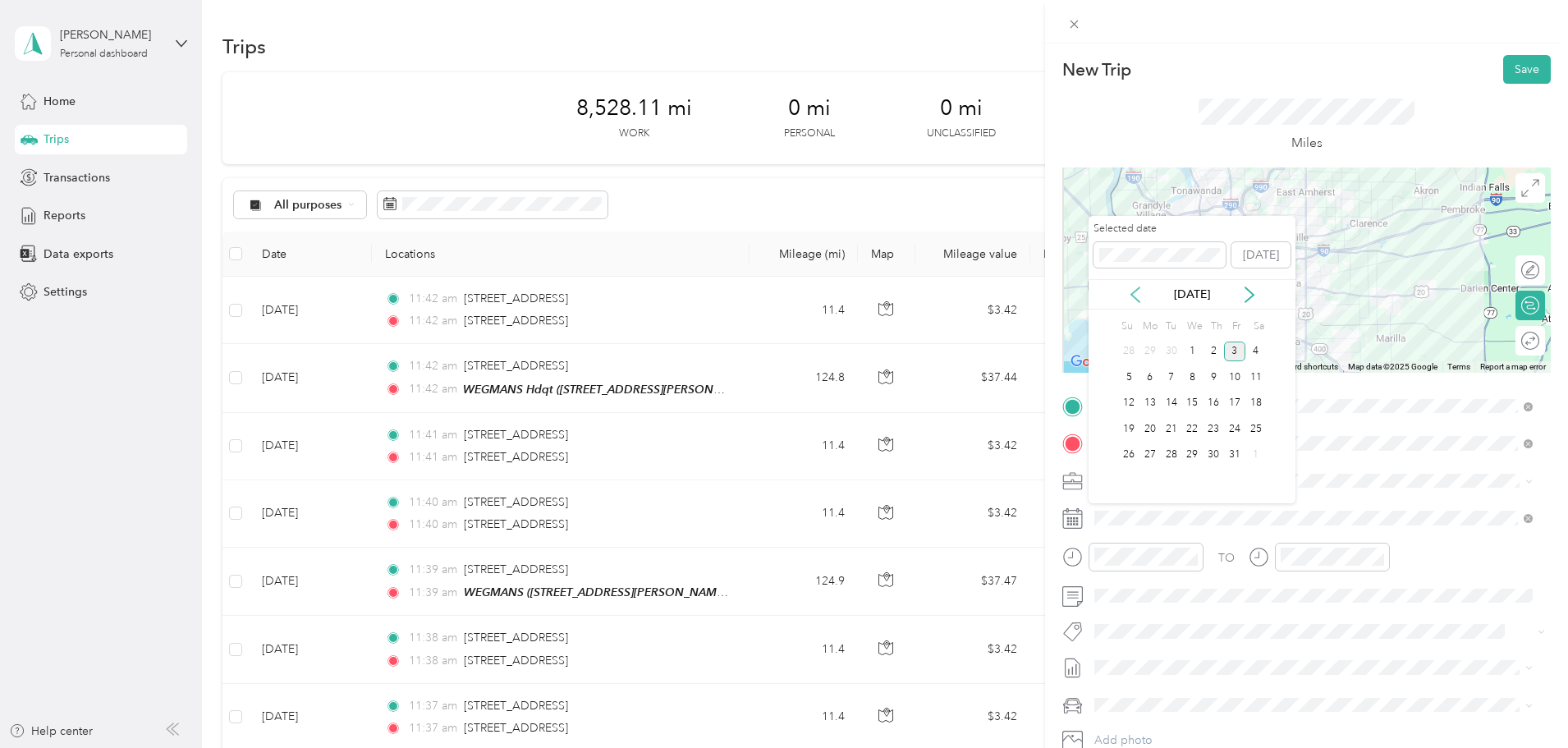
click at [1136, 291] on icon at bounding box center [1135, 295] width 8 height 15
click at [1216, 426] on div "25" at bounding box center [1213, 429] width 21 height 20
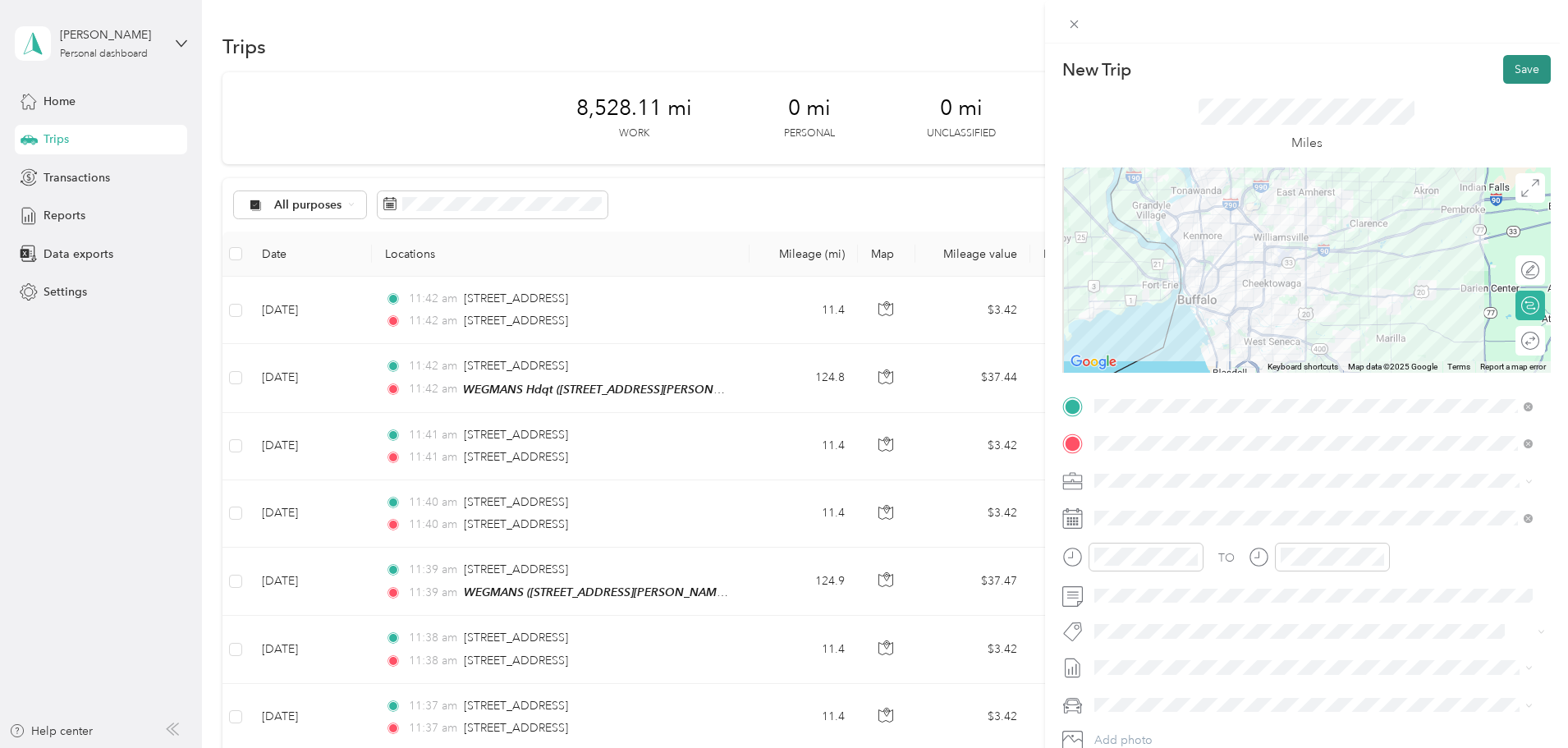
click at [1511, 72] on button "Save" at bounding box center [1527, 69] width 48 height 29
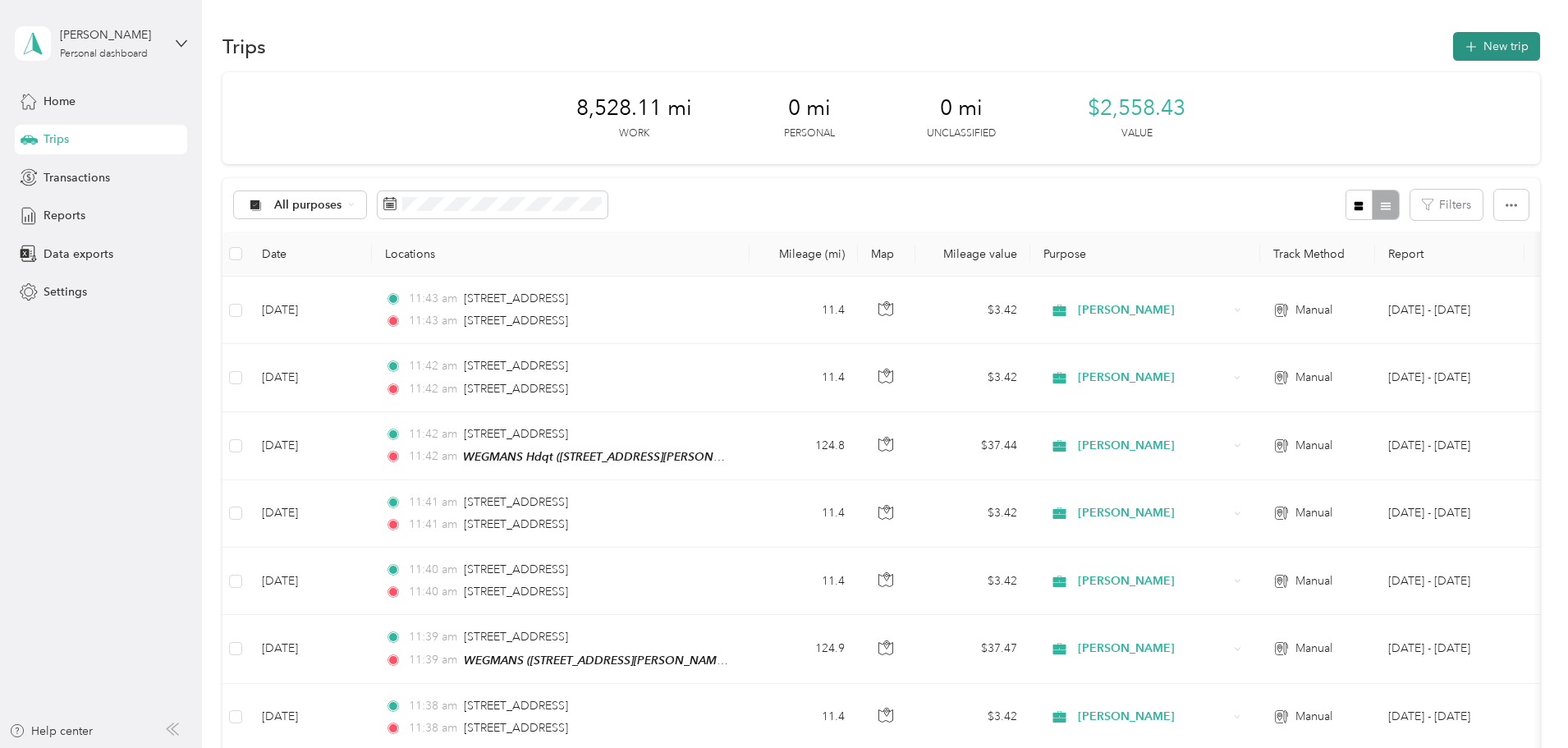
click at [1453, 49] on button "New trip" at bounding box center [1496, 46] width 87 height 29
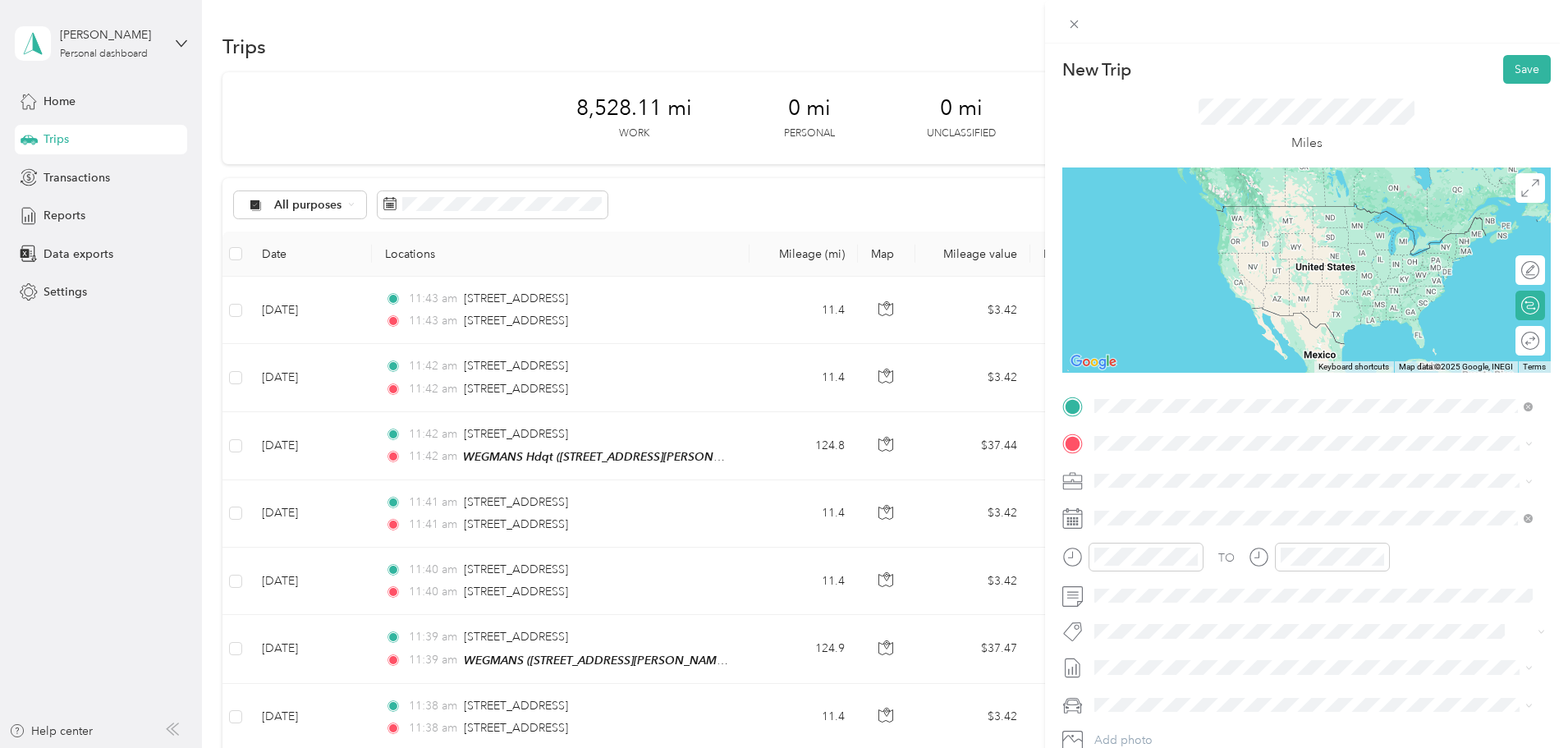
click at [1165, 574] on span "[STREET_ADDRESS][US_STATE]" at bounding box center [1208, 567] width 164 height 15
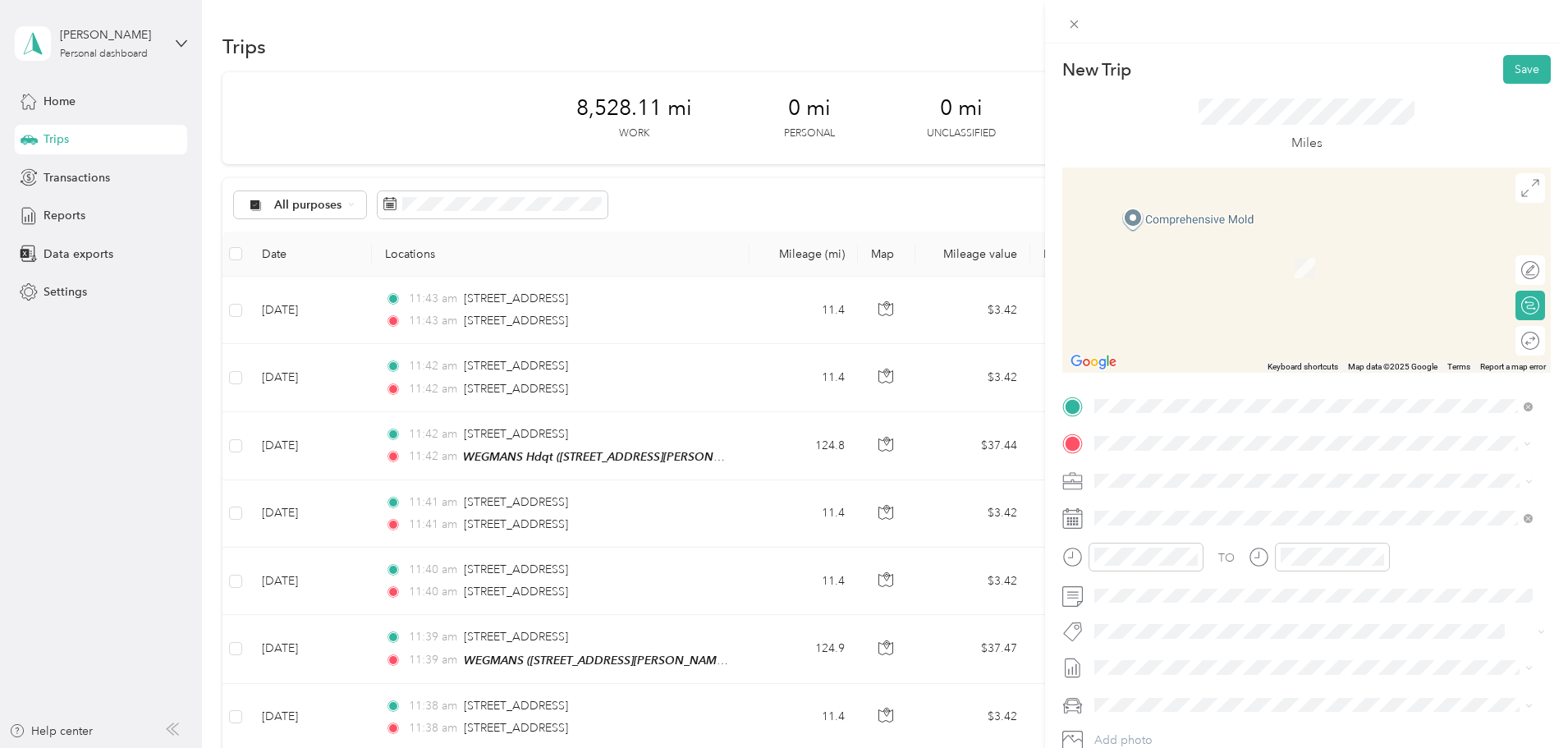
click at [1224, 590] on span "[STREET_ADDRESS][PERSON_NAME]" at bounding box center [1224, 590] width 195 height 14
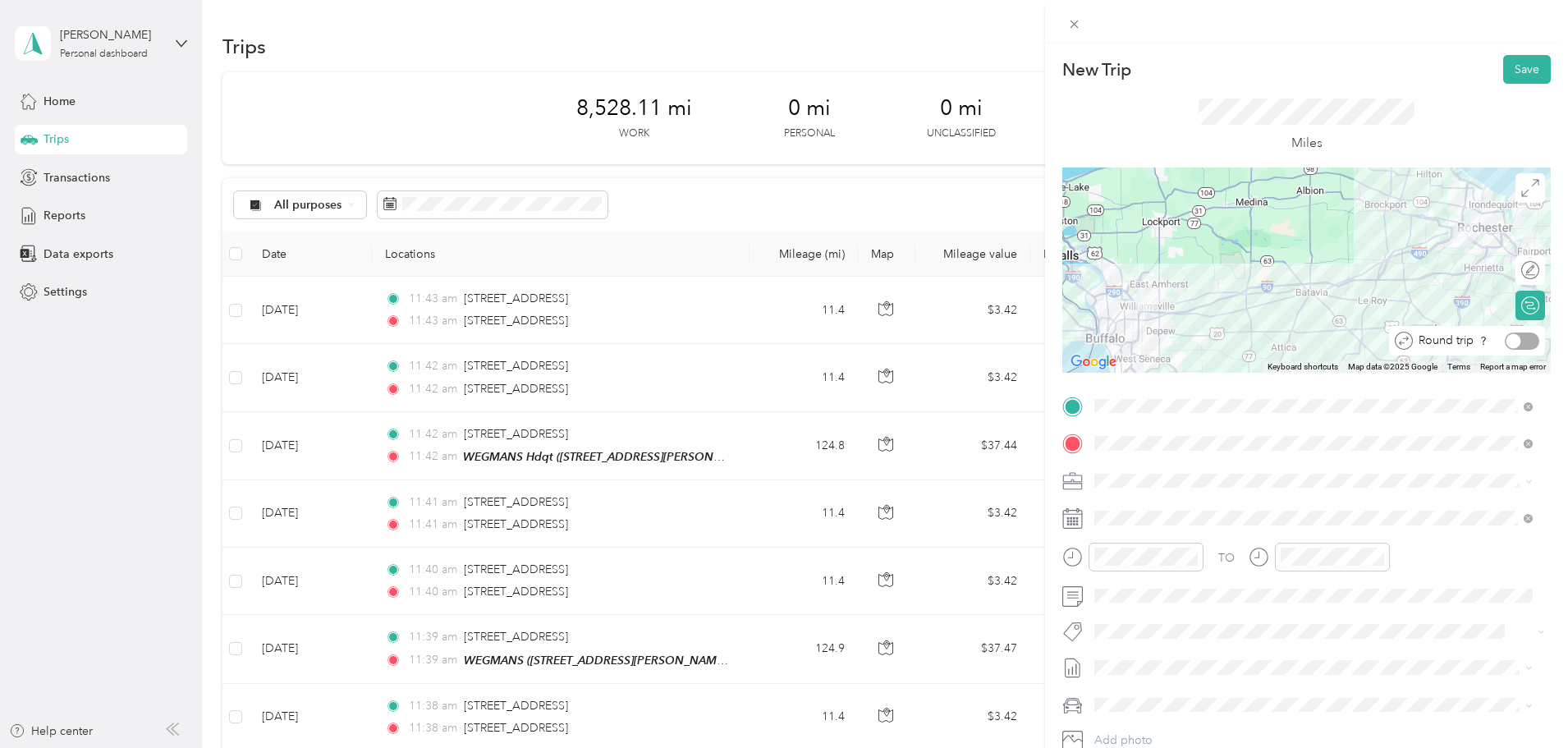
click at [1507, 340] on div at bounding box center [1514, 341] width 15 height 15
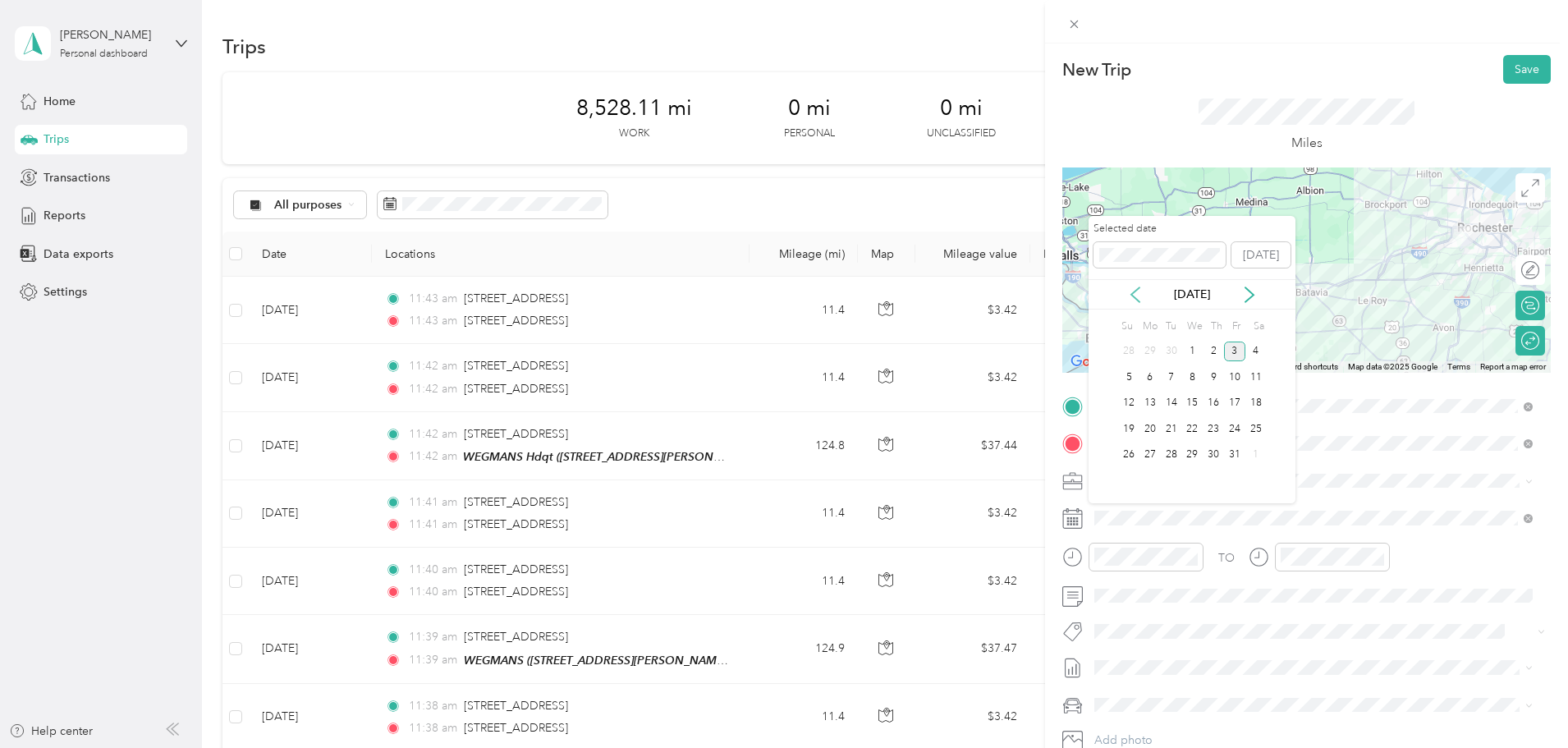
click at [1138, 293] on icon at bounding box center [1134, 294] width 16 height 16
click at [1218, 430] on div "25" at bounding box center [1213, 429] width 21 height 20
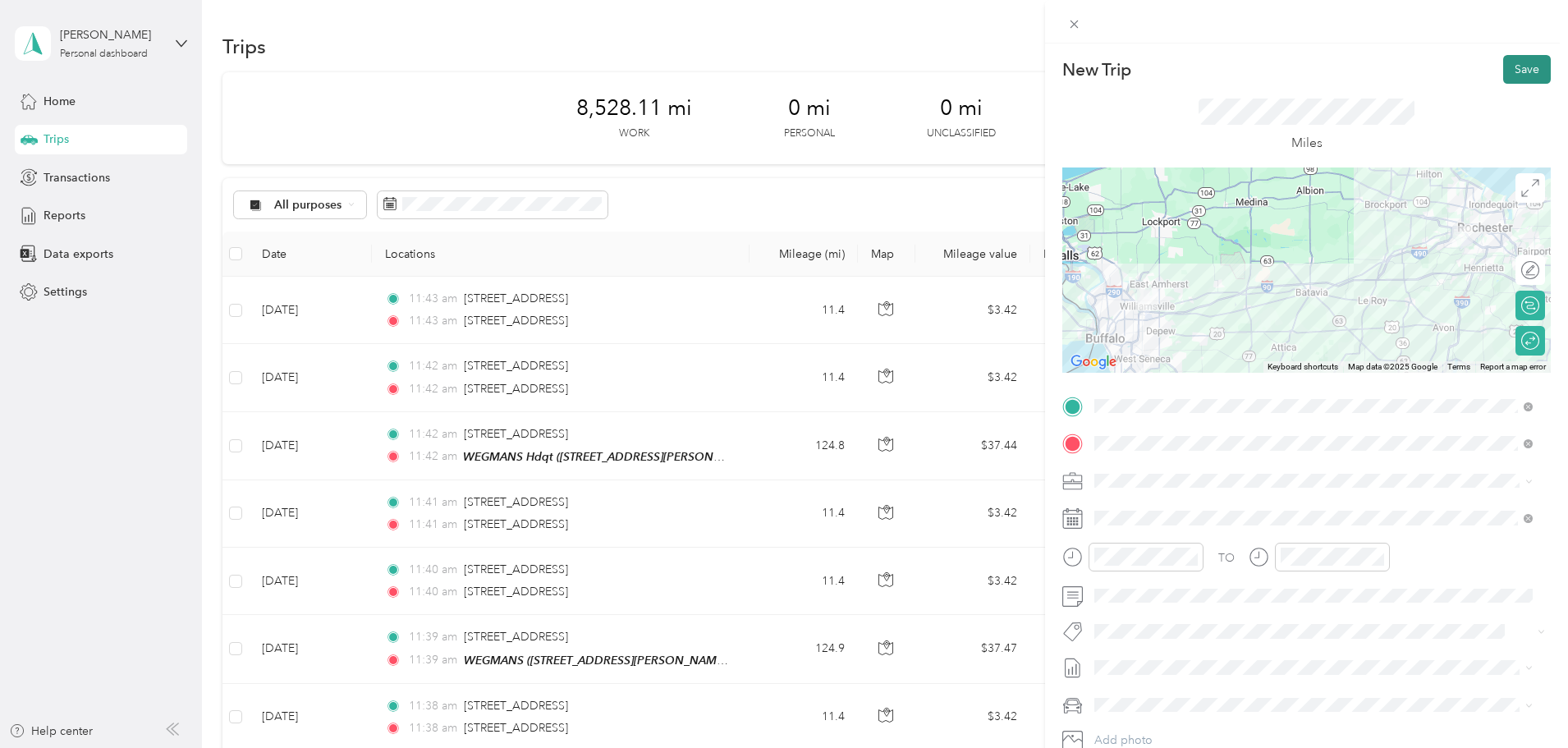
click at [1515, 70] on button "Save" at bounding box center [1527, 69] width 48 height 29
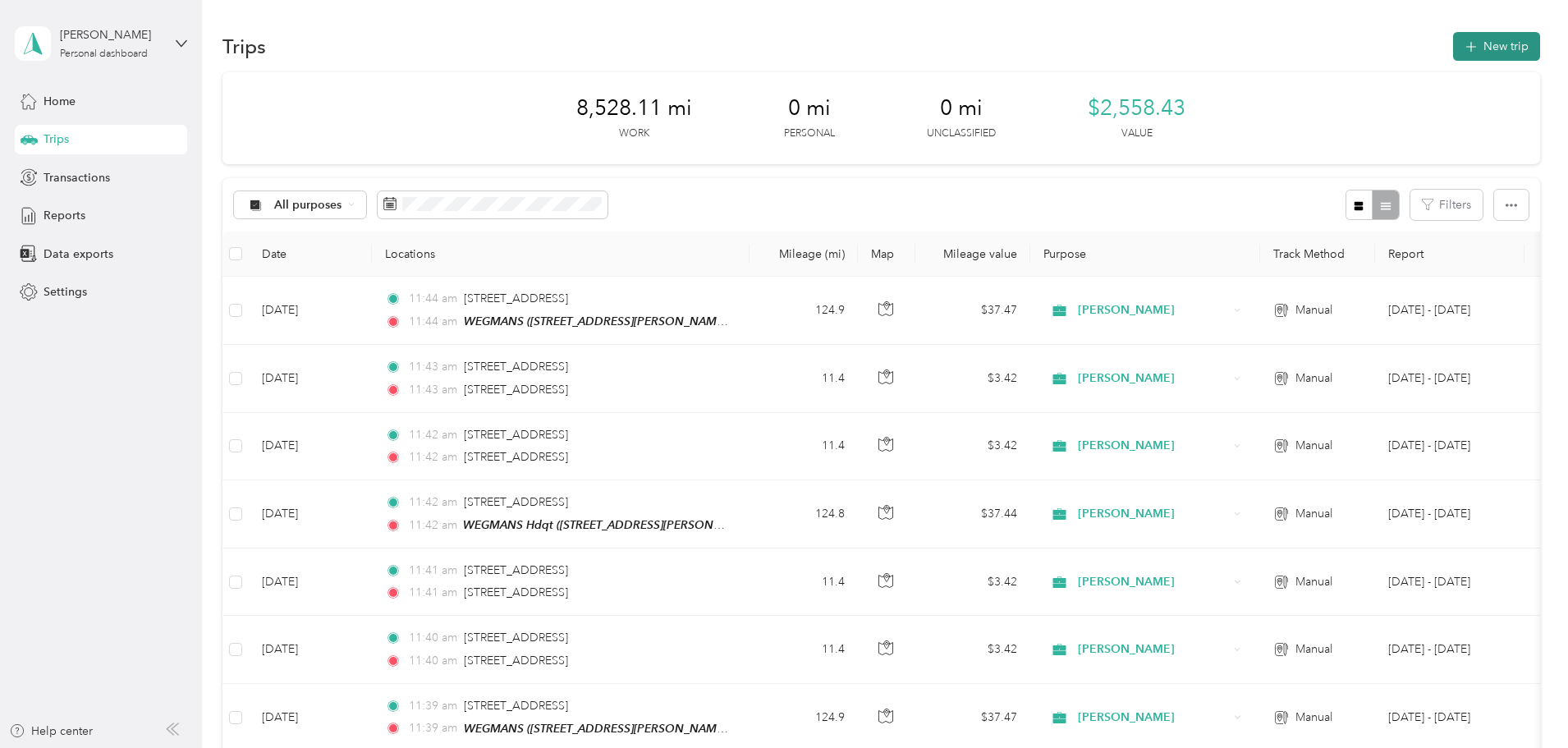
click at [1453, 49] on button "New trip" at bounding box center [1496, 46] width 87 height 29
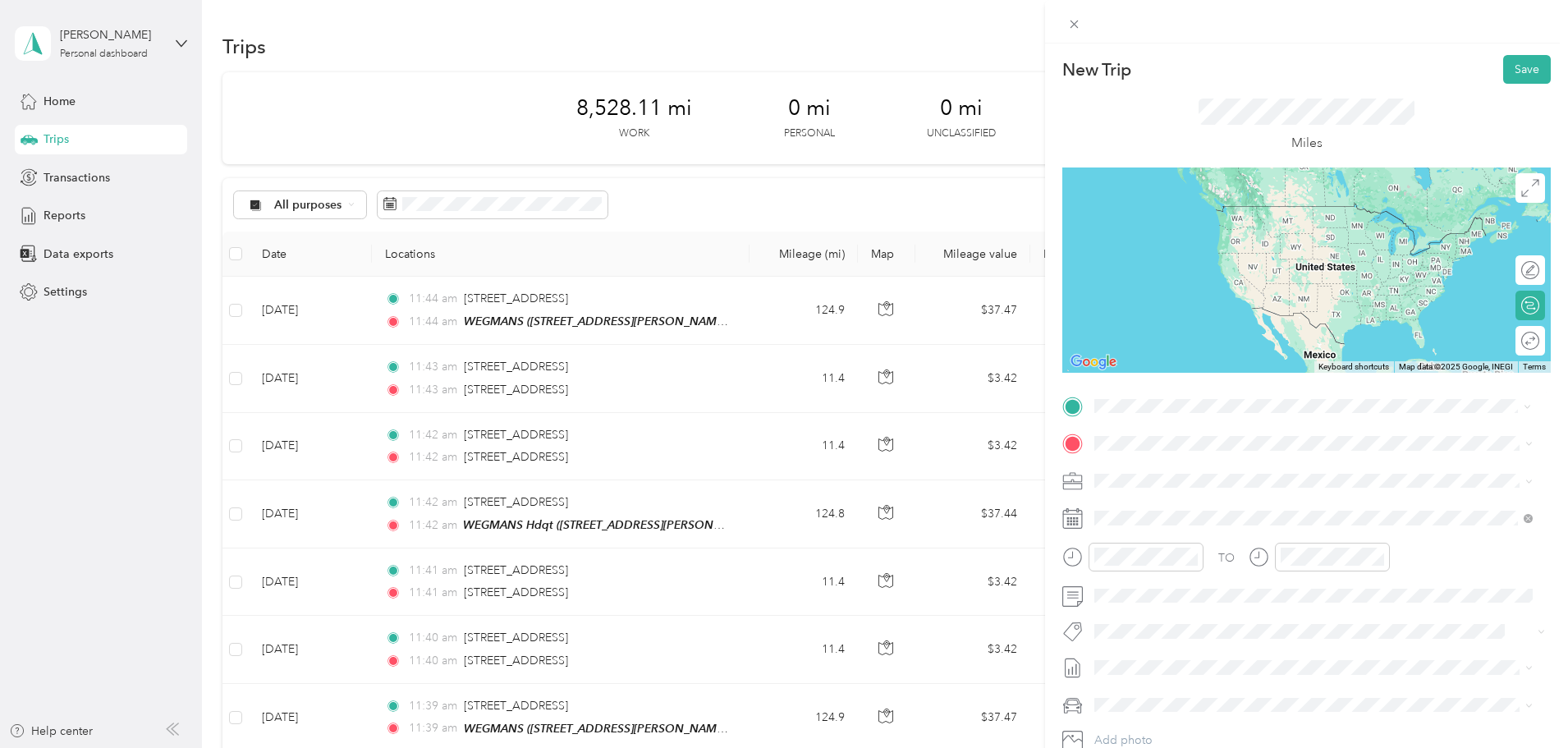
click at [1164, 574] on span "[STREET_ADDRESS][US_STATE]" at bounding box center [1208, 567] width 164 height 15
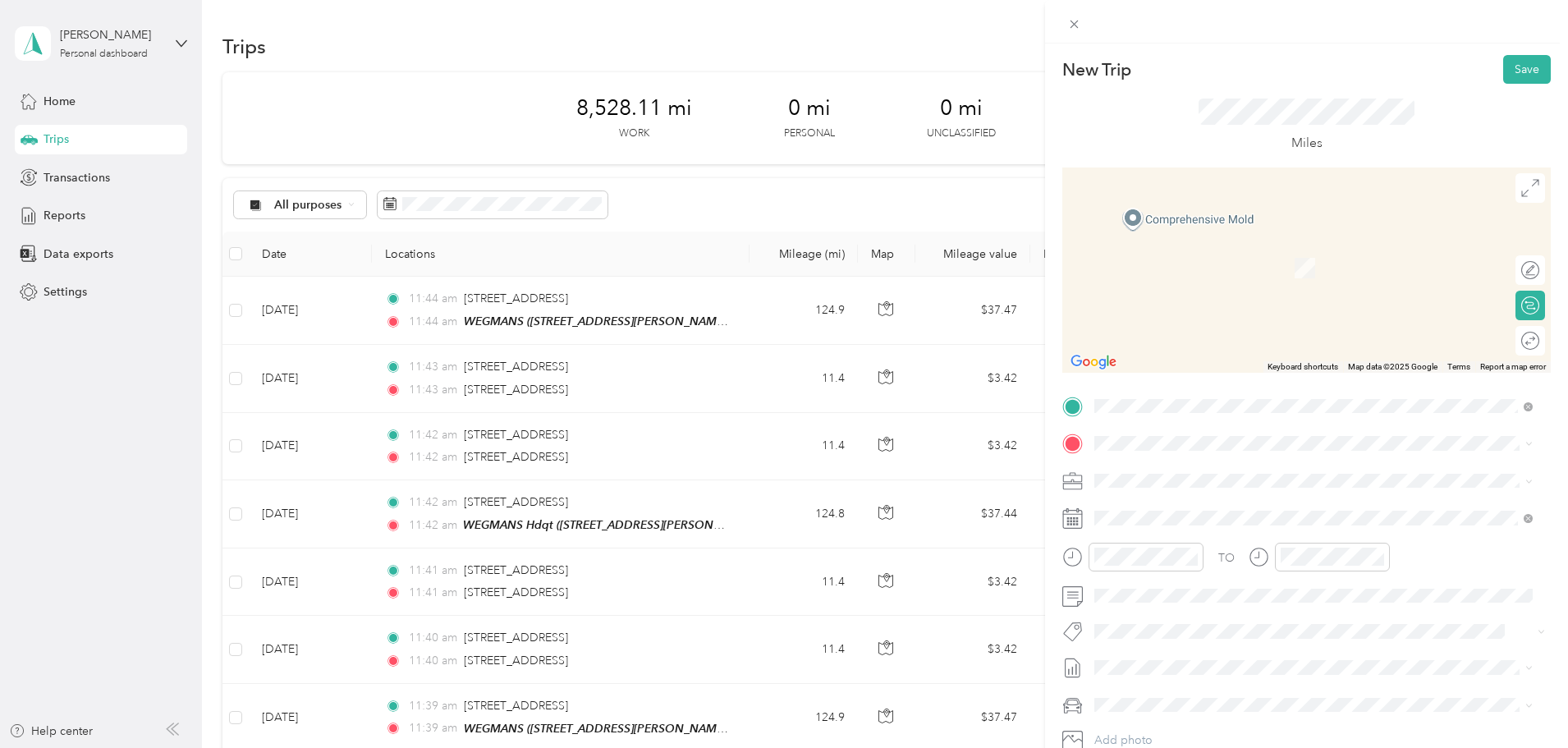
click at [1194, 606] on span "[STREET_ADDRESS][US_STATE]" at bounding box center [1208, 599] width 164 height 15
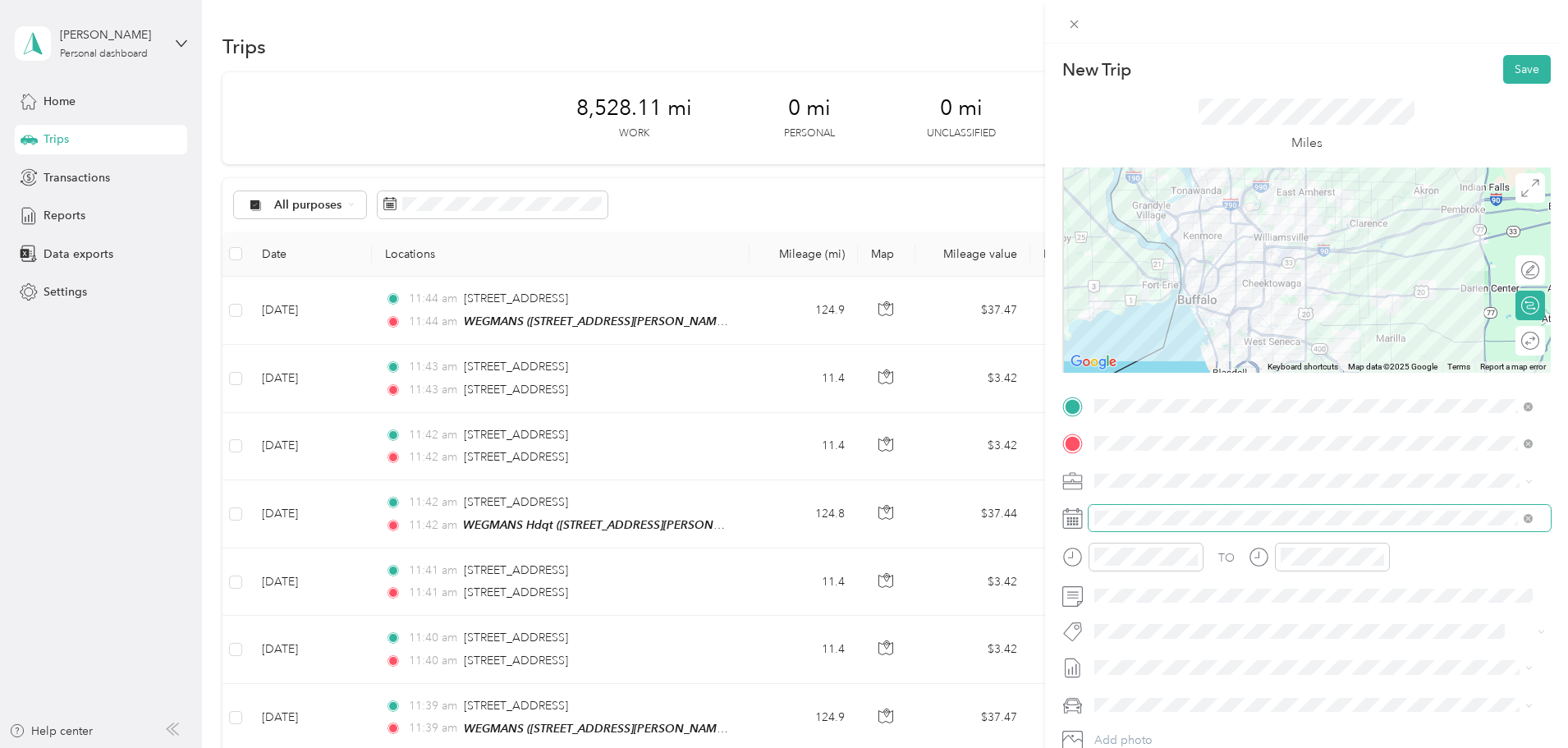
click at [1105, 526] on span at bounding box center [1320, 518] width 462 height 26
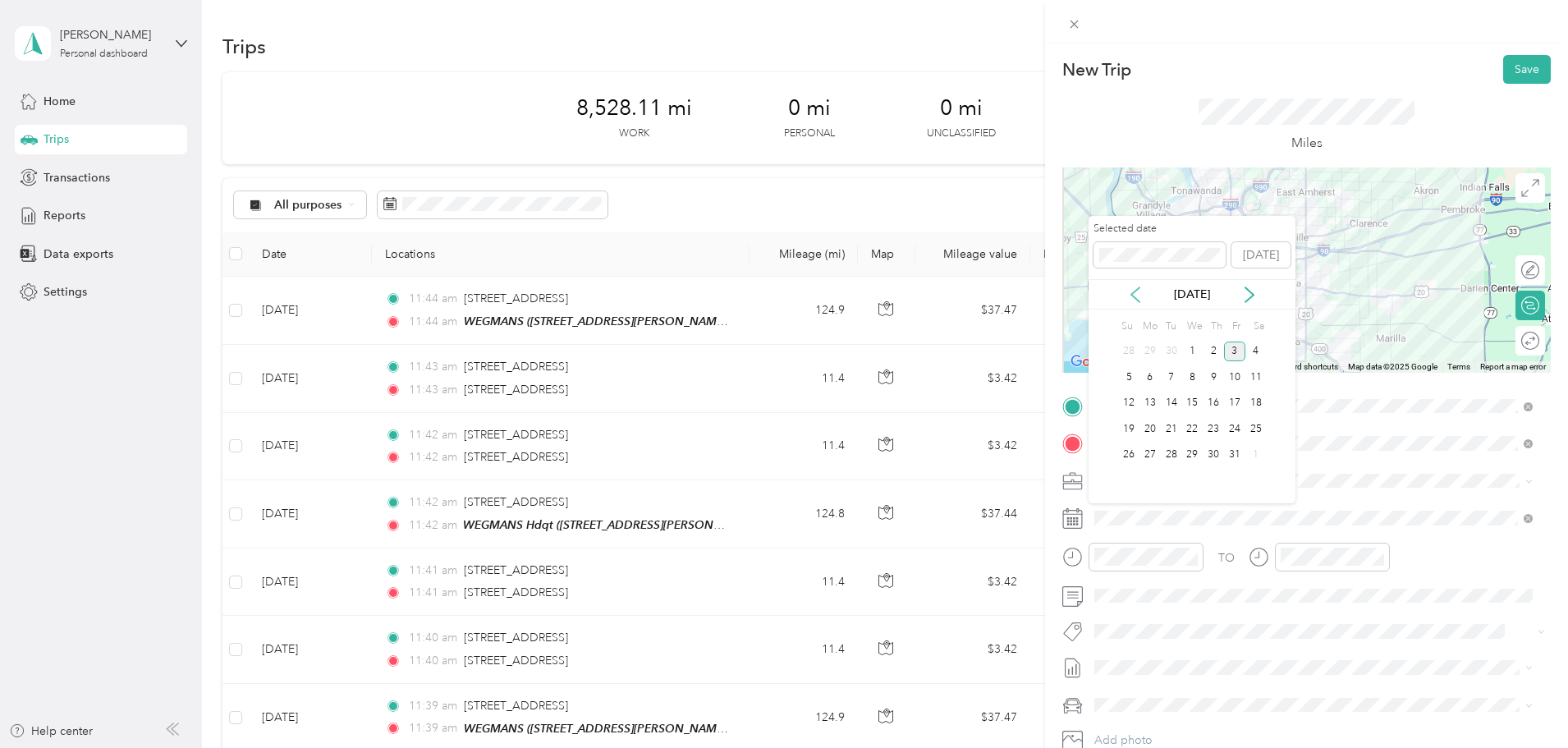
click at [1135, 286] on icon at bounding box center [1134, 294] width 16 height 16
click at [1211, 426] on div "25" at bounding box center [1213, 429] width 21 height 20
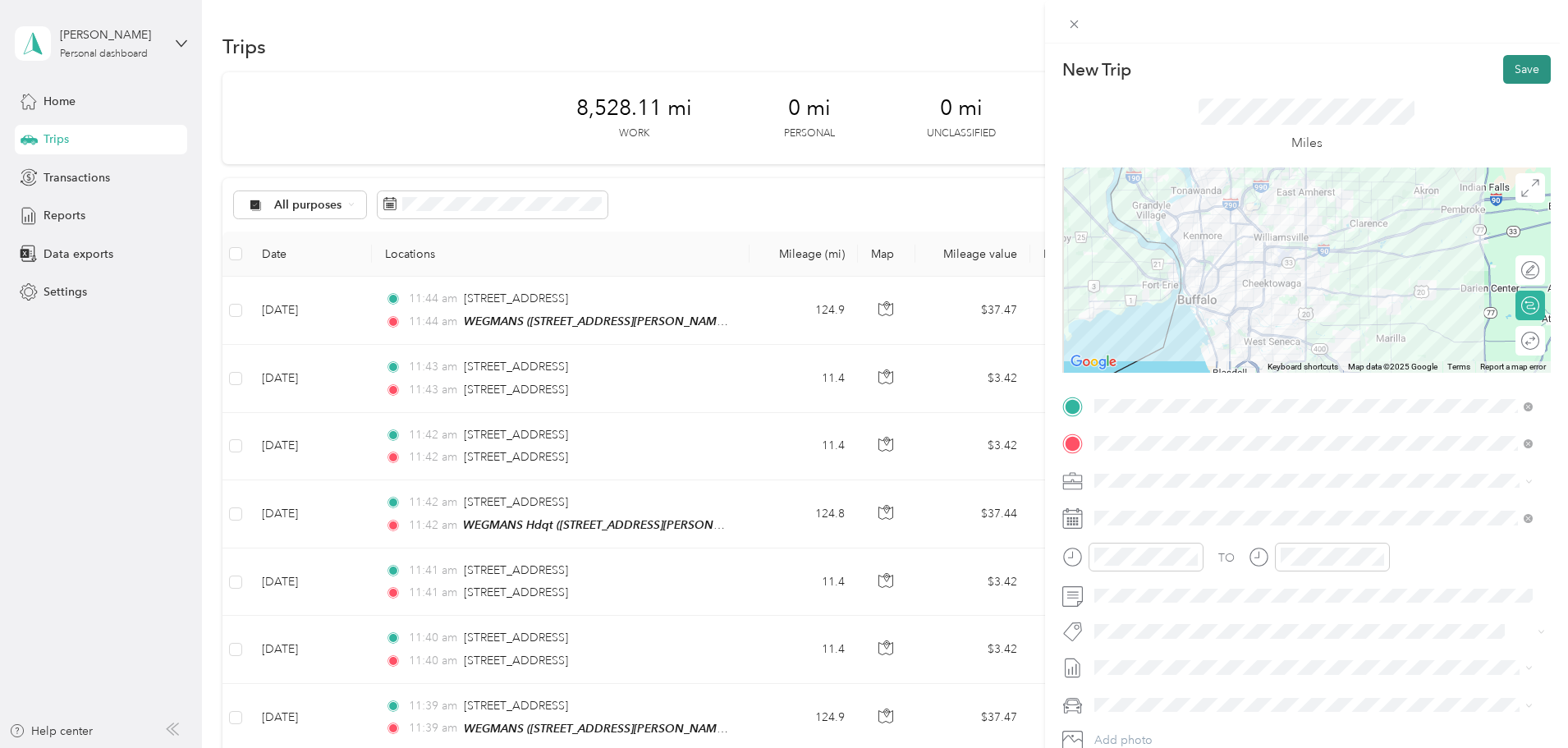
click at [1522, 70] on button "Save" at bounding box center [1527, 69] width 48 height 29
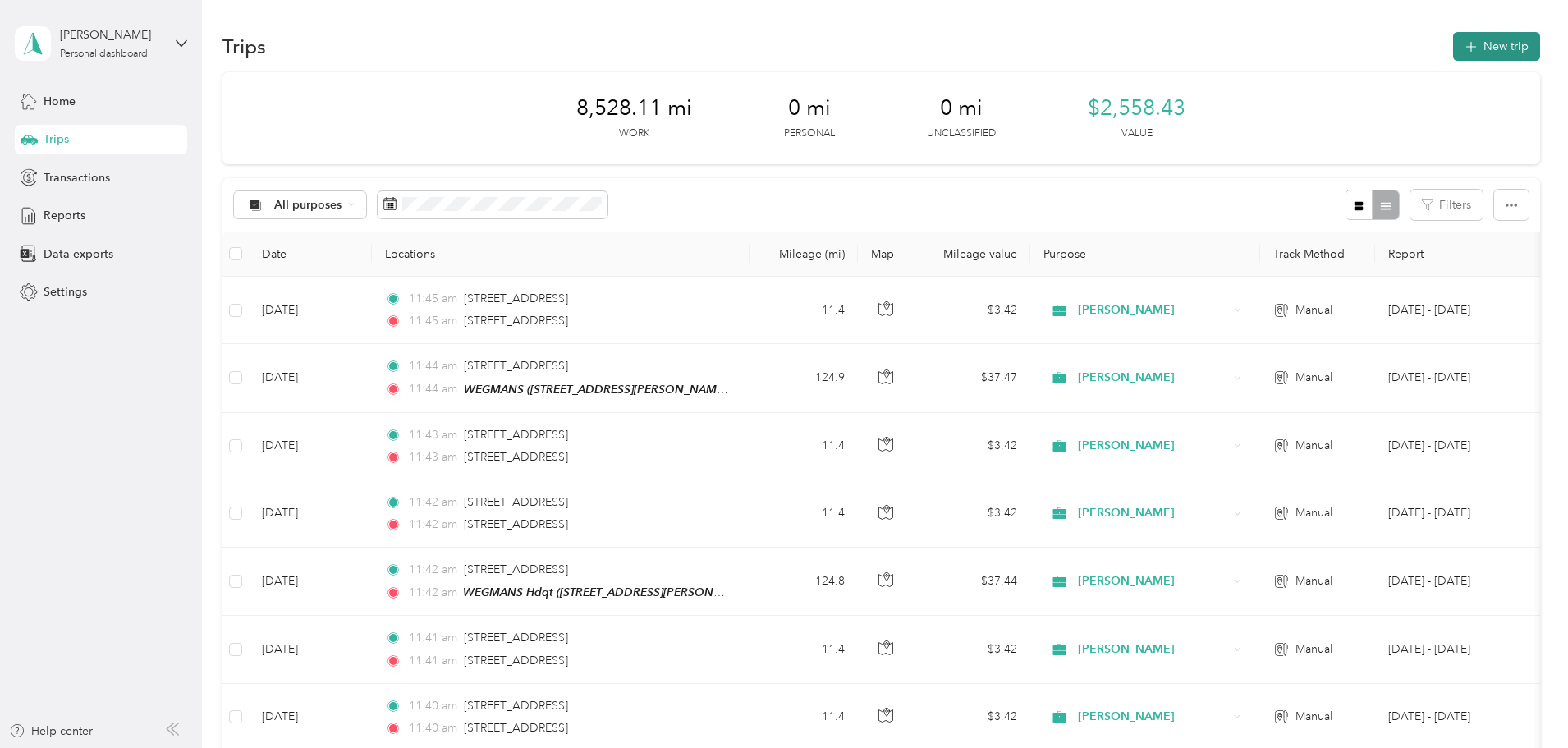
click at [1453, 45] on button "New trip" at bounding box center [1496, 46] width 87 height 29
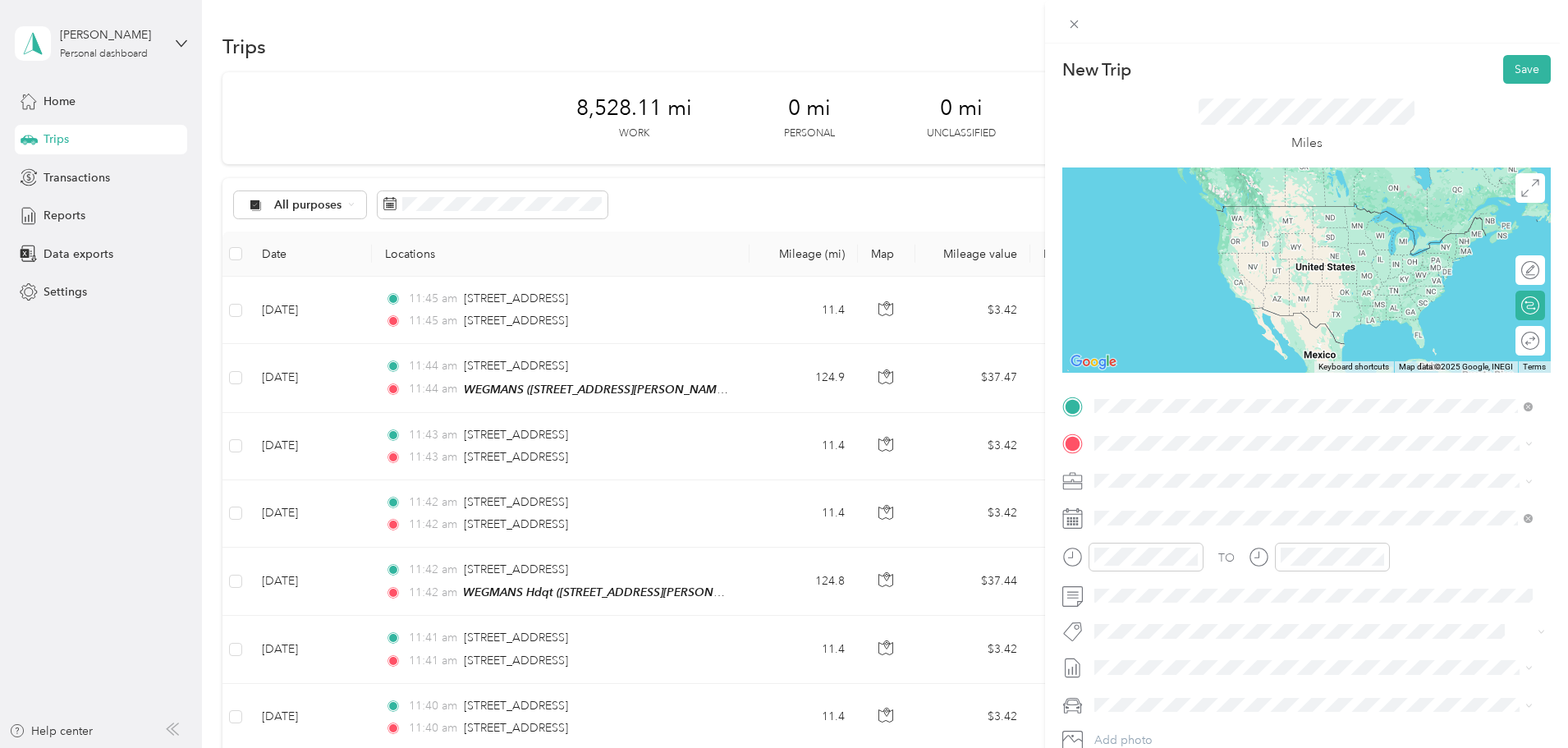
click at [1195, 574] on span "[STREET_ADDRESS][US_STATE]" at bounding box center [1208, 567] width 164 height 15
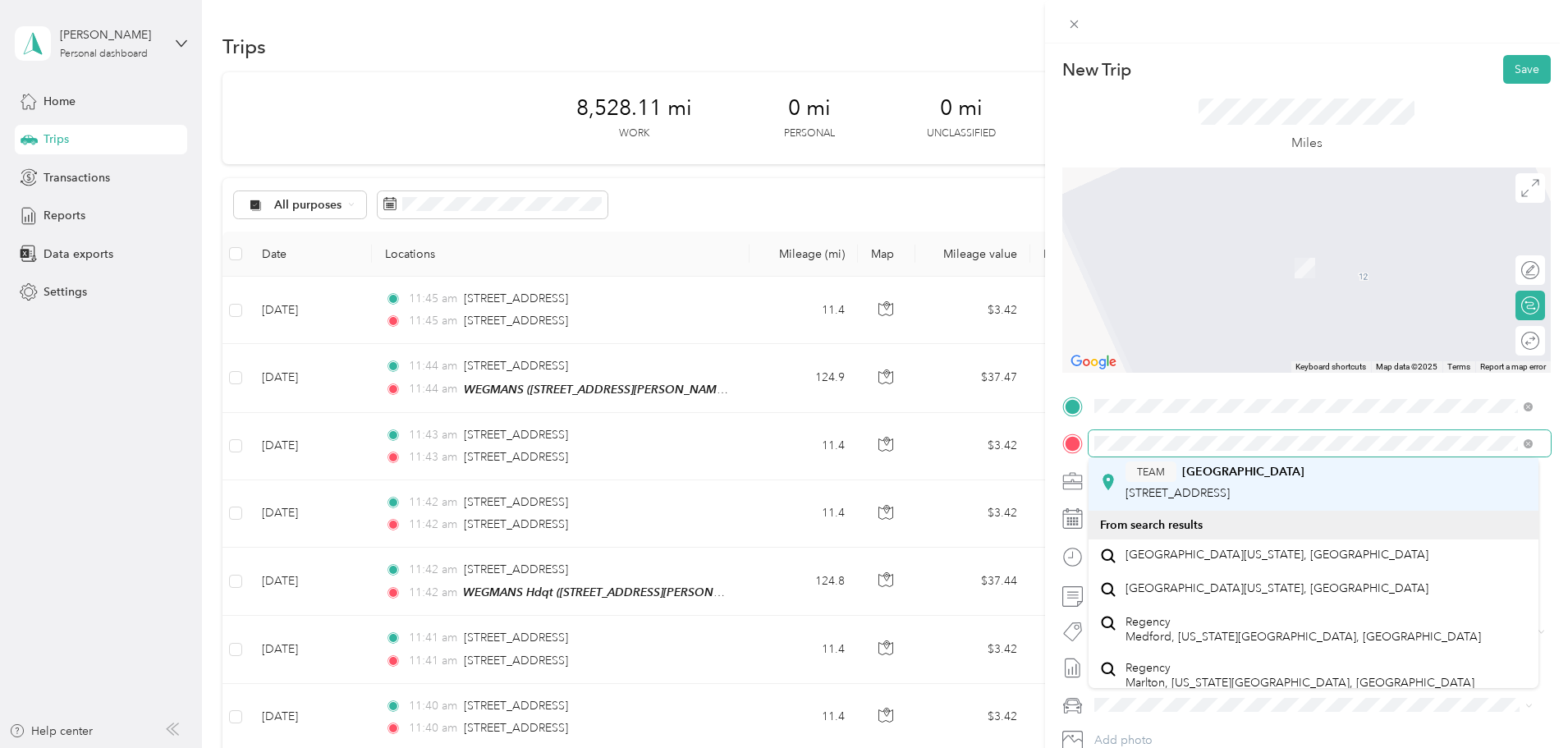
scroll to position [75, 0]
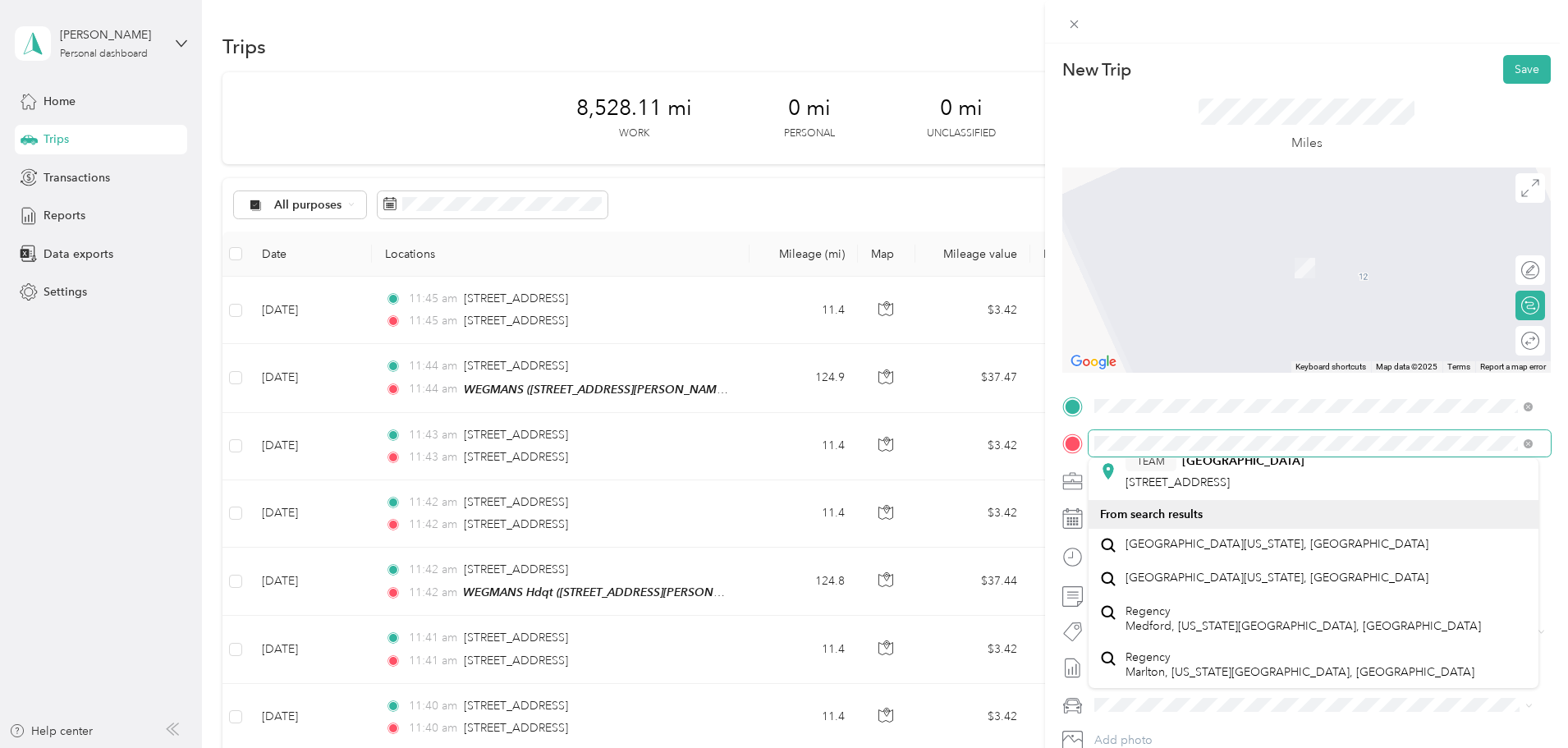
click at [1013, 437] on div "New Trip Save This trip cannot be edited because it is either under review, app…" at bounding box center [784, 374] width 1568 height 748
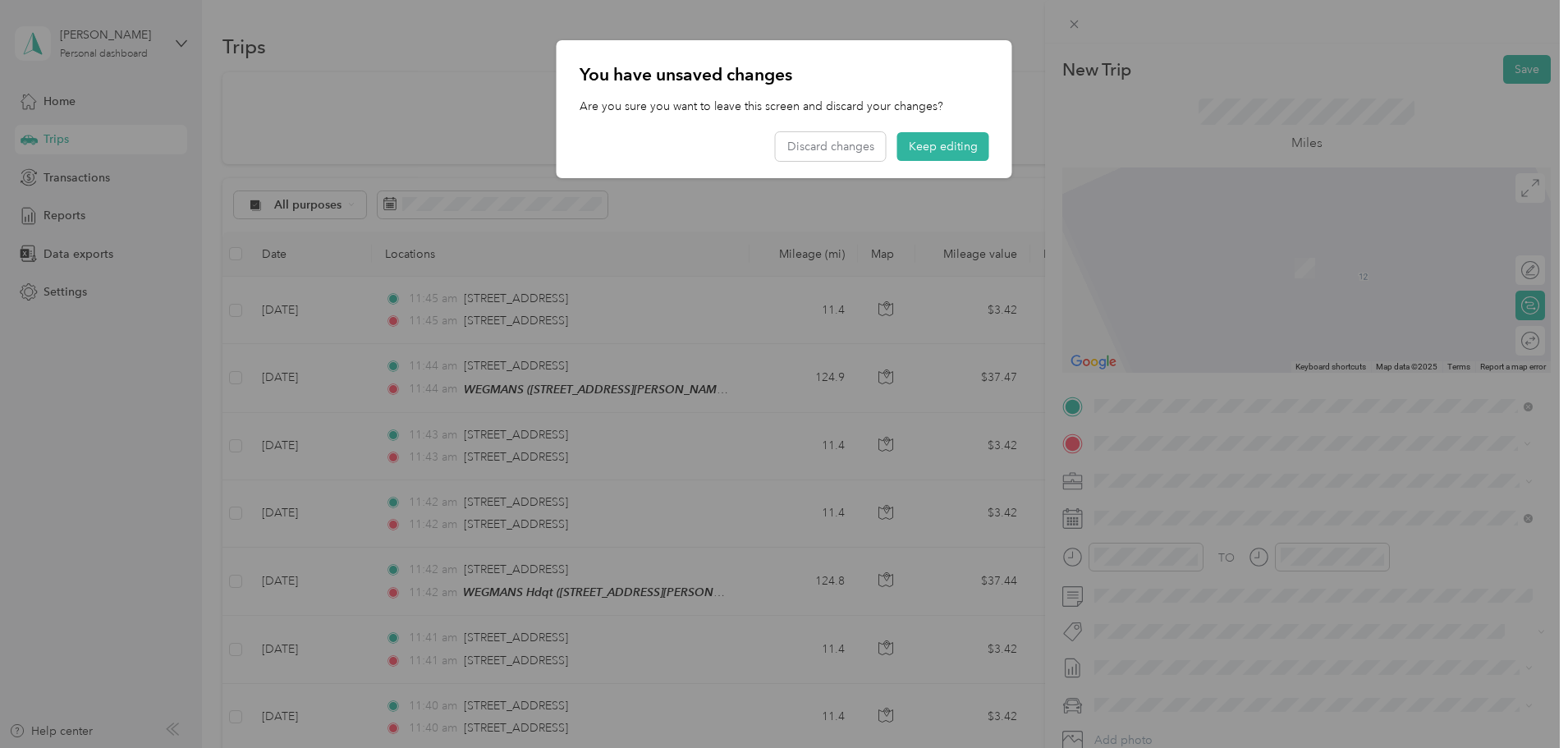
click at [1192, 659] on span "[STREET_ADDRESS][US_STATE]" at bounding box center [1208, 651] width 164 height 15
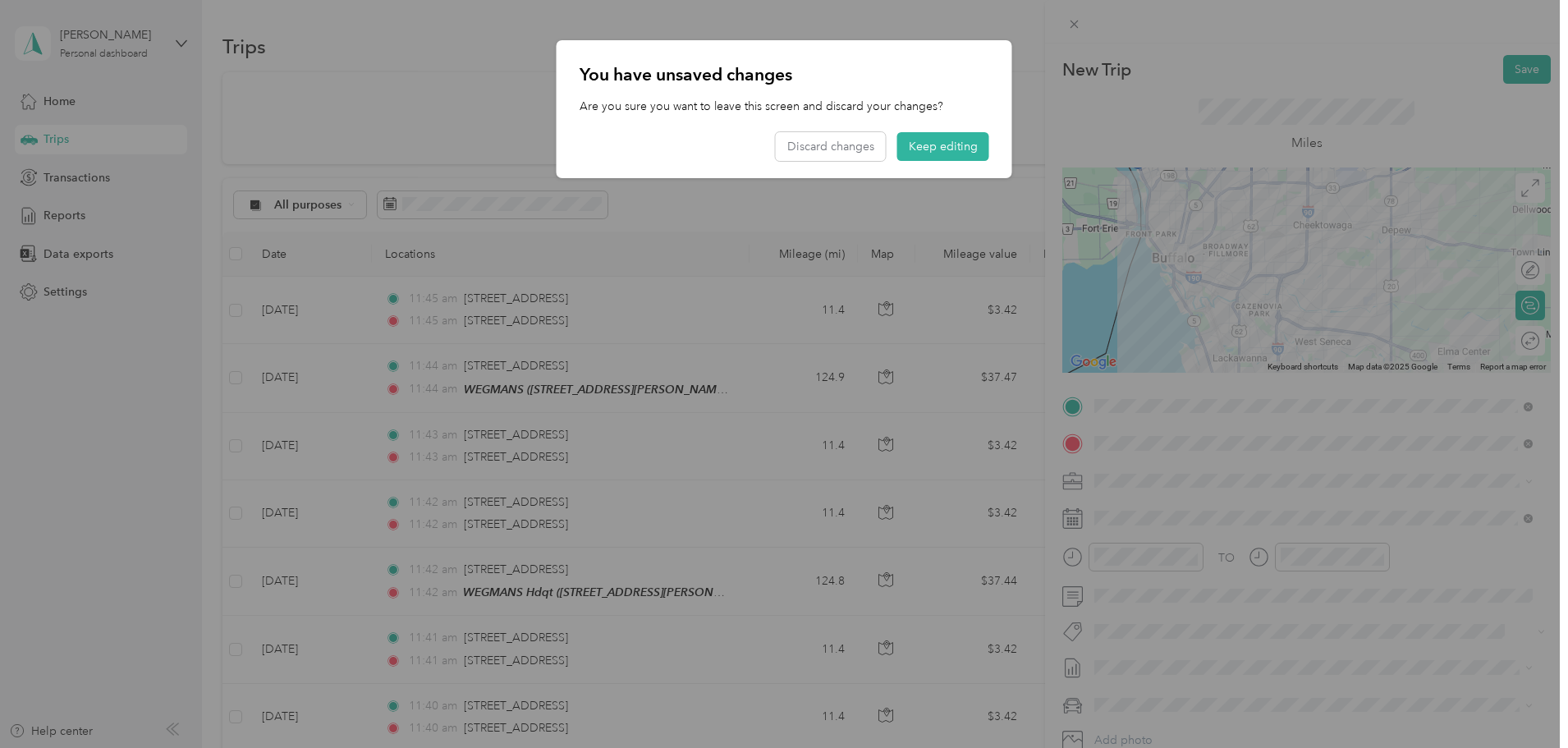
click at [1518, 336] on div at bounding box center [784, 374] width 1568 height 748
click at [1515, 342] on div at bounding box center [784, 374] width 1568 height 748
click at [920, 147] on button "Keep editing" at bounding box center [942, 147] width 92 height 29
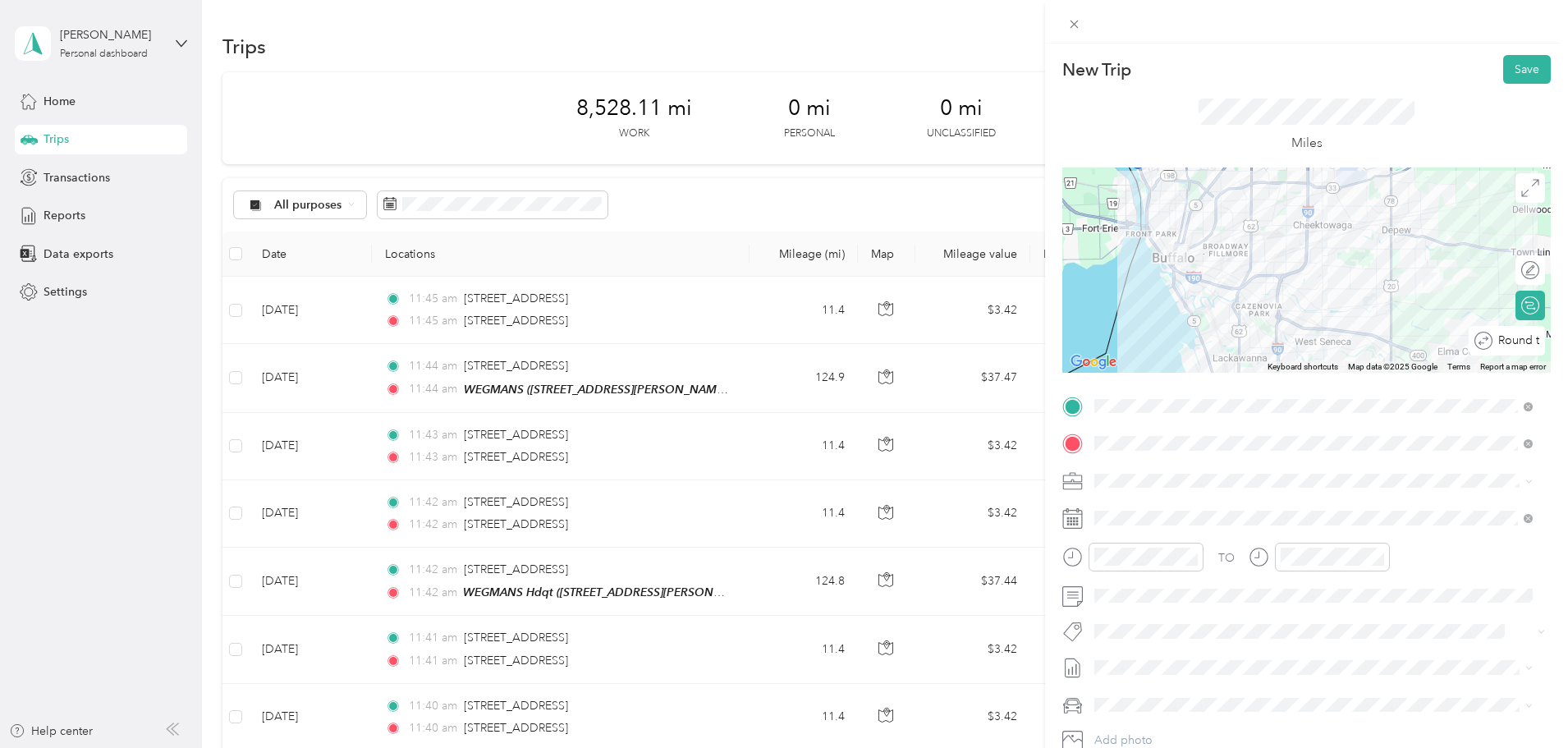
drag, startPoint x: 1521, startPoint y: 340, endPoint x: 1530, endPoint y: 351, distance: 14.2
click at [1521, 340] on div "Round trip" at bounding box center [1516, 341] width 47 height 17
click at [1517, 346] on div "Round trip" at bounding box center [1501, 341] width 77 height 17
click at [1507, 339] on div at bounding box center [1514, 341] width 15 height 15
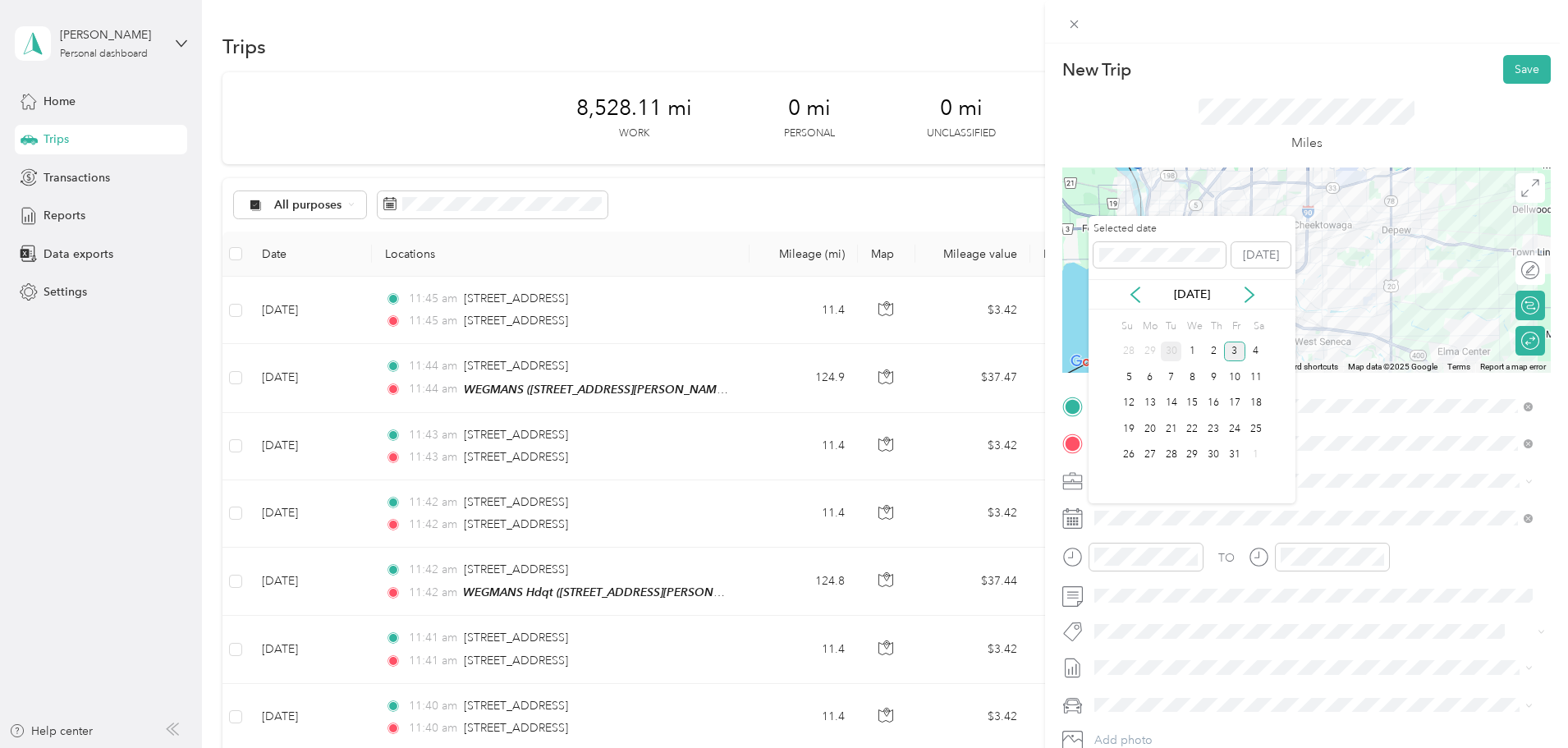
click at [1174, 352] on div "30" at bounding box center [1171, 352] width 21 height 20
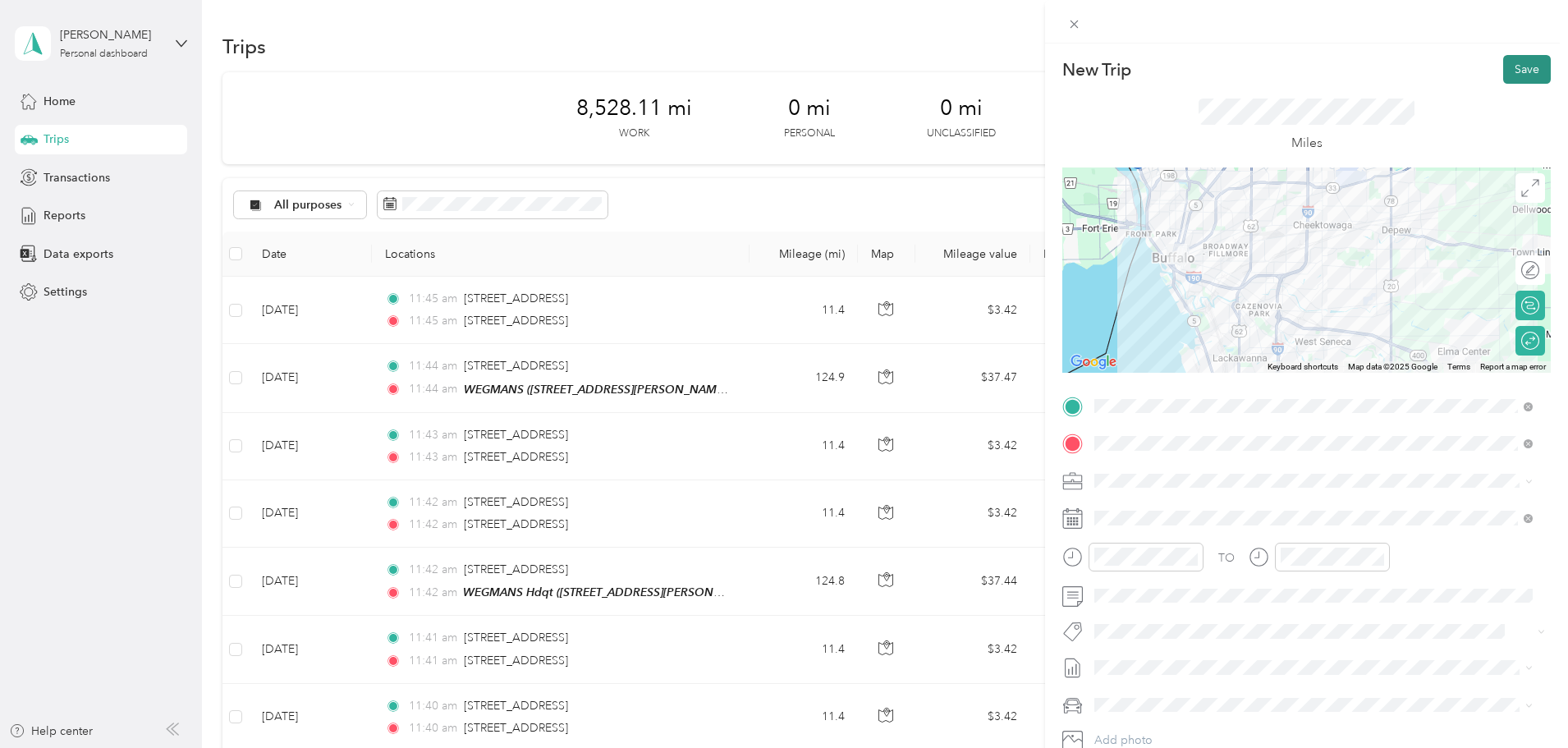
click at [1519, 64] on button "Save" at bounding box center [1527, 69] width 48 height 29
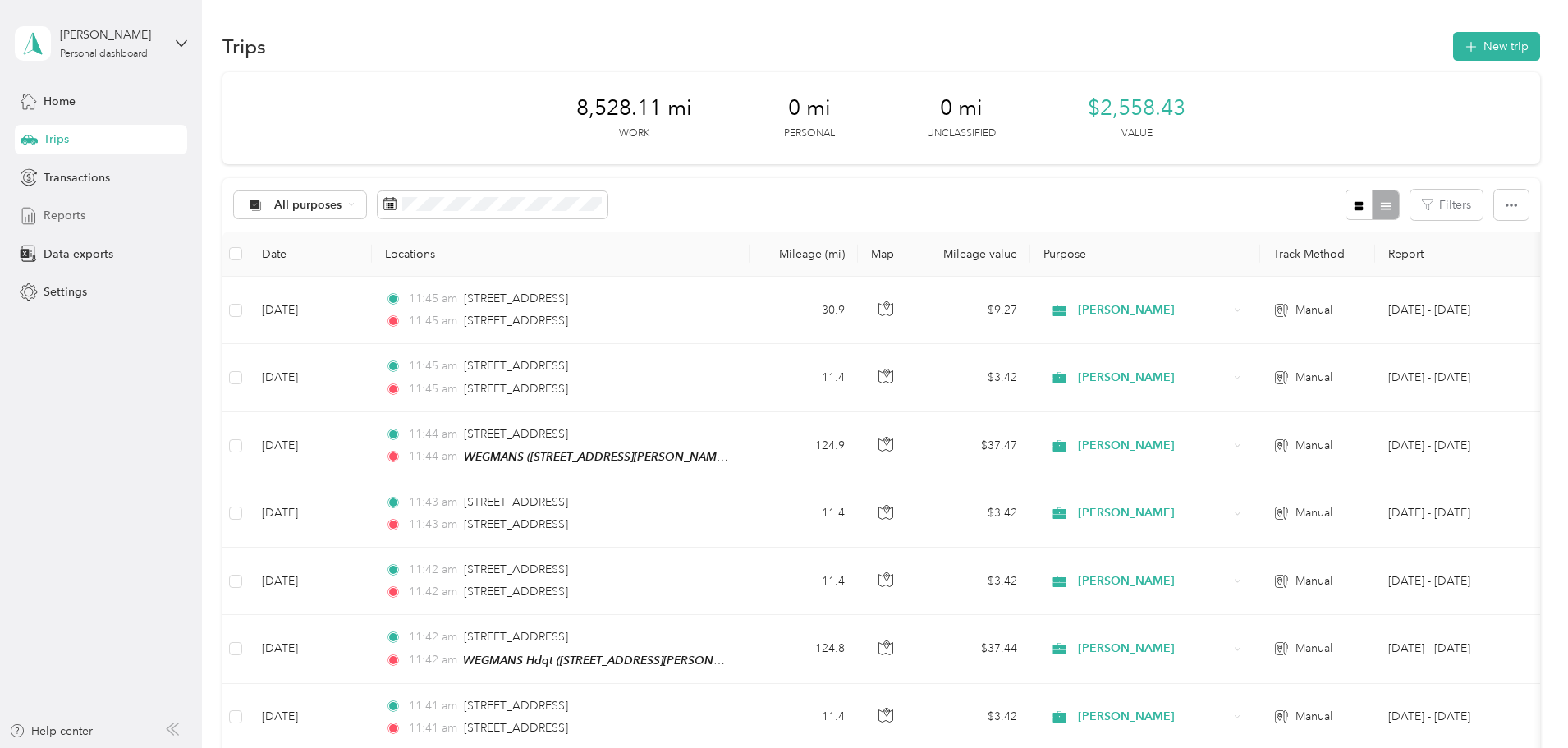
click at [70, 215] on span "Reports" at bounding box center [65, 216] width 42 height 17
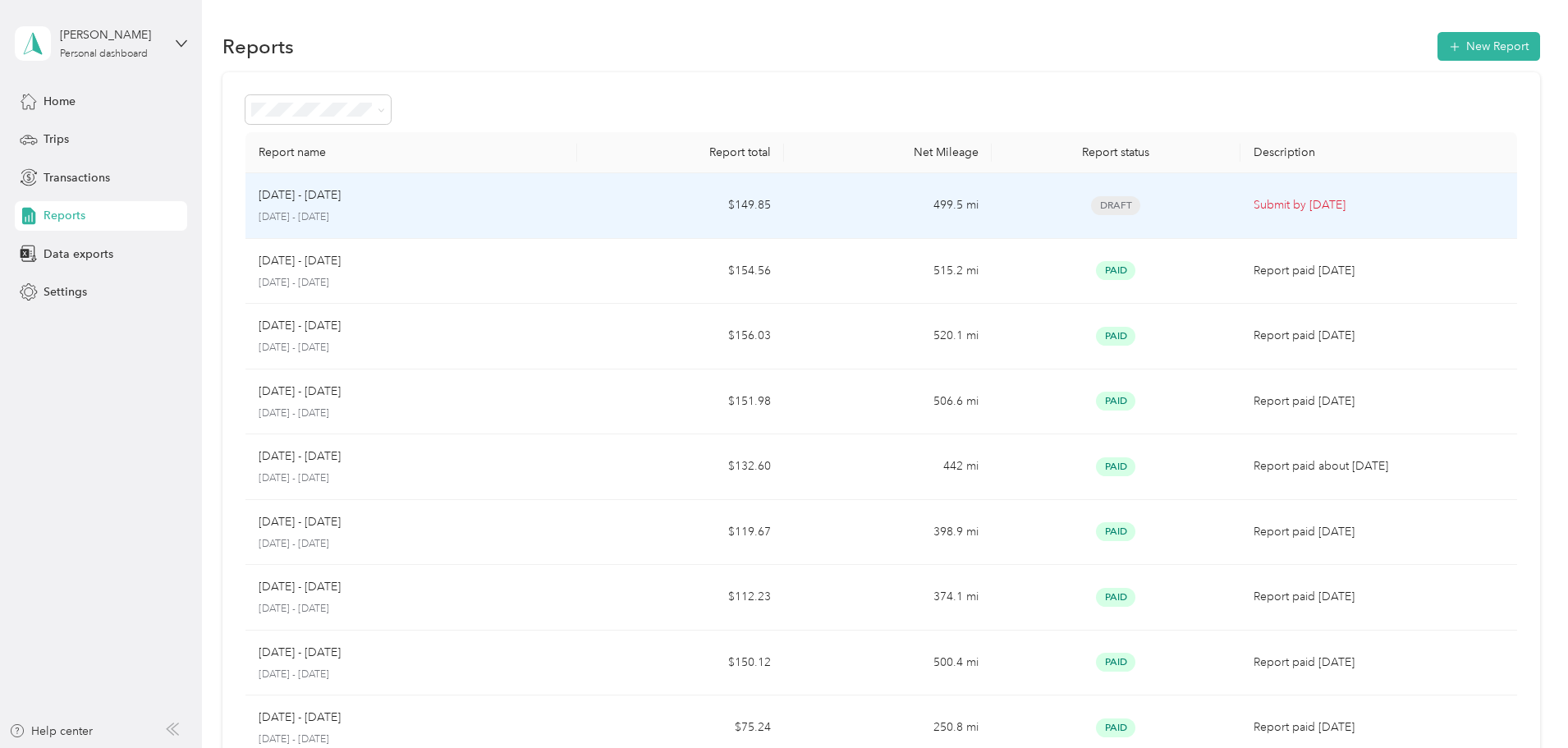
click at [694, 195] on td "$149.85" at bounding box center [680, 206] width 207 height 66
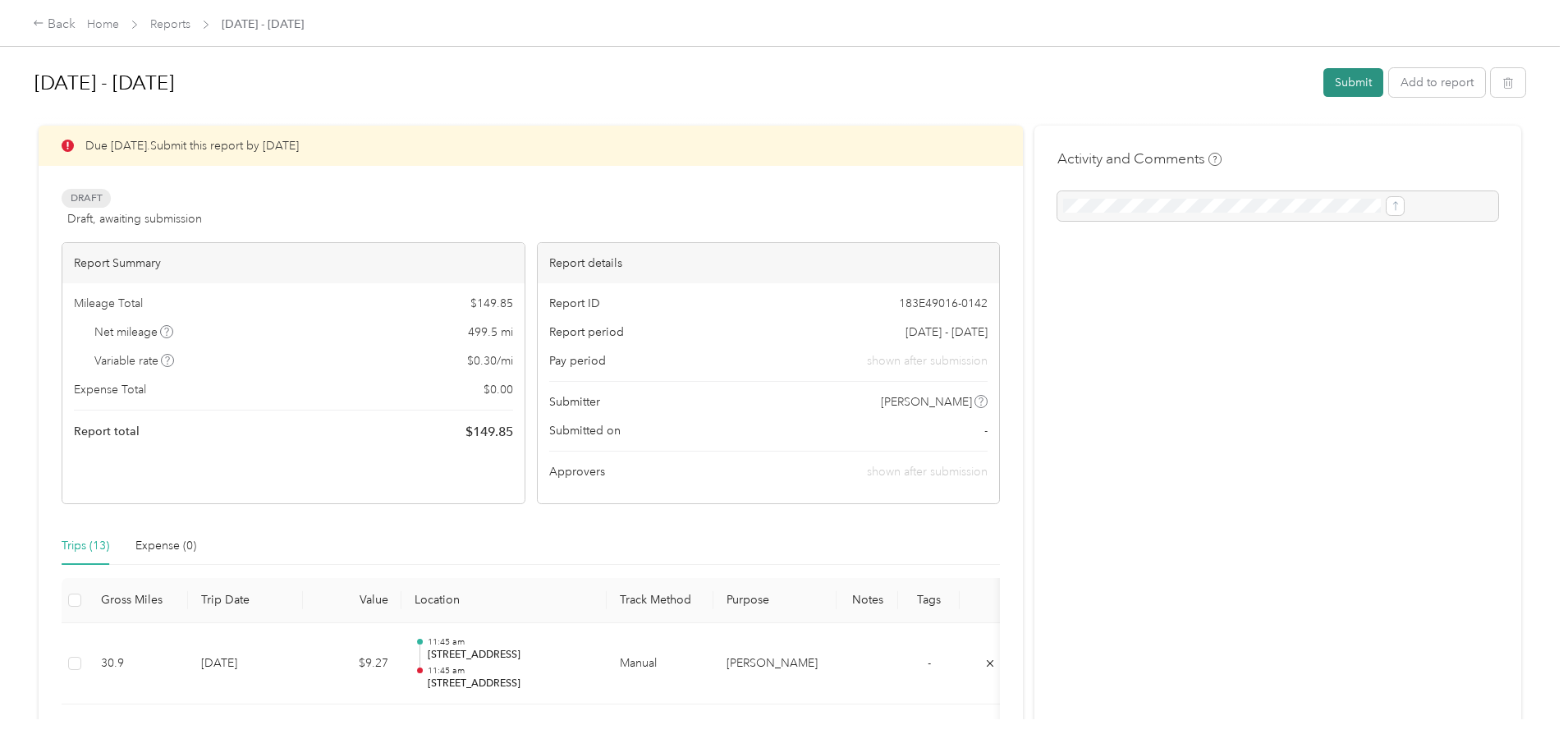
click at [1323, 81] on button "Submit" at bounding box center [1352, 83] width 60 height 29
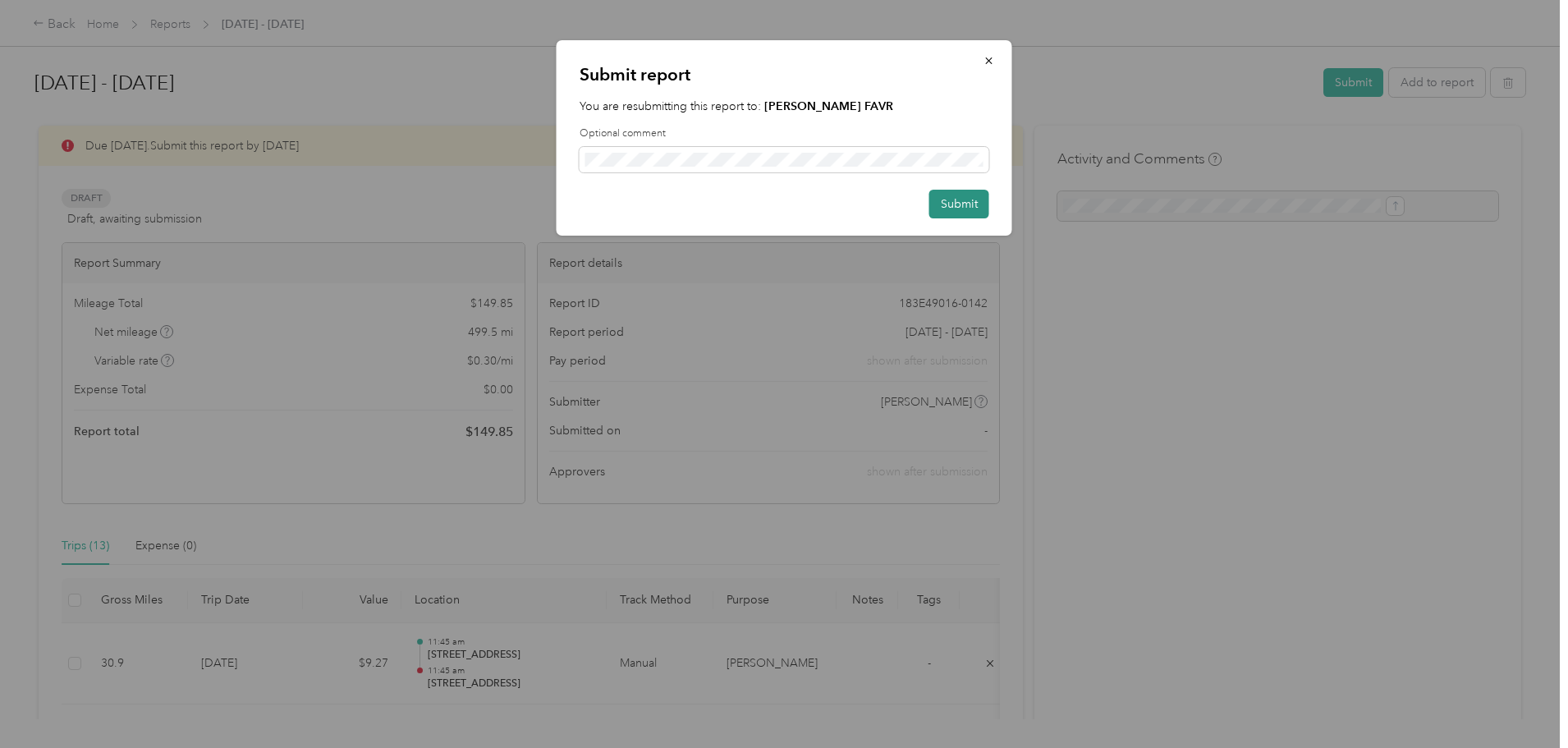
click at [967, 200] on button "Submit" at bounding box center [959, 204] width 60 height 29
